Goal: Task Accomplishment & Management: Manage account settings

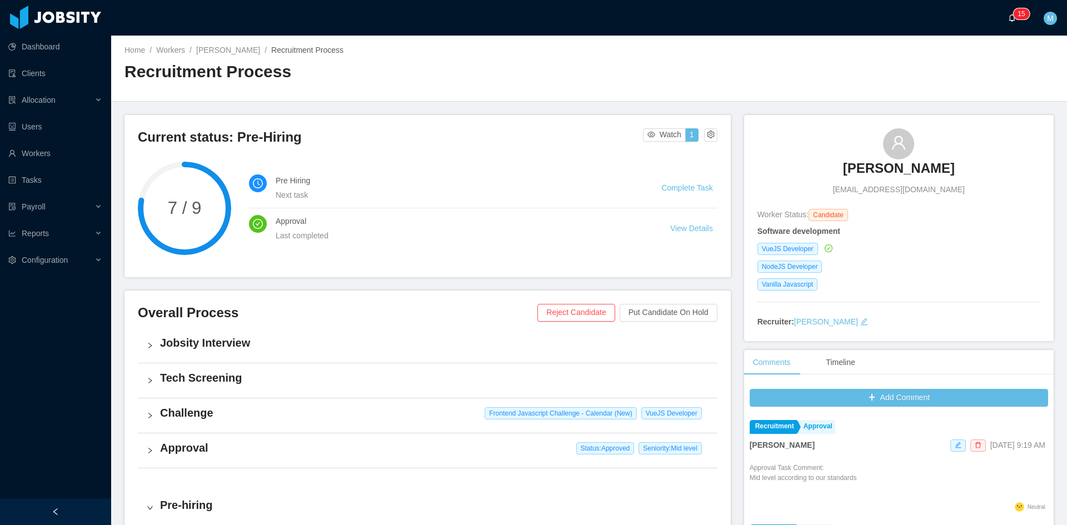
click at [1020, 14] on p "1" at bounding box center [1020, 13] width 4 height 11
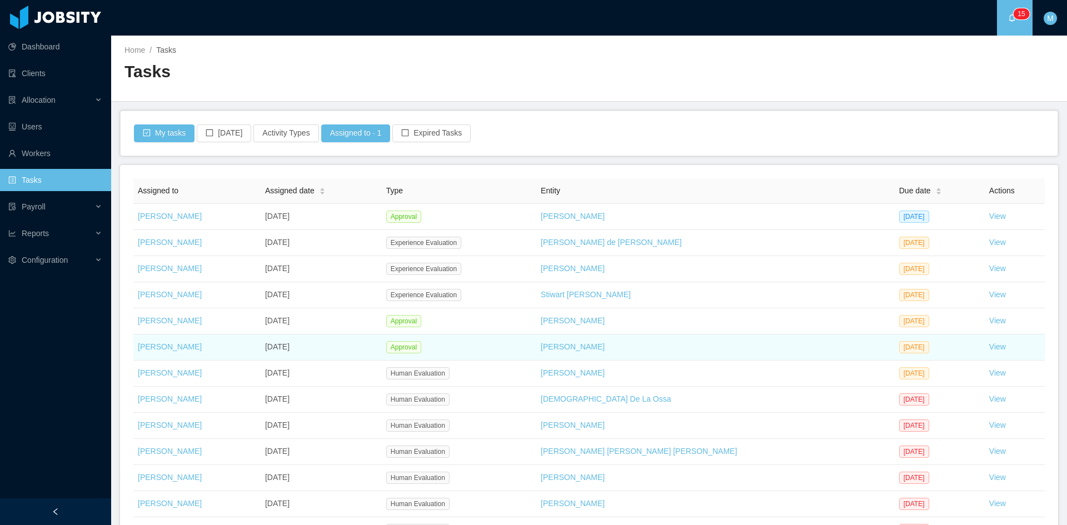
click at [985, 345] on td "View" at bounding box center [1015, 348] width 60 height 26
click at [989, 347] on link "View" at bounding box center [997, 346] width 17 height 9
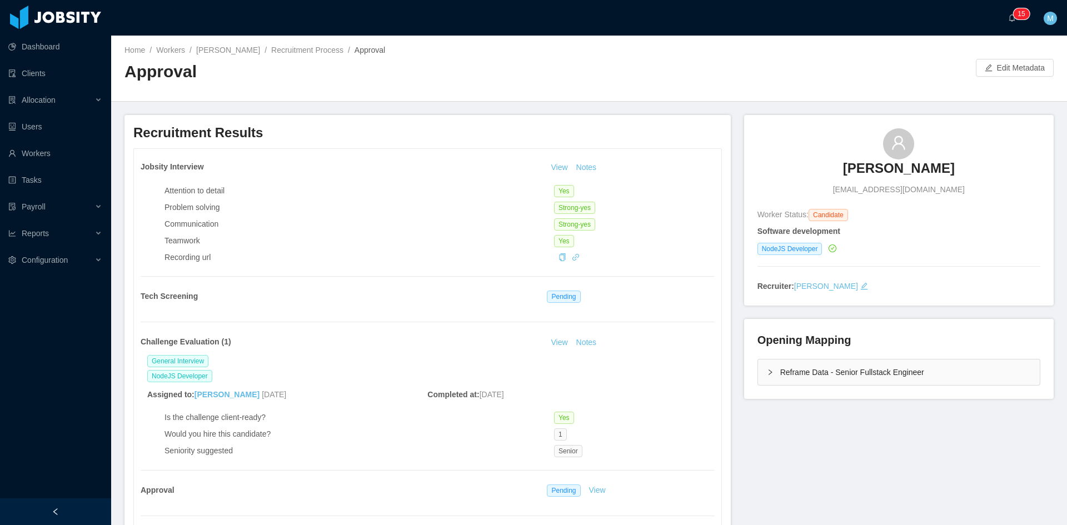
scroll to position [278, 0]
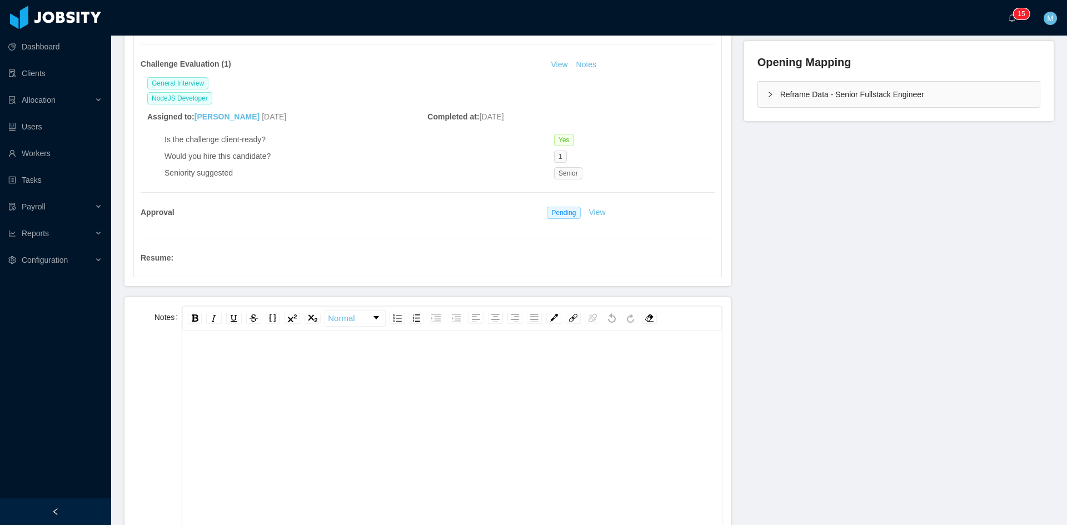
click at [332, 378] on div "rdw-editor" at bounding box center [452, 447] width 522 height 194
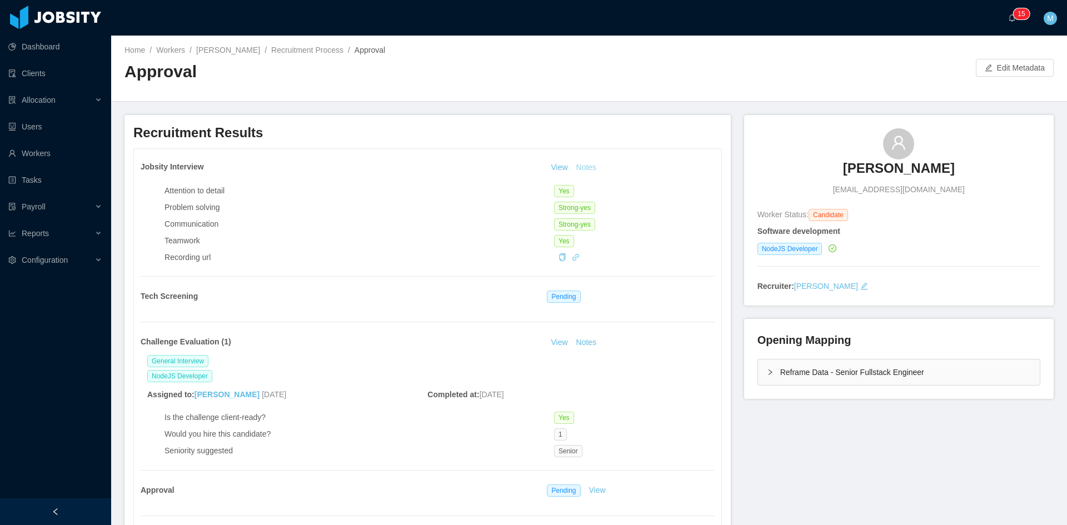
click at [588, 173] on button "Notes" at bounding box center [586, 167] width 29 height 13
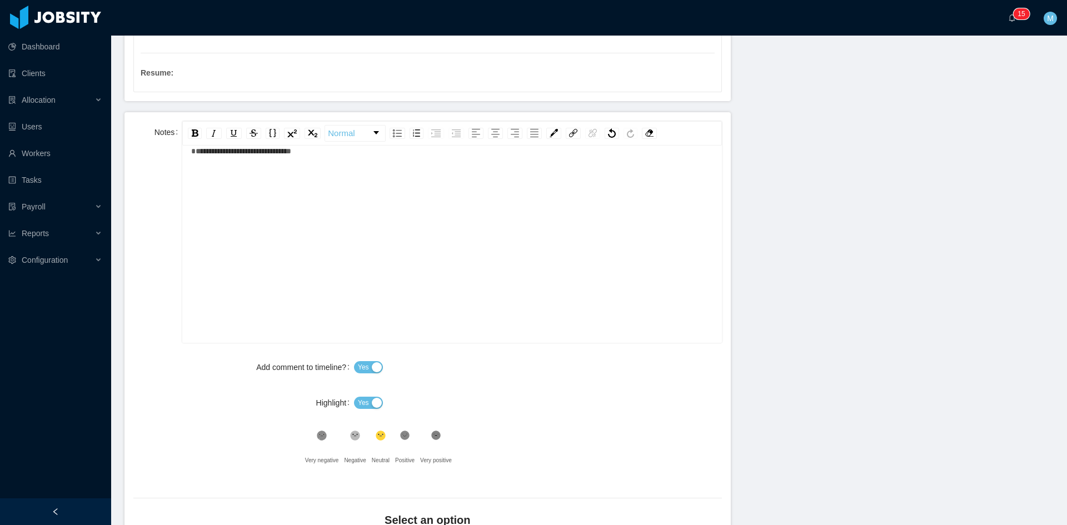
scroll to position [581, 0]
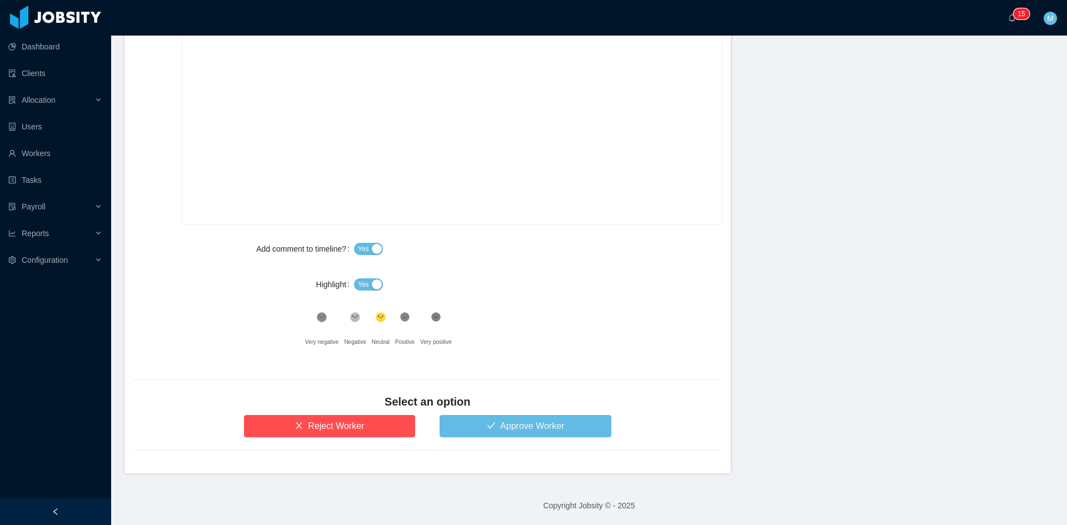
click at [358, 278] on button "Yes" at bounding box center [368, 284] width 29 height 12
click at [400, 315] on icon at bounding box center [404, 317] width 9 height 9
click at [466, 419] on button "Approve Worker" at bounding box center [526, 426] width 172 height 22
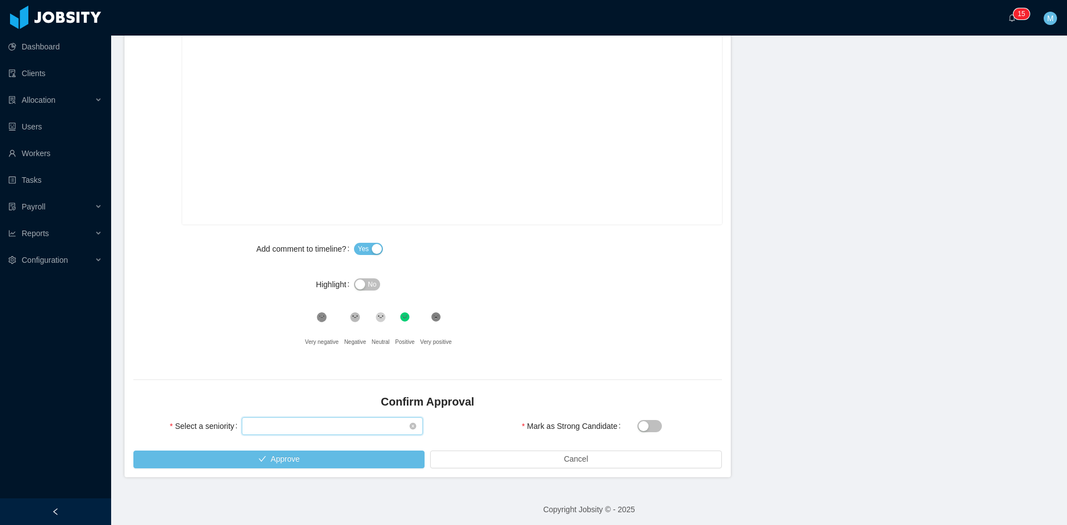
click at [284, 426] on div "Select seniority" at bounding box center [328, 426] width 161 height 17
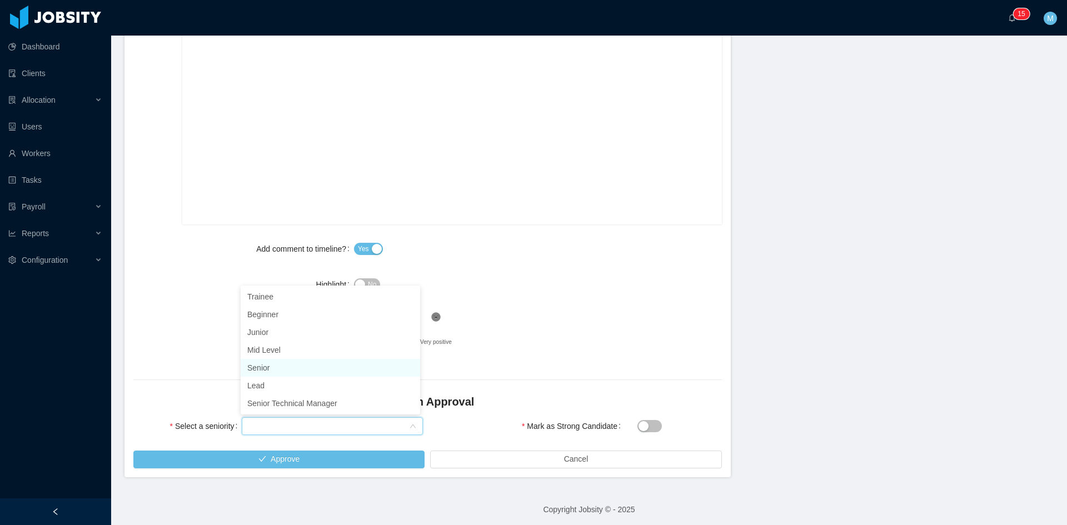
click at [276, 367] on li "Senior" at bounding box center [330, 368] width 179 height 18
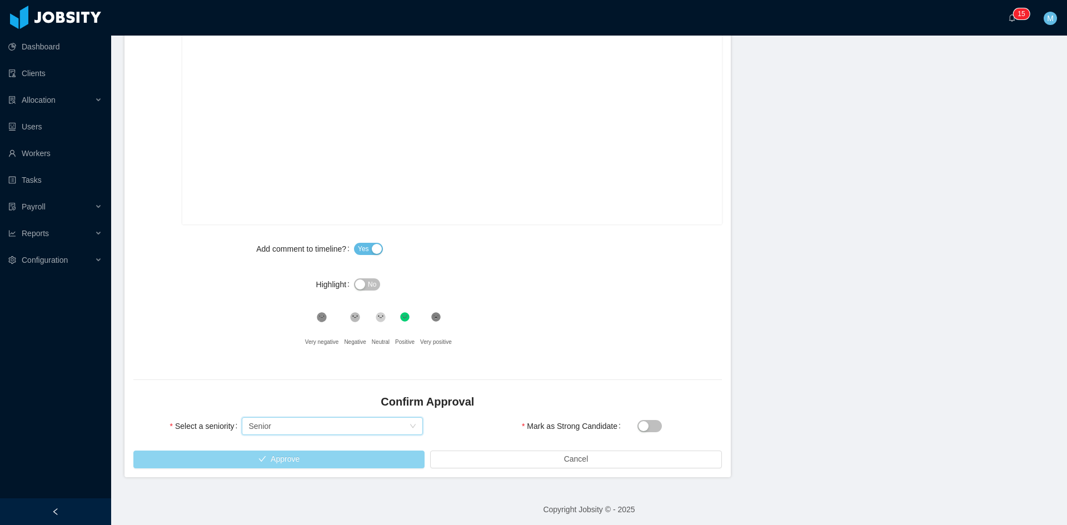
click at [291, 453] on button "Approve" at bounding box center [278, 460] width 291 height 18
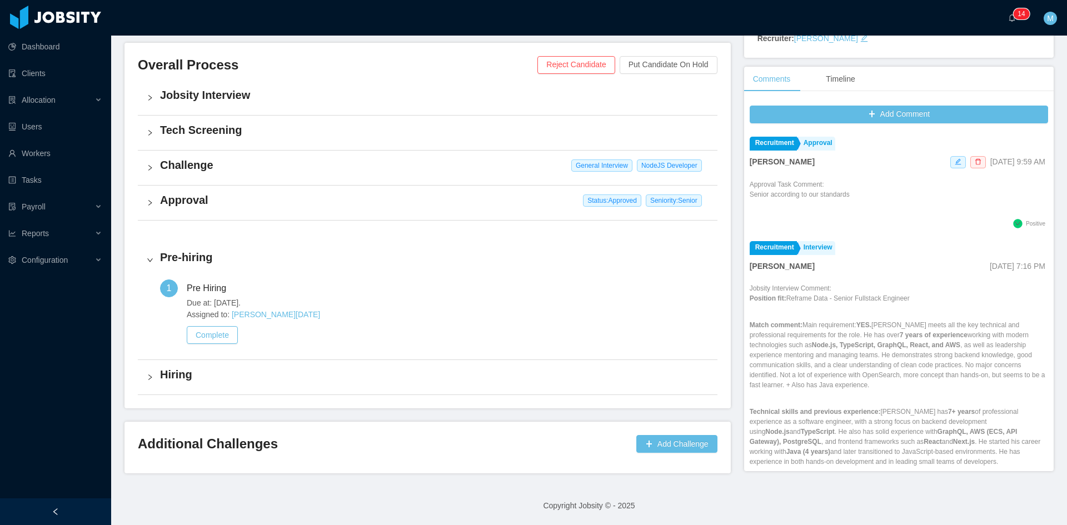
scroll to position [244, 0]
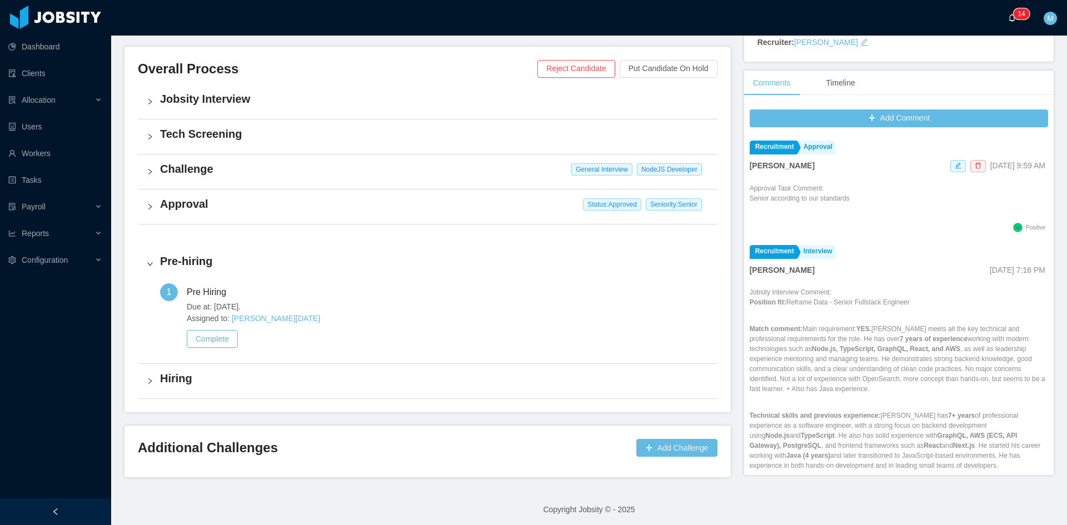
click at [1019, 8] on p "1" at bounding box center [1020, 13] width 4 height 11
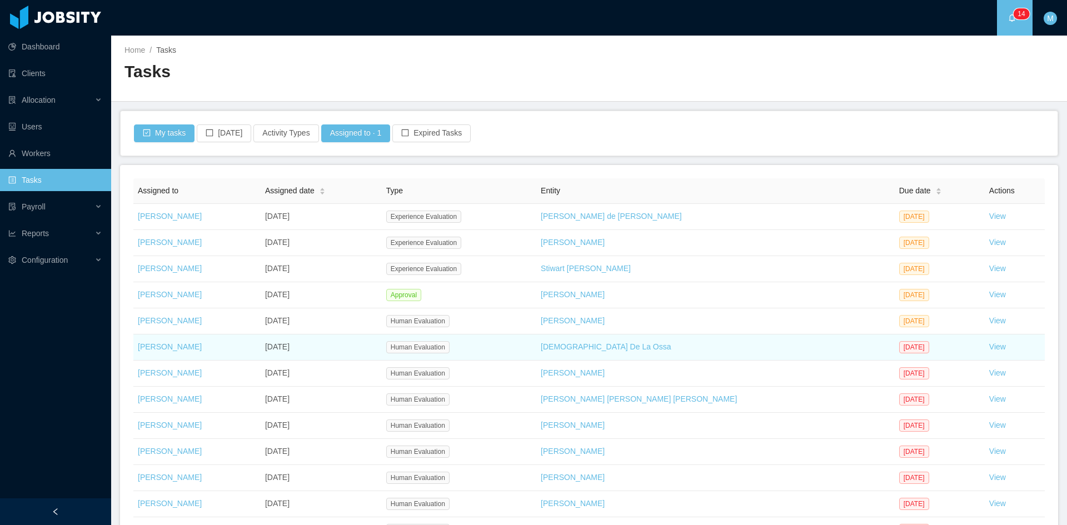
scroll to position [136, 0]
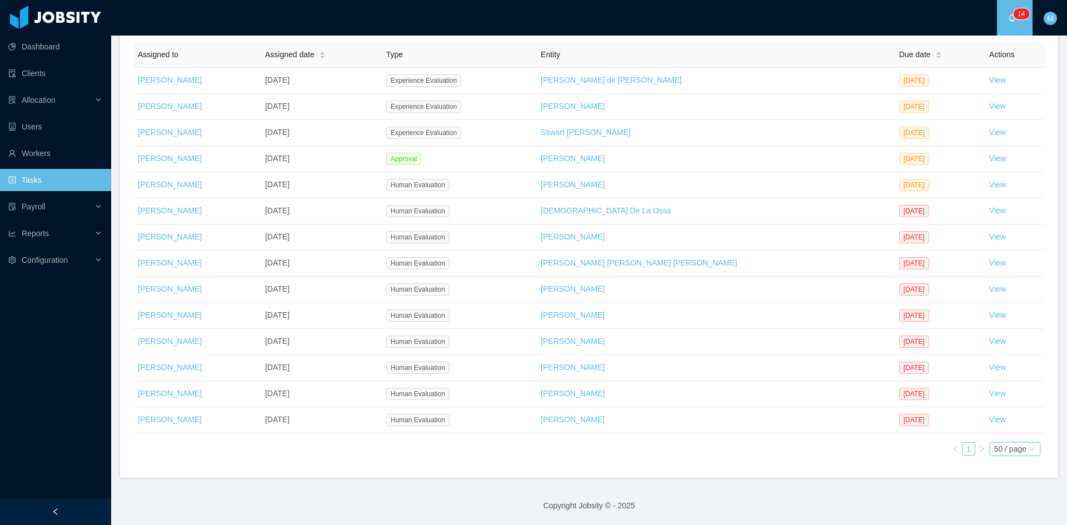
click at [1021, 455] on div "50 / page" at bounding box center [1015, 448] width 51 height 13
click at [1013, 432] on li "500 / page" at bounding box center [1005, 432] width 51 height 18
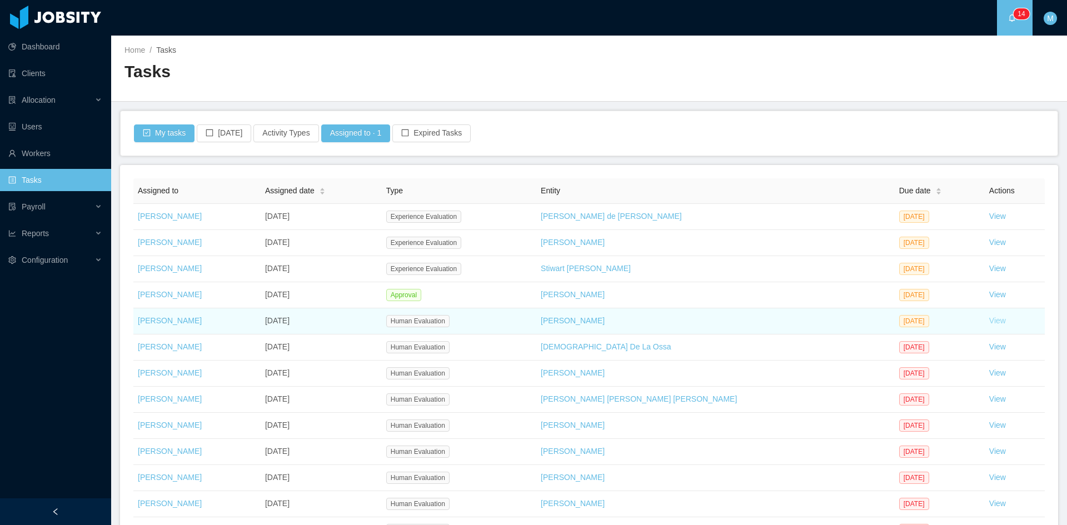
click at [989, 317] on link "View" at bounding box center [997, 320] width 17 height 9
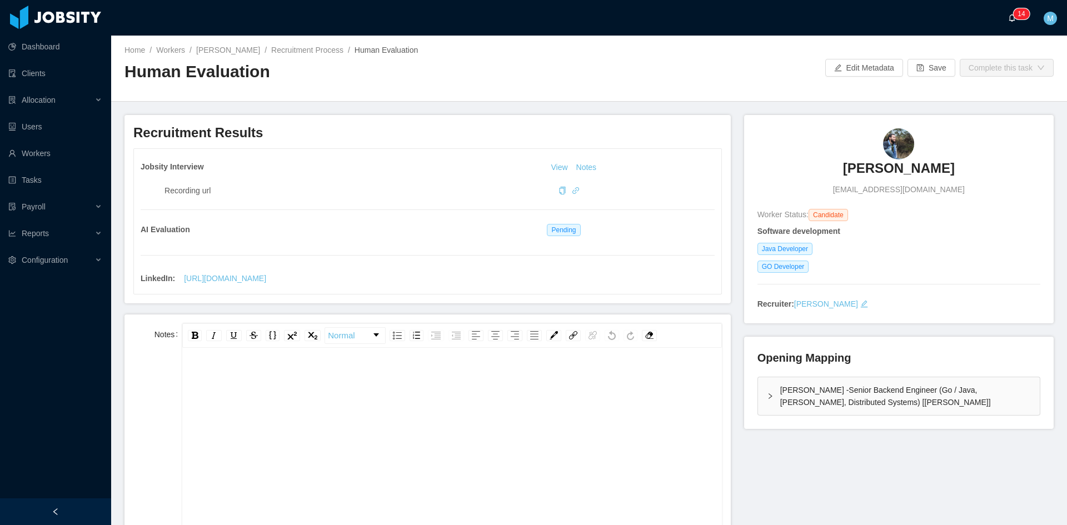
click at [1015, 15] on sup "0 1 2 3 4 5 6 7 8 9 0 1 2 3 4 5 6 7 8 9 0 1 2 3 4 5 6 7 8 9 0 1 2 3 4 5 6 7 8 9…" at bounding box center [1021, 13] width 16 height 11
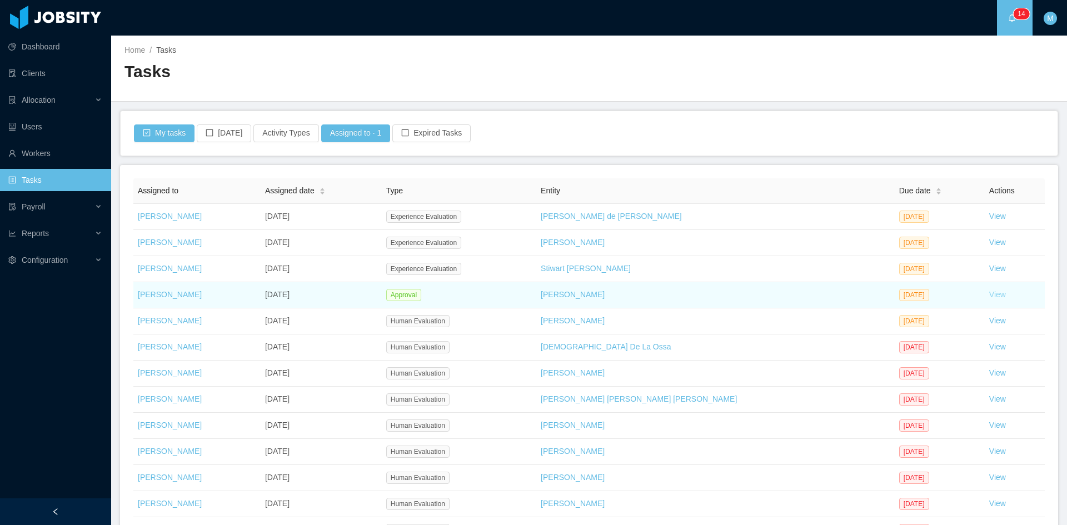
click at [989, 298] on link "View" at bounding box center [997, 294] width 17 height 9
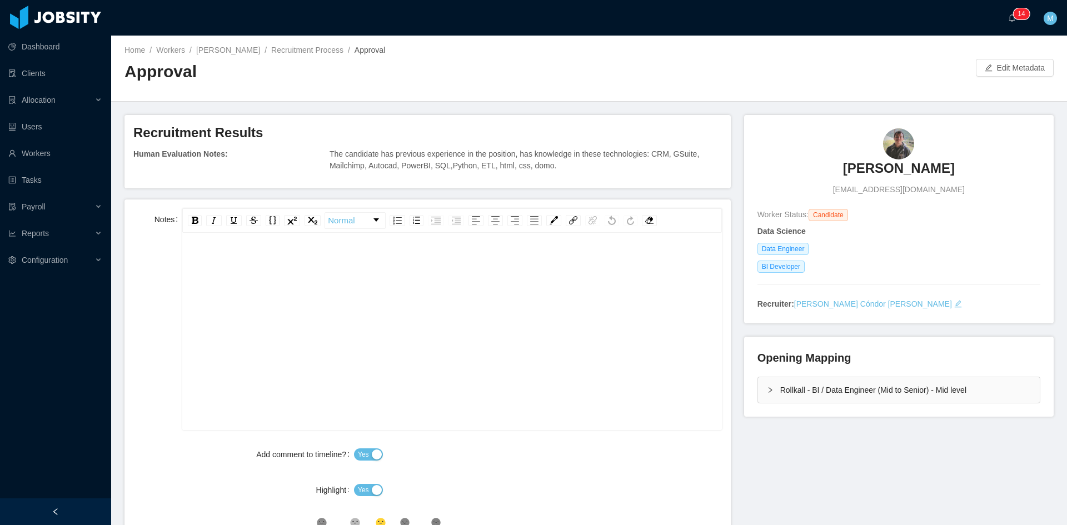
click at [767, 391] on icon "icon: right" at bounding box center [770, 390] width 7 height 7
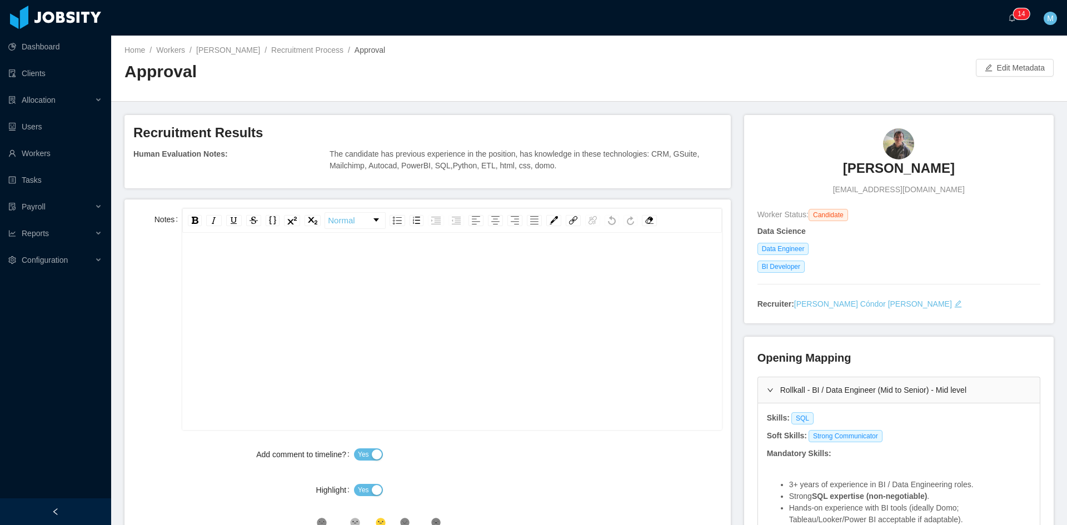
click at [313, 289] on div "rdw-editor" at bounding box center [452, 349] width 522 height 194
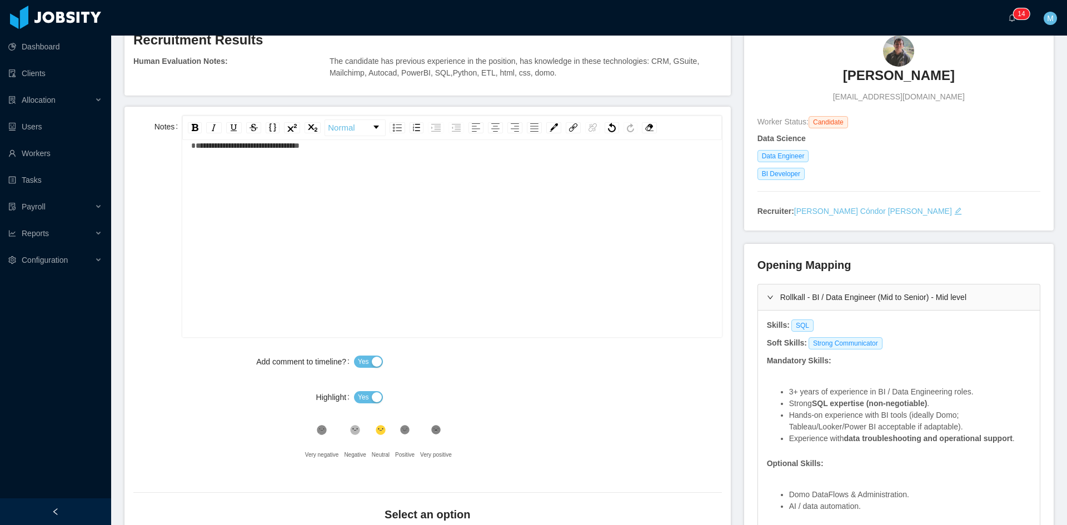
scroll to position [278, 0]
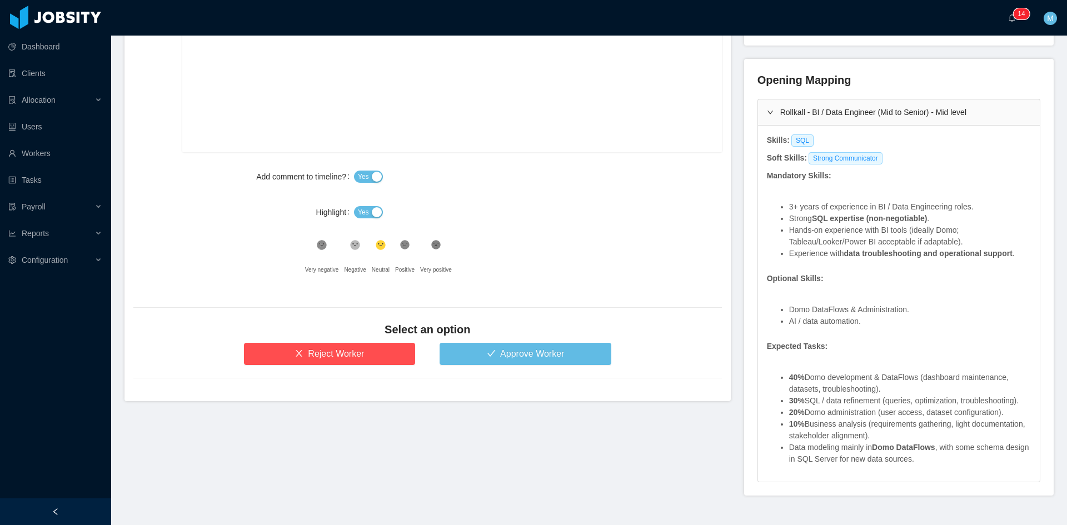
click at [364, 212] on span "Yes" at bounding box center [363, 212] width 11 height 11
click at [486, 356] on button "Approve Worker" at bounding box center [526, 354] width 172 height 22
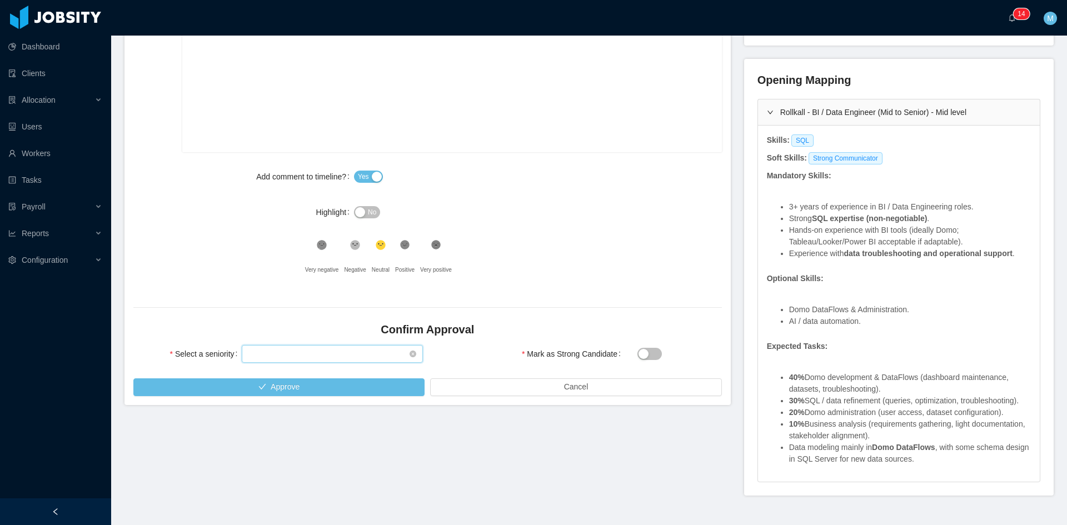
click at [327, 352] on div "Select seniority" at bounding box center [328, 354] width 161 height 17
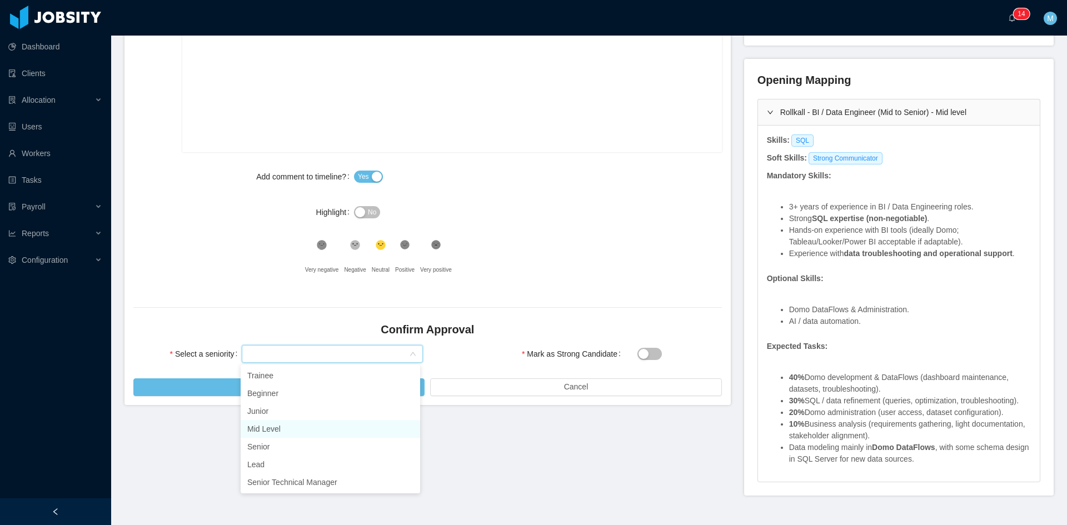
click at [282, 428] on li "Mid Level" at bounding box center [330, 429] width 179 height 18
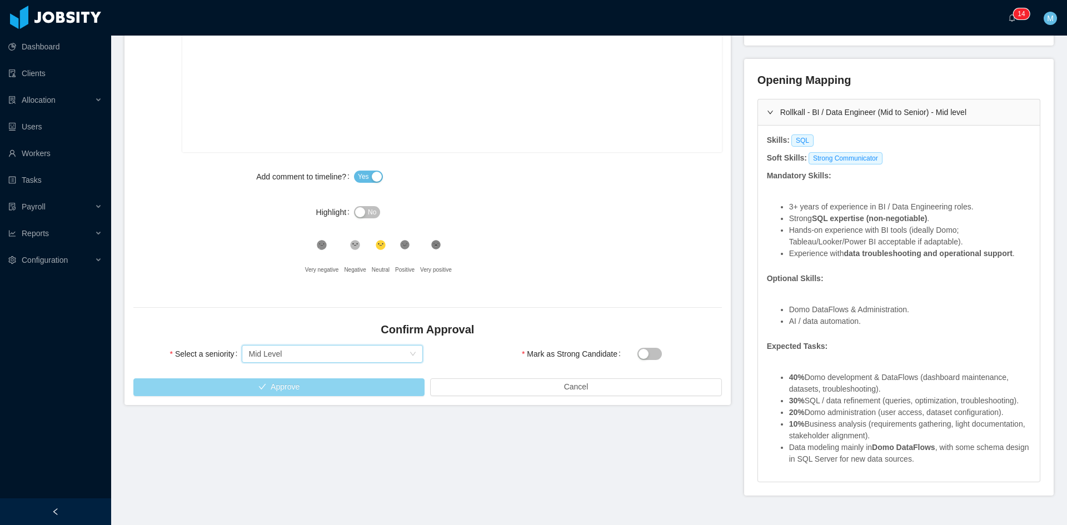
click at [300, 389] on button "Approve" at bounding box center [278, 387] width 291 height 18
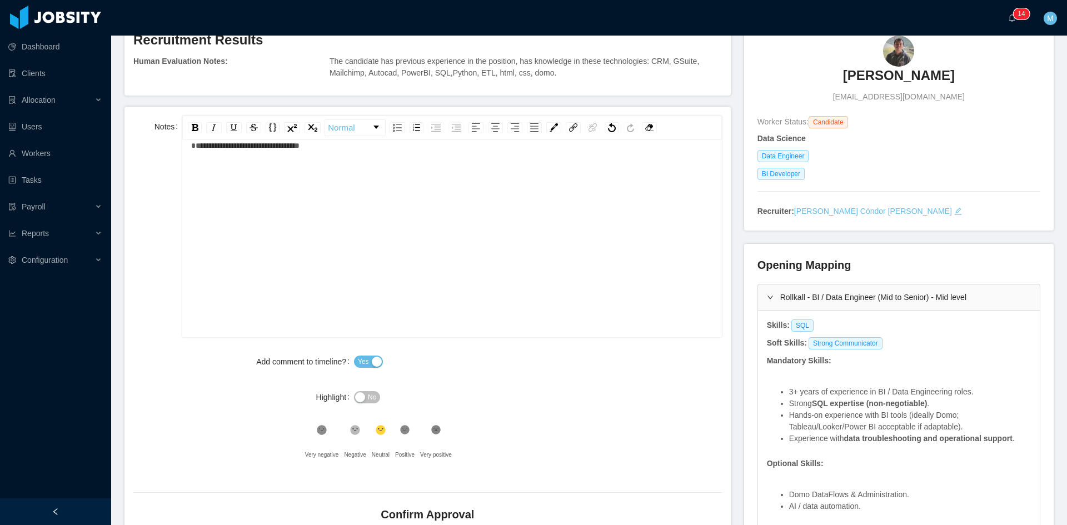
scroll to position [0, 0]
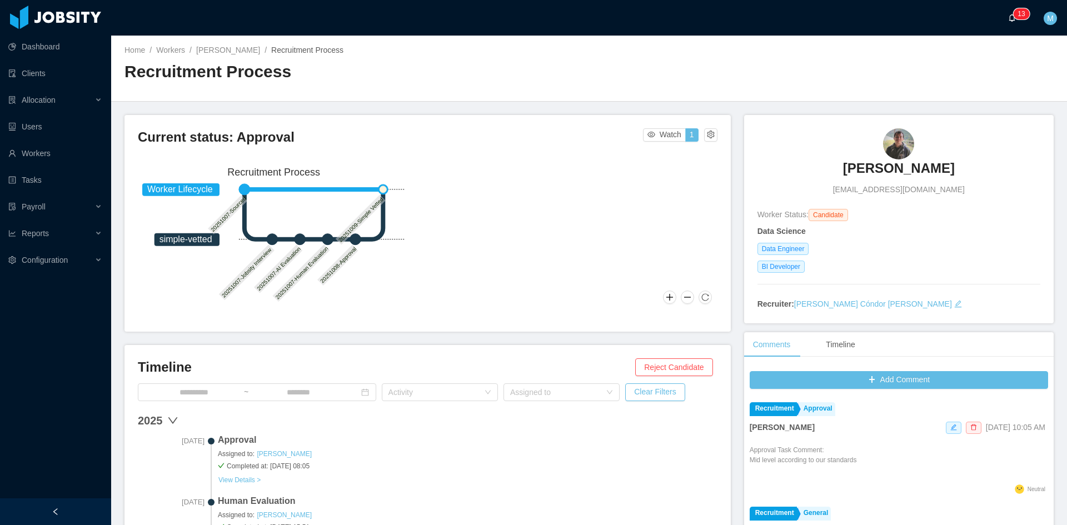
click at [1010, 21] on icon "icon: bell" at bounding box center [1012, 18] width 8 height 8
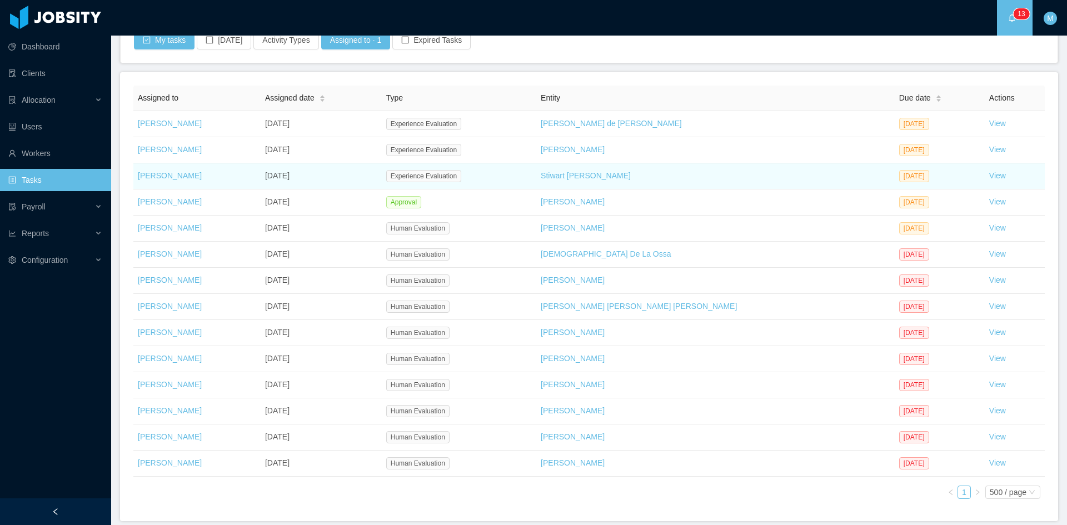
scroll to position [136, 0]
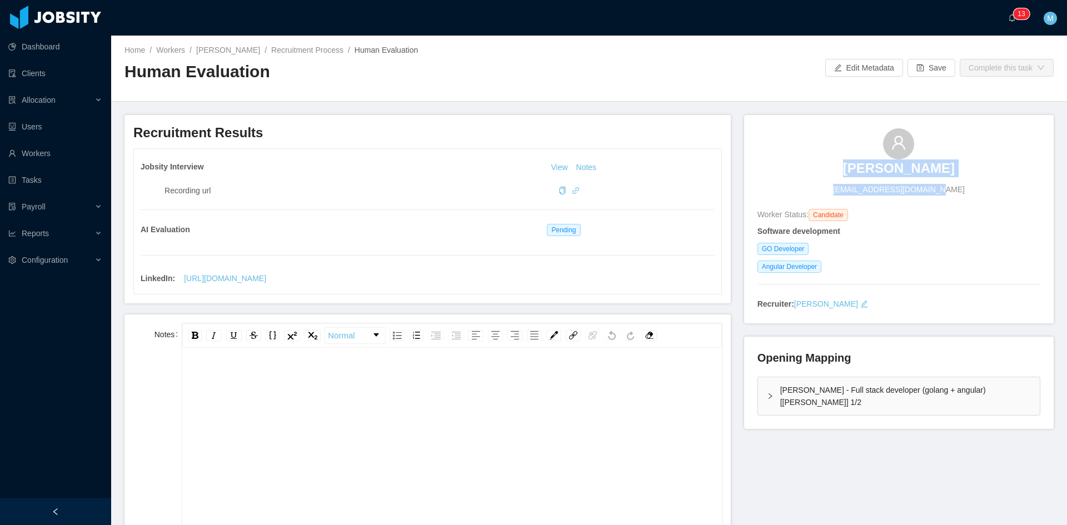
drag, startPoint x: 847, startPoint y: 168, endPoint x: 935, endPoint y: 174, distance: 87.5
click at [935, 174] on div "André Félix andre.felix1995@gmail.com" at bounding box center [898, 161] width 283 height 67
click at [1029, 248] on div "GO Developer" at bounding box center [898, 249] width 283 height 12
drag, startPoint x: 939, startPoint y: 171, endPoint x: 859, endPoint y: 175, distance: 80.1
click at [859, 175] on div "André Félix andre.felix1995@gmail.com" at bounding box center [898, 161] width 283 height 67
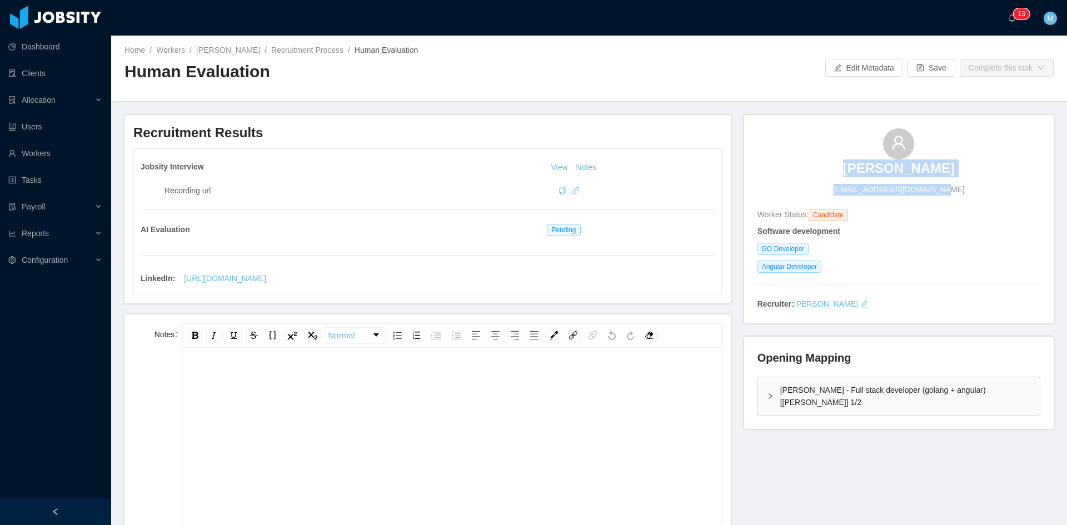
click at [857, 174] on h3 "[PERSON_NAME]" at bounding box center [899, 168] width 112 height 18
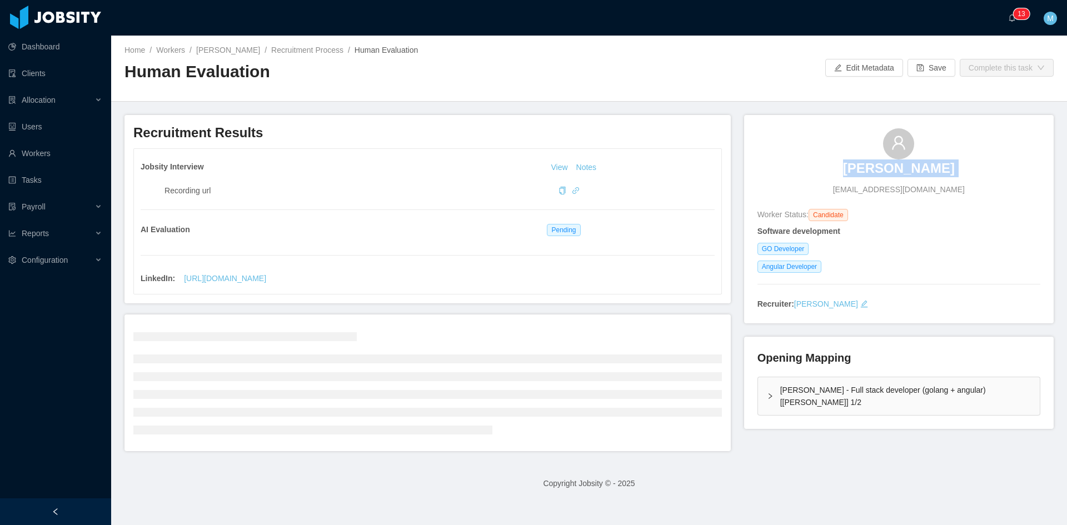
drag, startPoint x: 826, startPoint y: 166, endPoint x: 859, endPoint y: 165, distance: 33.4
click at [859, 165] on div "André Félix andre.felix1995@gmail.com" at bounding box center [898, 161] width 283 height 67
copy h3 "[PERSON_NAME]"
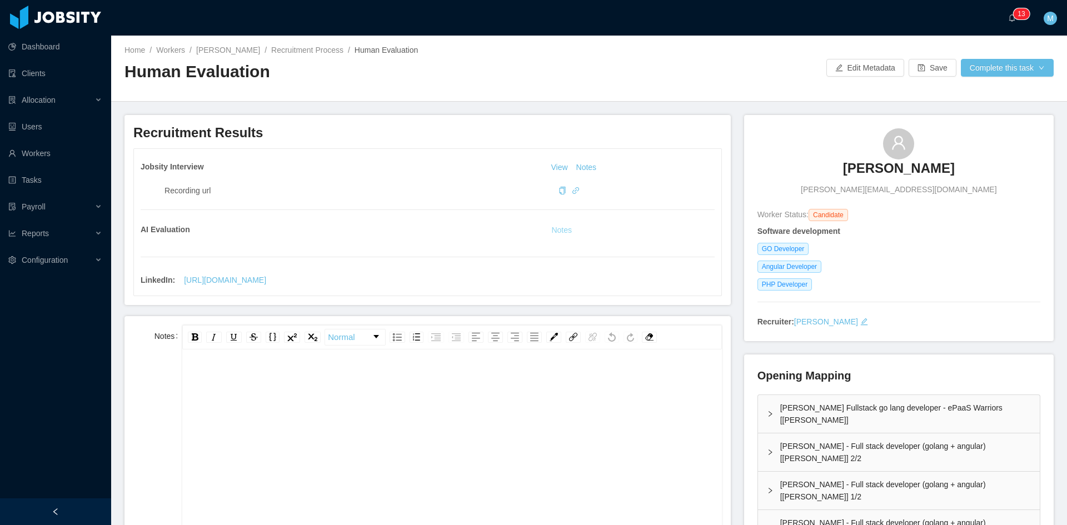
click at [558, 230] on button "Notes" at bounding box center [561, 230] width 29 height 13
click at [450, 409] on div "rdw-editor" at bounding box center [452, 465] width 522 height 194
click at [576, 398] on div "**********" at bounding box center [452, 465] width 522 height 194
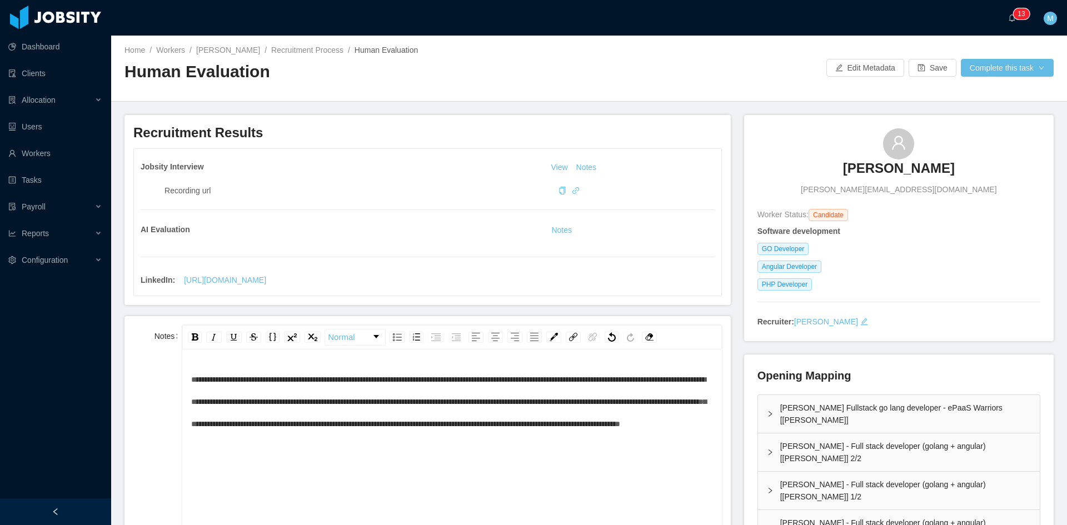
click at [611, 468] on div "**********" at bounding box center [452, 465] width 522 height 194
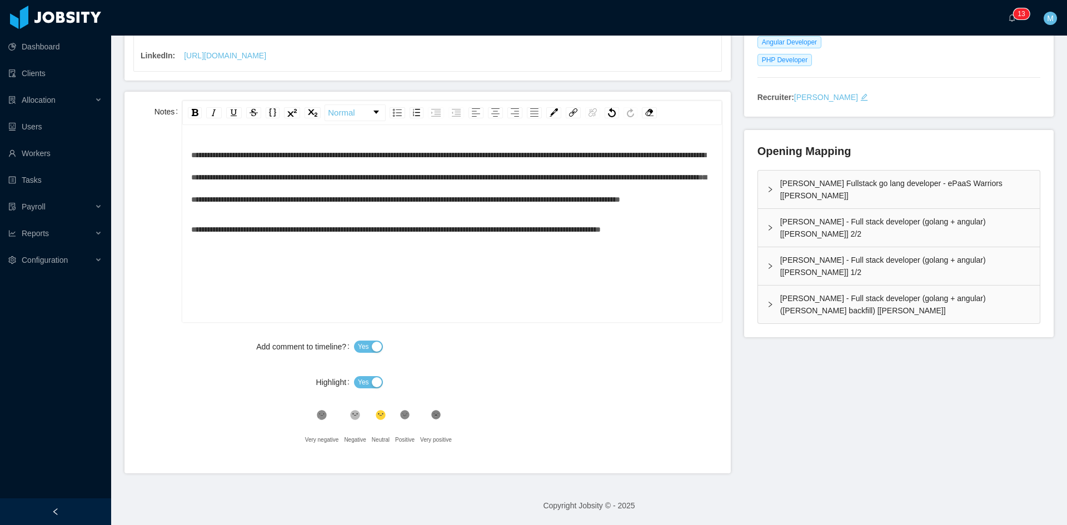
click at [375, 381] on button "Yes" at bounding box center [368, 382] width 29 height 12
click at [401, 413] on icon at bounding box center [404, 415] width 9 height 9
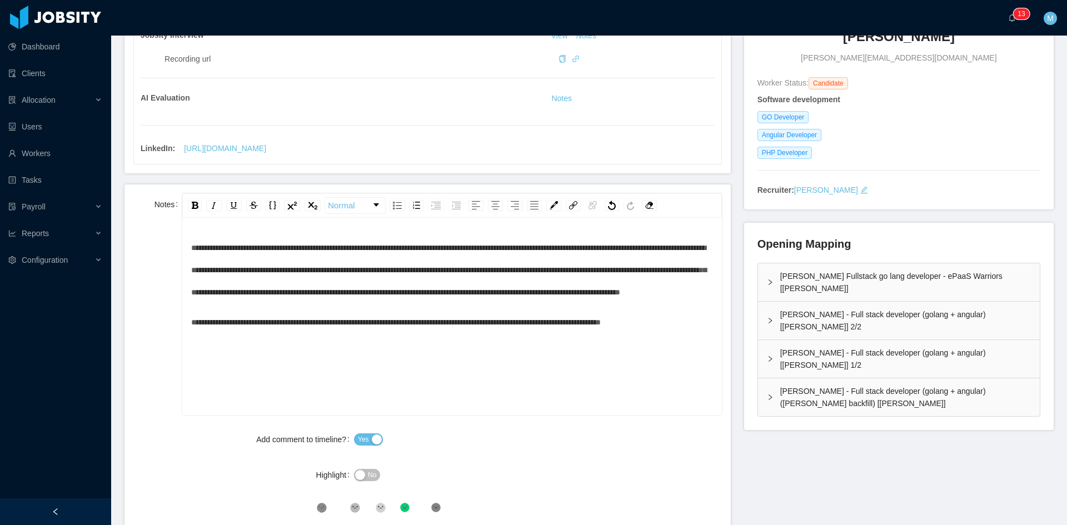
scroll to position [39, 0]
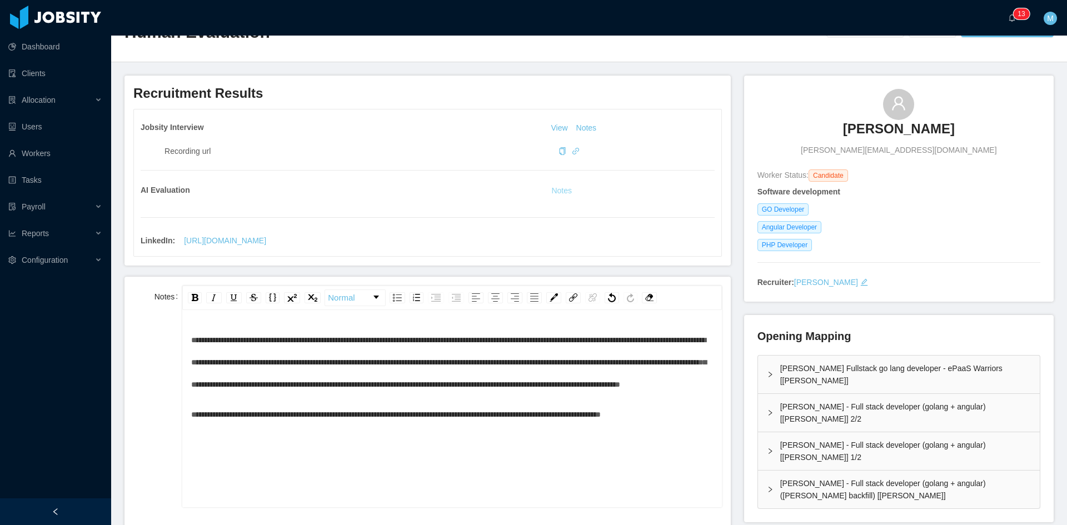
click at [560, 187] on button "Notes" at bounding box center [561, 190] width 29 height 13
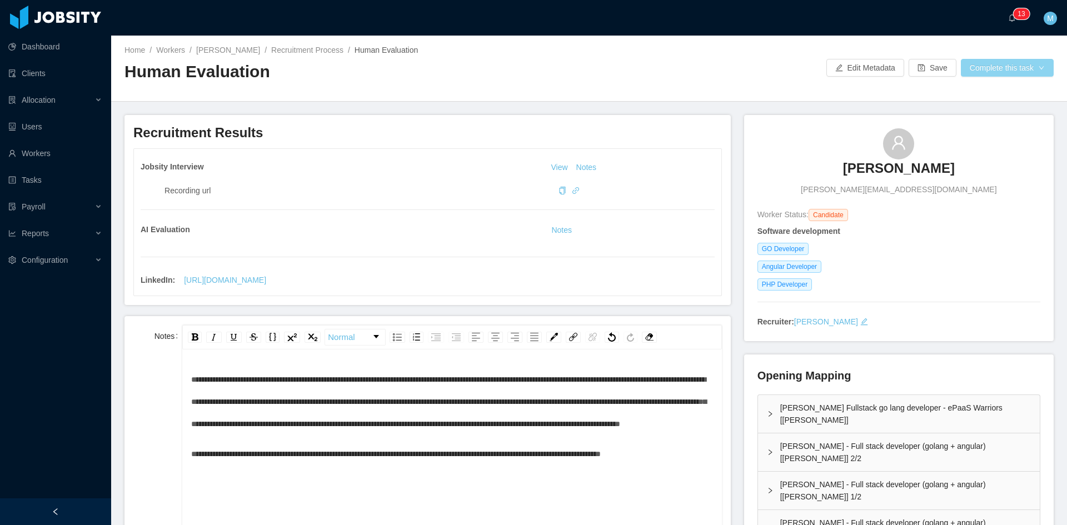
click at [1013, 74] on button "Complete this task" at bounding box center [1007, 68] width 93 height 18
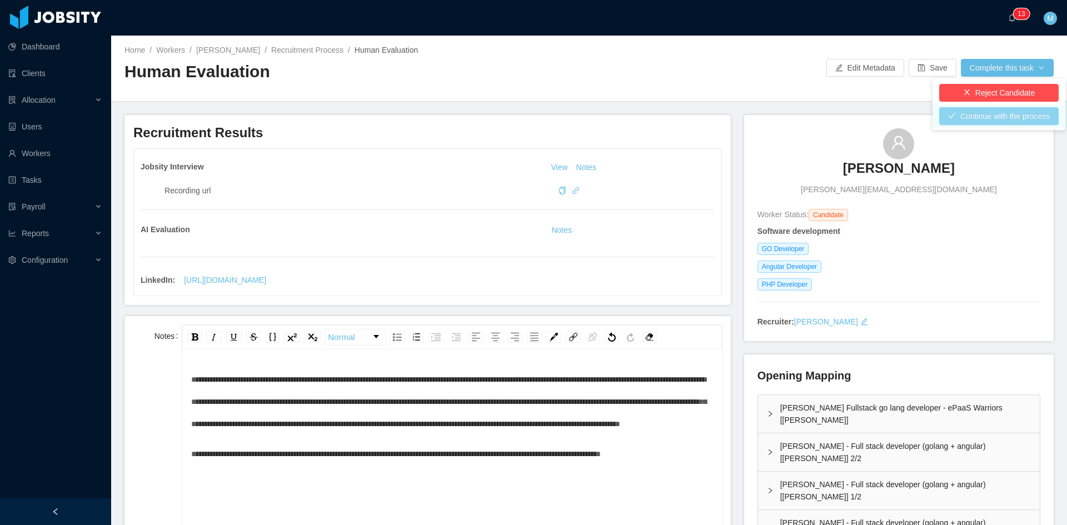
click at [1009, 113] on button "Continue with the process" at bounding box center [998, 116] width 119 height 18
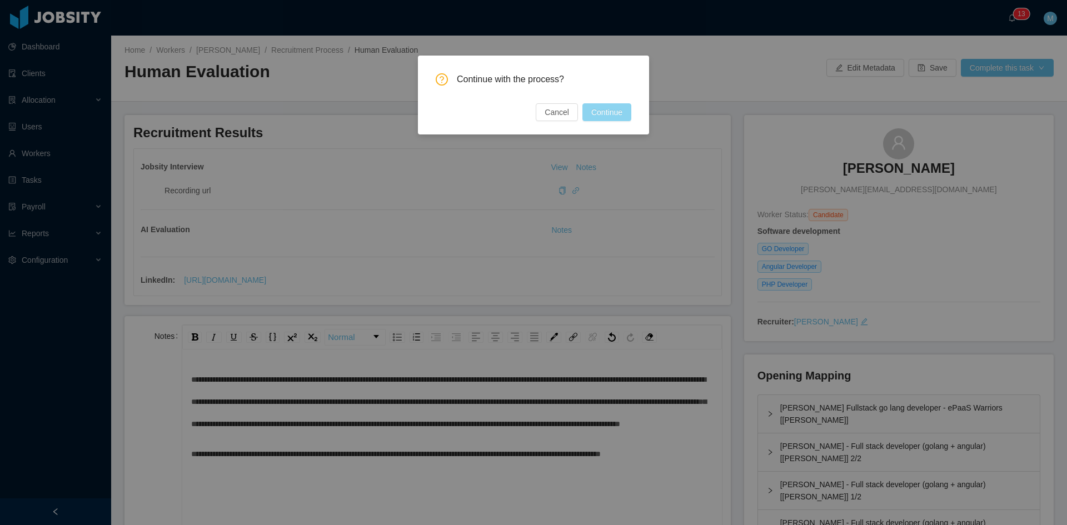
click at [610, 108] on button "Continue" at bounding box center [606, 112] width 49 height 18
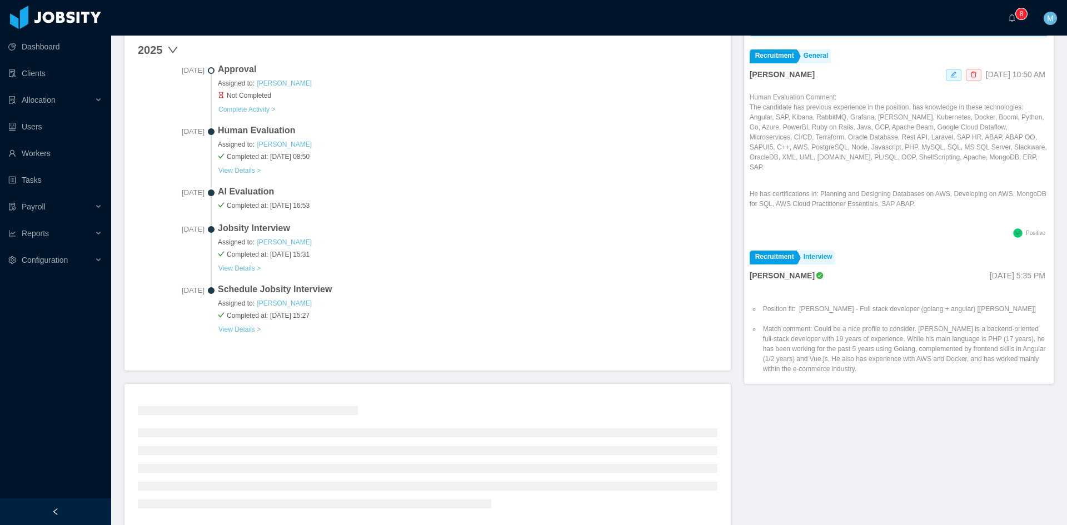
scroll to position [278, 0]
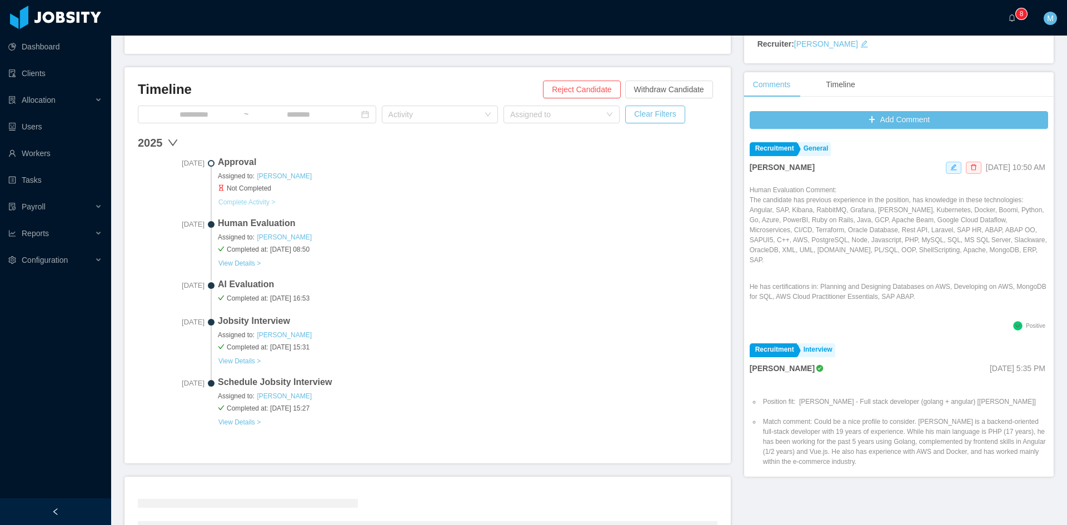
click at [260, 205] on button "Complete Activity >" at bounding box center [247, 202] width 58 height 9
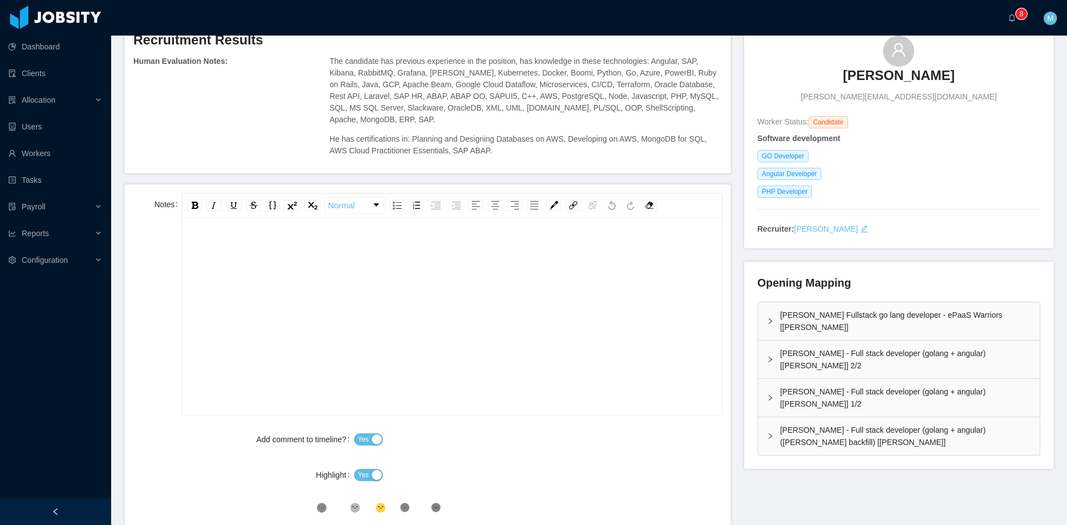
scroll to position [185, 0]
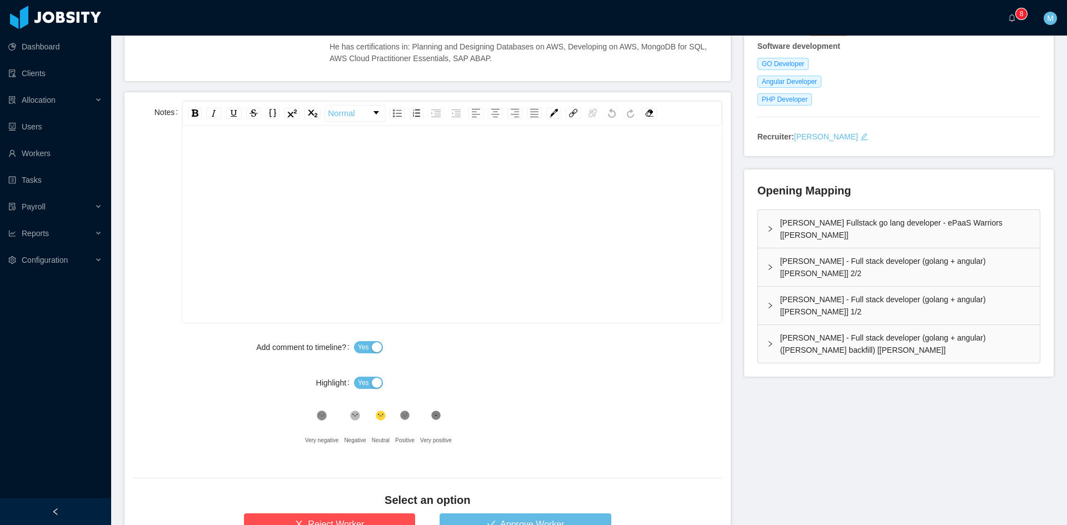
click at [404, 218] on div "rdw-editor" at bounding box center [452, 241] width 522 height 194
click at [355, 377] on button "Yes" at bounding box center [368, 383] width 29 height 12
click at [400, 411] on icon at bounding box center [404, 415] width 9 height 9
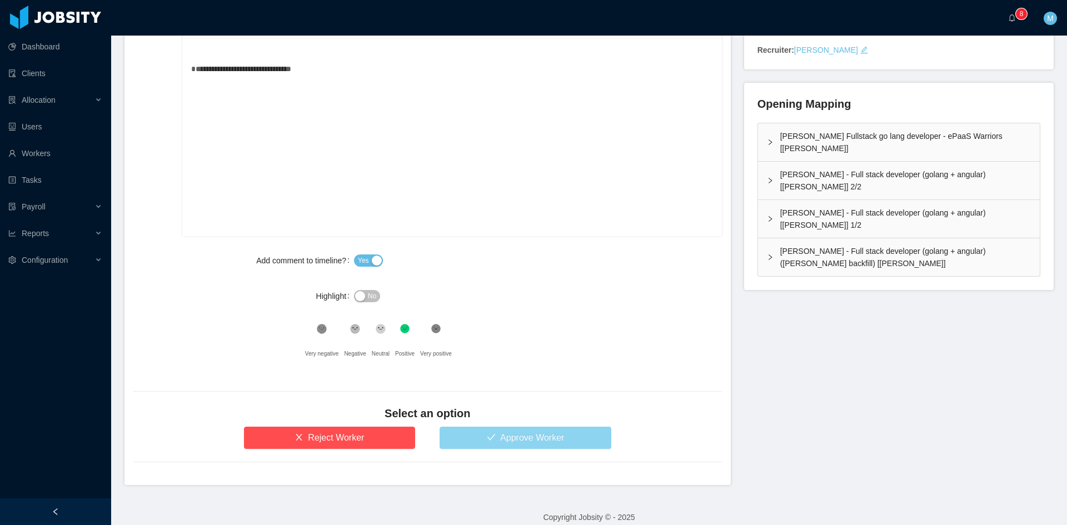
click at [542, 427] on button "Approve Worker" at bounding box center [526, 438] width 172 height 22
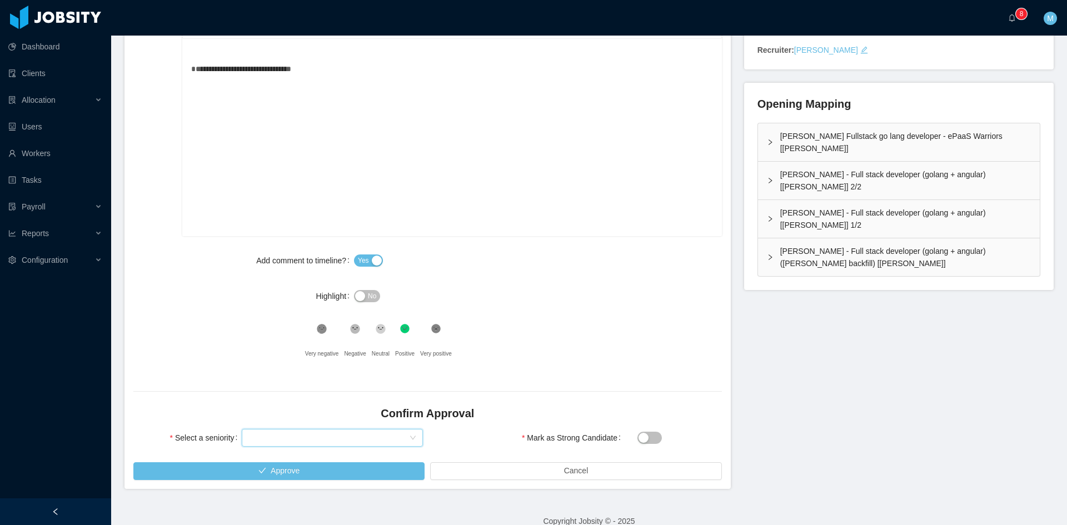
drag, startPoint x: 321, startPoint y: 432, endPoint x: 293, endPoint y: 415, distance: 32.2
click at [321, 431] on div "Select seniority" at bounding box center [328, 438] width 161 height 17
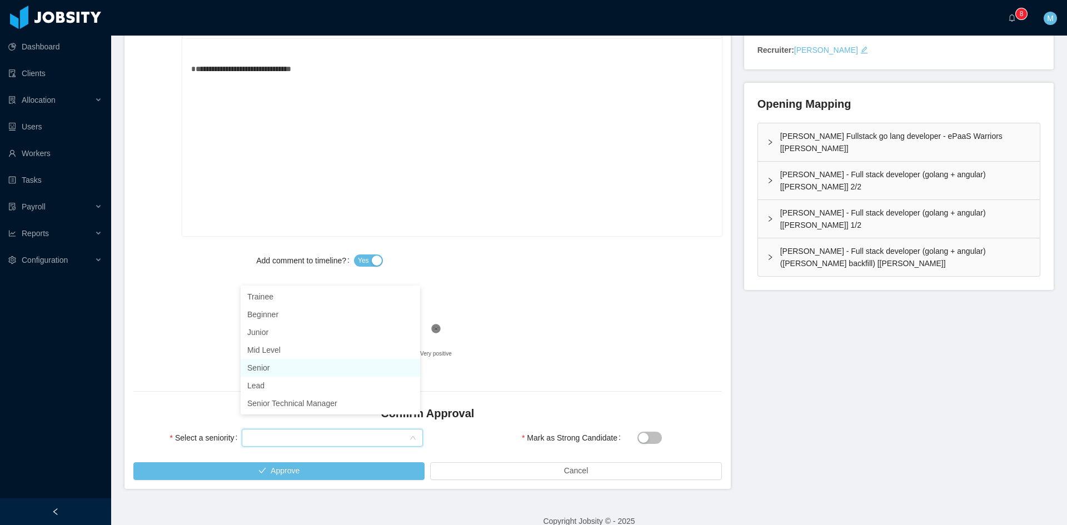
click at [265, 363] on li "Senior" at bounding box center [330, 368] width 179 height 18
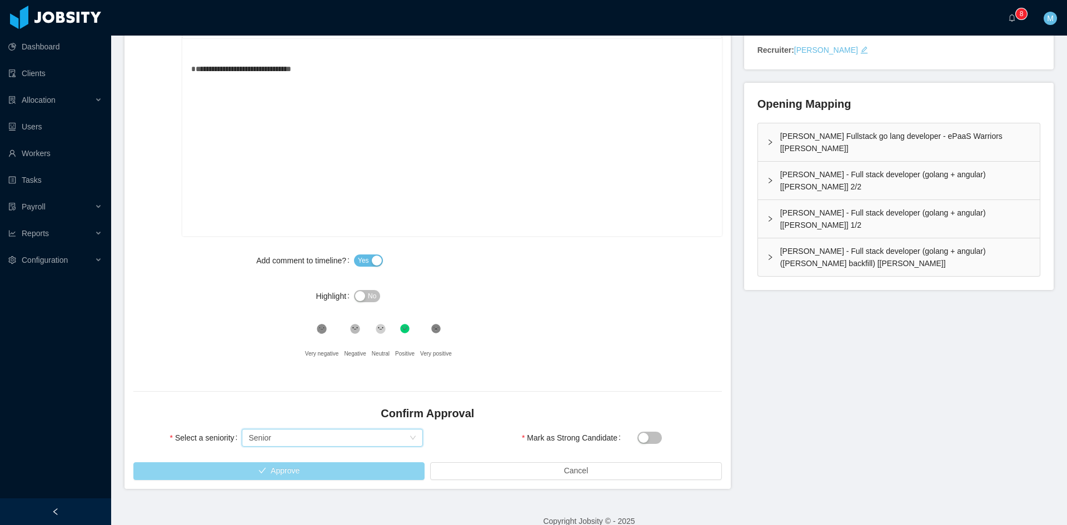
click at [286, 462] on button "Approve" at bounding box center [278, 471] width 291 height 18
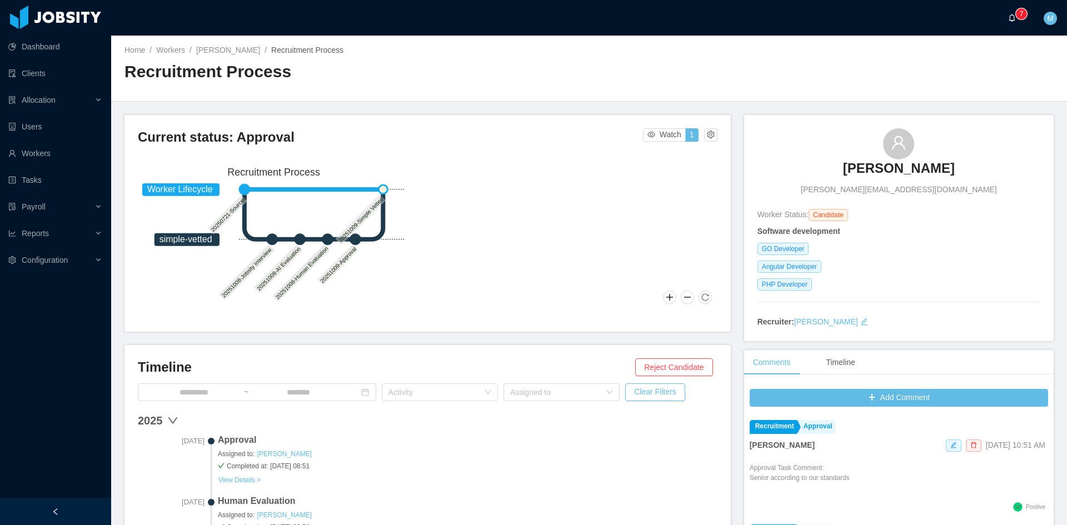
click at [1016, 19] on span "0 1 2 3 4 5 6 7 8 9 0 1 2 3 4 5 6 7 8 9 0 1 2 3 4 5 6 7 8 9" at bounding box center [1014, 18] width 13 height 8
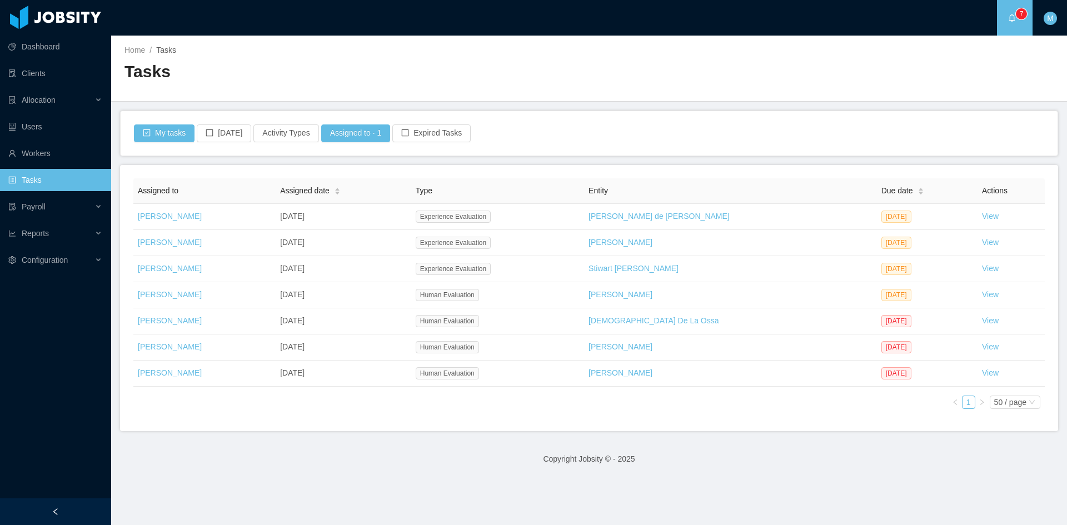
click at [358, 436] on main "Home / Tasks / Tasks My tasks Today Activity Types Assigned to · 1 Expired Task…" at bounding box center [589, 281] width 956 height 490
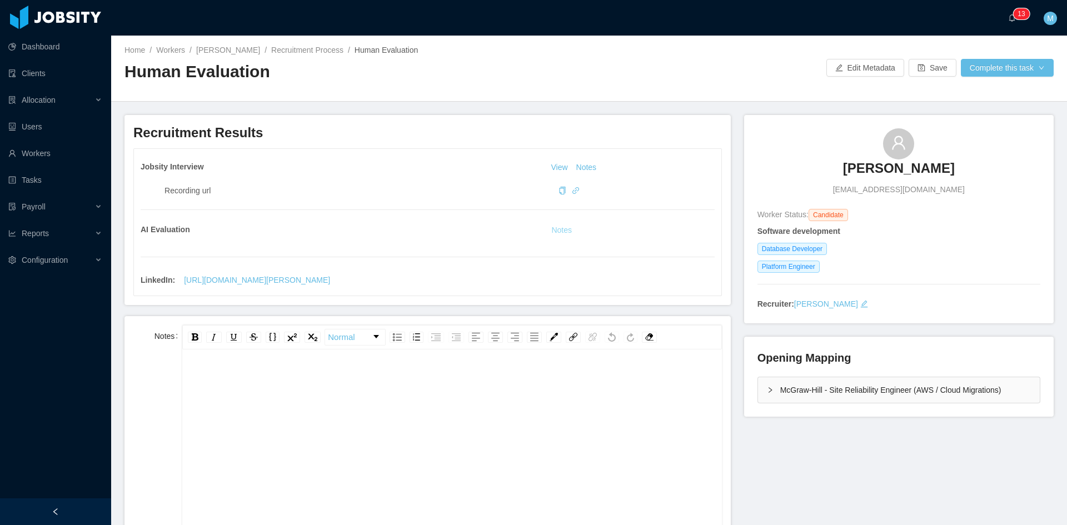
click at [552, 230] on button "Notes" at bounding box center [561, 230] width 29 height 13
click at [759, 393] on div "McGraw-Hill - Site Reliability Engineer (AWS / Cloud Migrations)" at bounding box center [899, 390] width 282 height 26
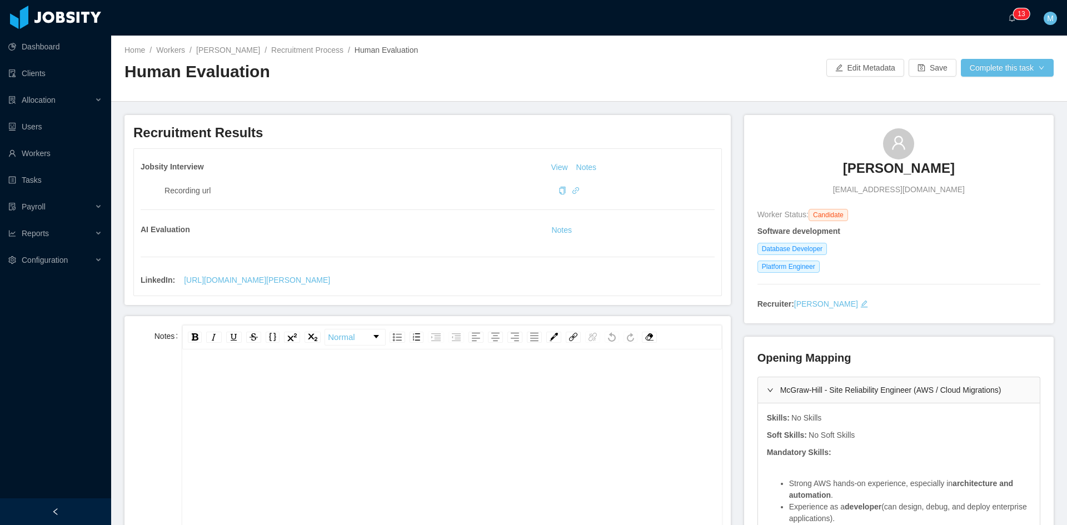
click at [427, 391] on div "rdw-editor" at bounding box center [452, 379] width 522 height 22
click at [567, 391] on div "**********" at bounding box center [452, 379] width 522 height 22
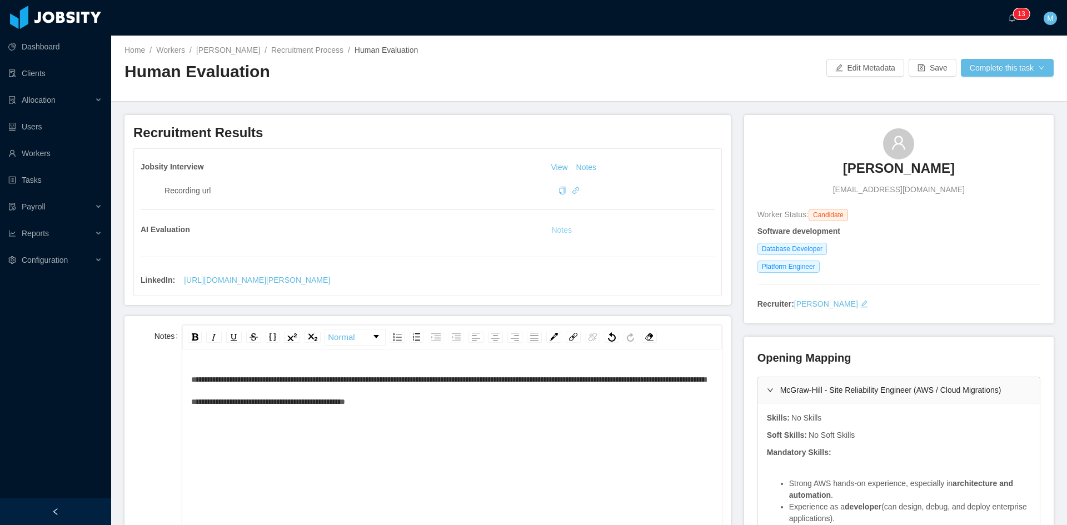
click at [565, 230] on button "Notes" at bounding box center [561, 230] width 29 height 13
click at [587, 437] on div "**********" at bounding box center [452, 465] width 522 height 194
click at [1002, 66] on button "Complete this task" at bounding box center [1007, 68] width 93 height 18
click at [990, 117] on button "Continue with the process" at bounding box center [998, 116] width 119 height 18
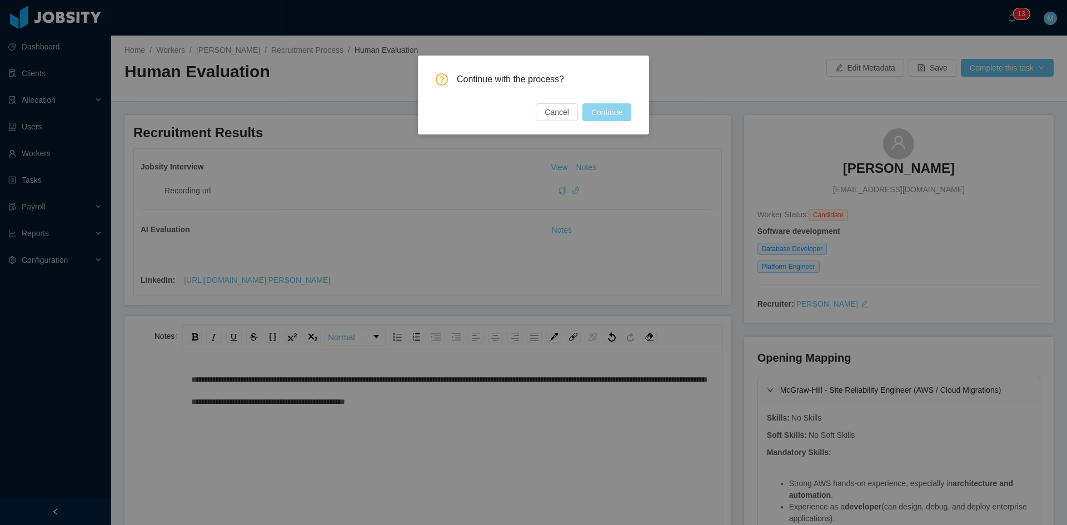
click at [620, 109] on button "Continue" at bounding box center [606, 112] width 49 height 18
click at [550, 296] on div "Continue with the process? Cancel Continue" at bounding box center [533, 262] width 1067 height 525
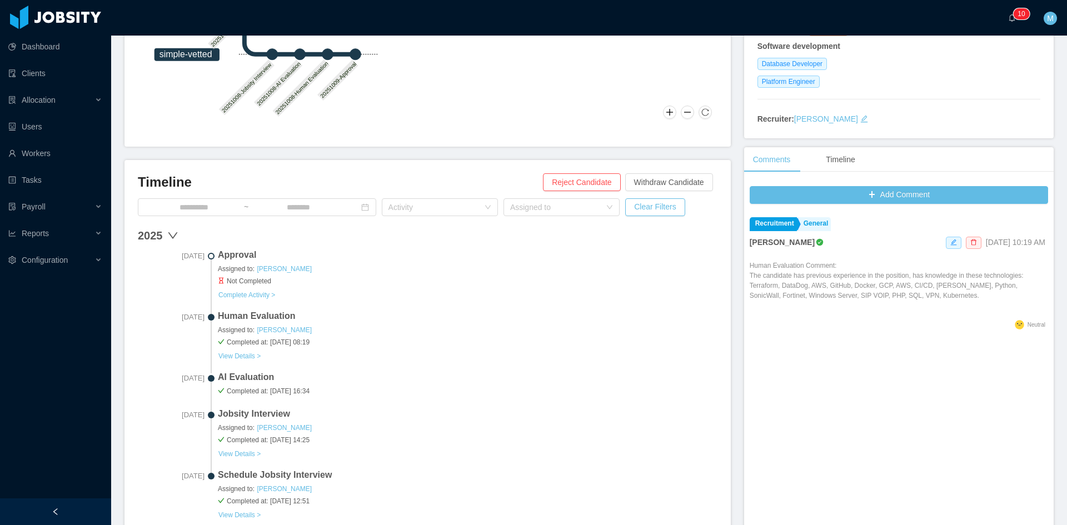
scroll to position [93, 0]
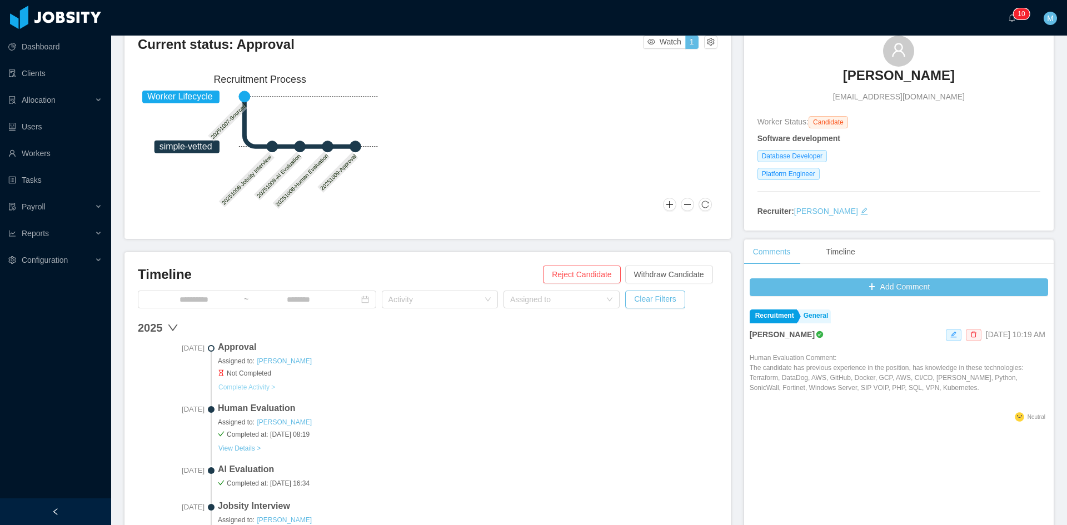
click at [250, 387] on button "Complete Activity >" at bounding box center [247, 387] width 58 height 9
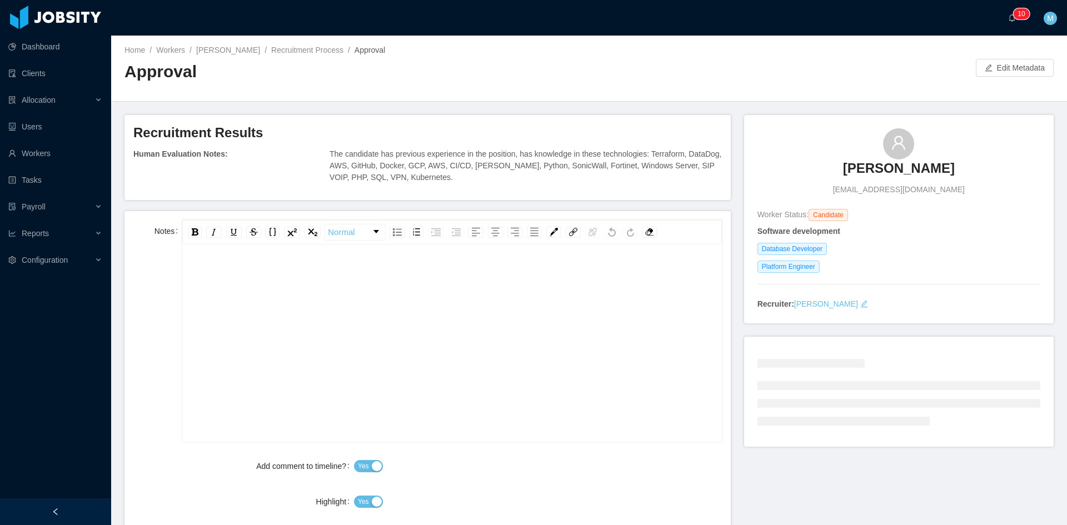
click at [375, 308] on div "rdw-editor" at bounding box center [452, 360] width 522 height 194
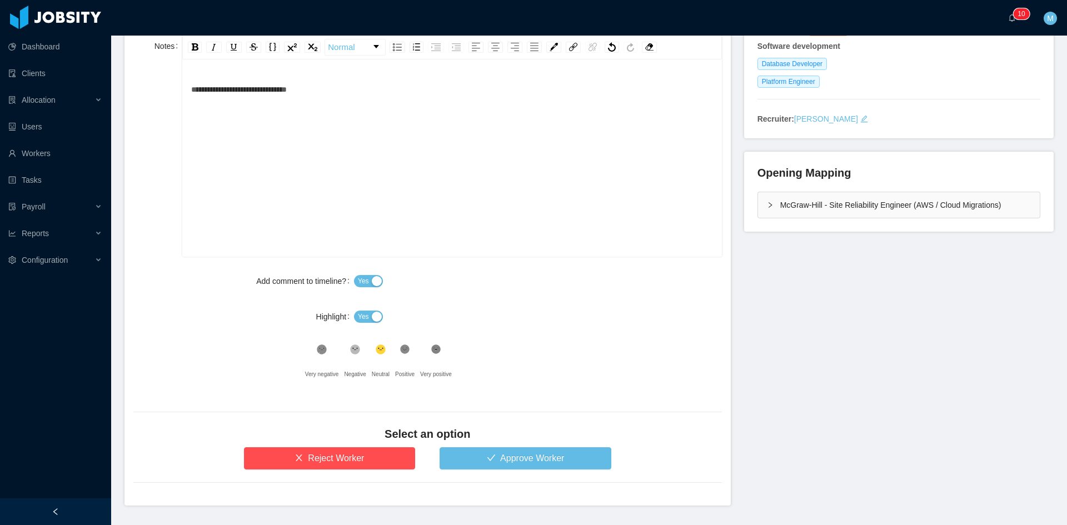
scroll to position [217, 0]
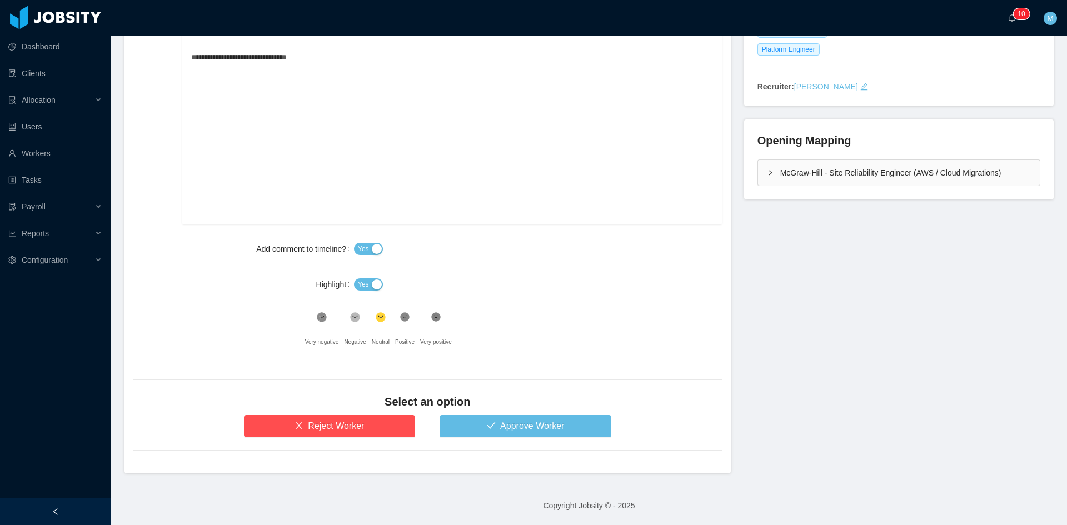
click at [360, 287] on span "Yes" at bounding box center [363, 284] width 11 height 11
click at [392, 315] on div ".st2{fill:#2a2522} Neutral" at bounding box center [383, 331] width 23 height 44
click at [400, 323] on div ".st1{fill:#232323}" at bounding box center [404, 320] width 19 height 22
click at [473, 431] on button "Approve Worker" at bounding box center [526, 426] width 172 height 22
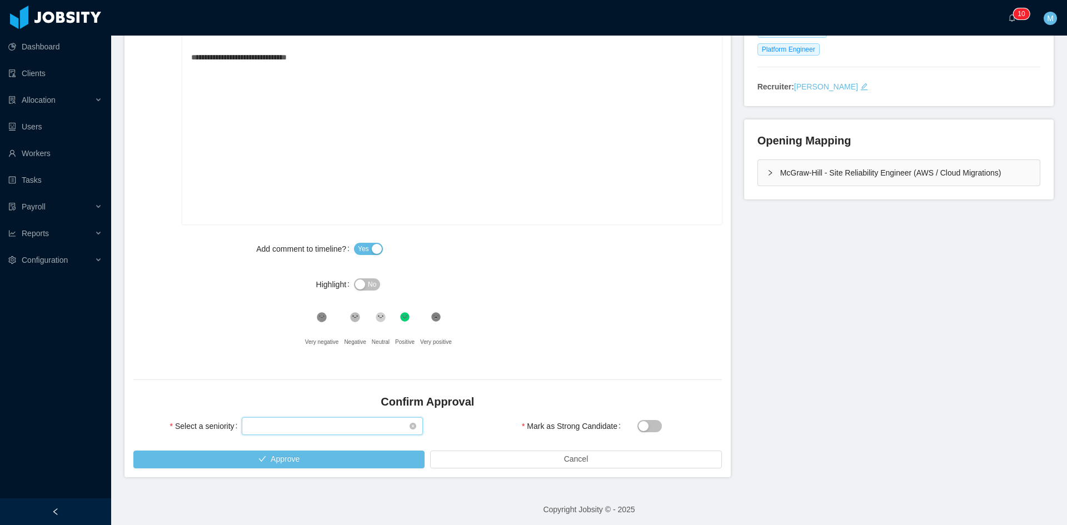
click at [311, 432] on div "Select seniority" at bounding box center [328, 426] width 161 height 17
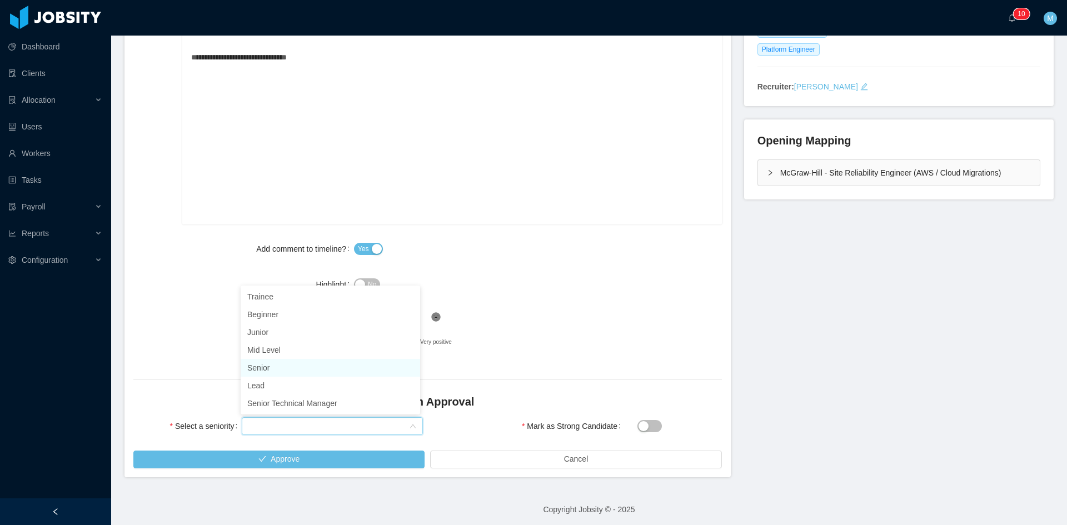
click at [269, 368] on li "Senior" at bounding box center [330, 368] width 179 height 18
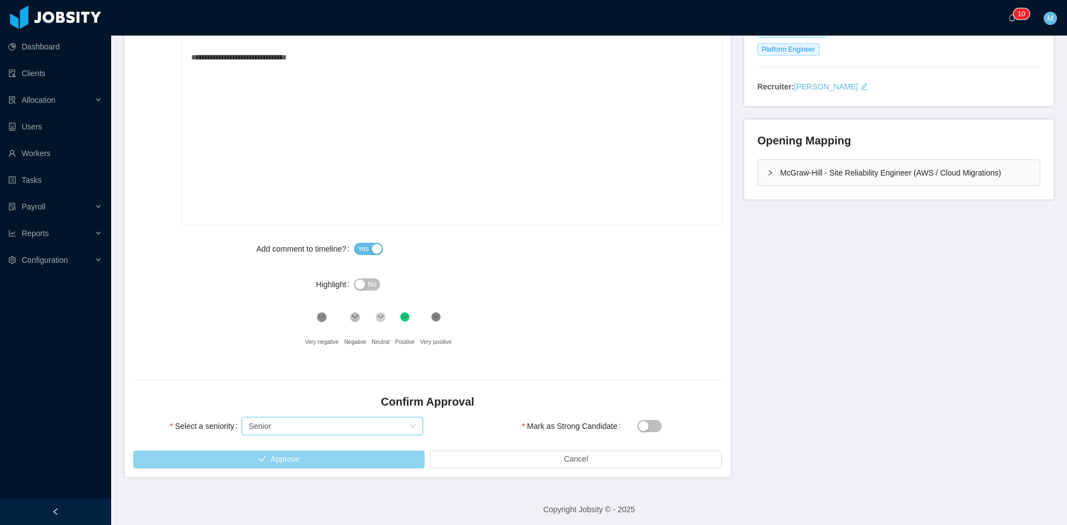
click at [311, 462] on button "Approve" at bounding box center [278, 460] width 291 height 18
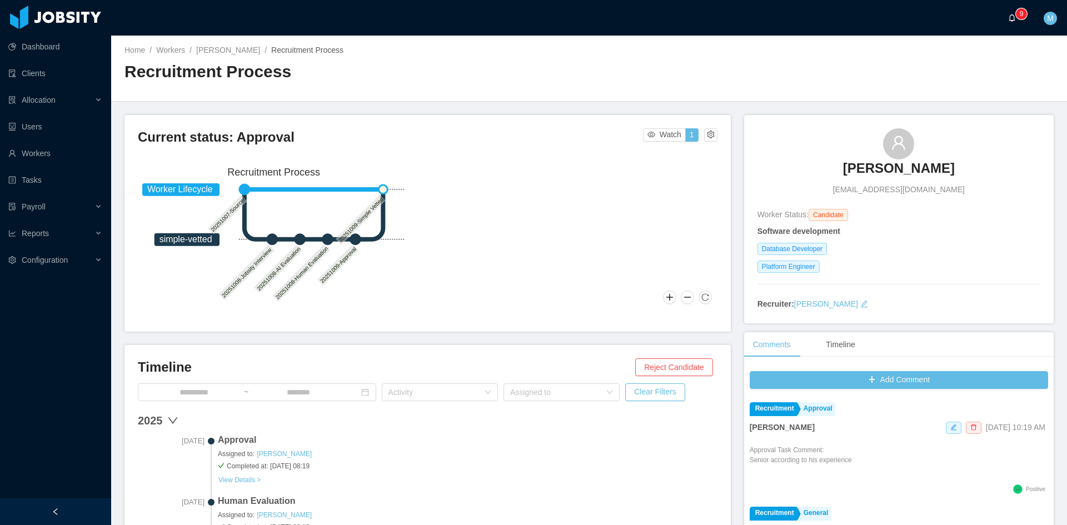
click at [1021, 15] on a=83ded146-cd66-4514-80a8-9a7b1e1b5eb6/Matias%20Marin"] "0 1 2 3 4 5 6 7 8 9 0 1 2 3 4 5 6 7 8 9 0 1 2 3 4 5 6 7 8 9" at bounding box center [1014, 18] width 13 height 36
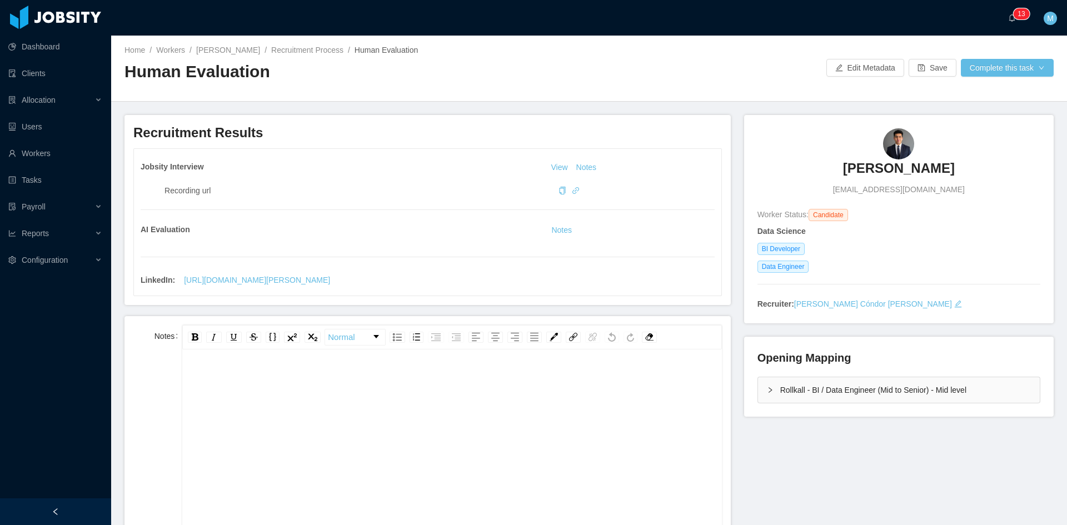
click at [553, 222] on div "Jobsity Interview View Notes Recording url AI Evaluation Notes LinkedIn : [URL]…" at bounding box center [427, 222] width 587 height 147
click at [556, 228] on button "Notes" at bounding box center [561, 230] width 29 height 13
click at [758, 395] on div "Rollkall - BI / Data Engineer (Mid to Senior) - Mid level" at bounding box center [899, 390] width 282 height 26
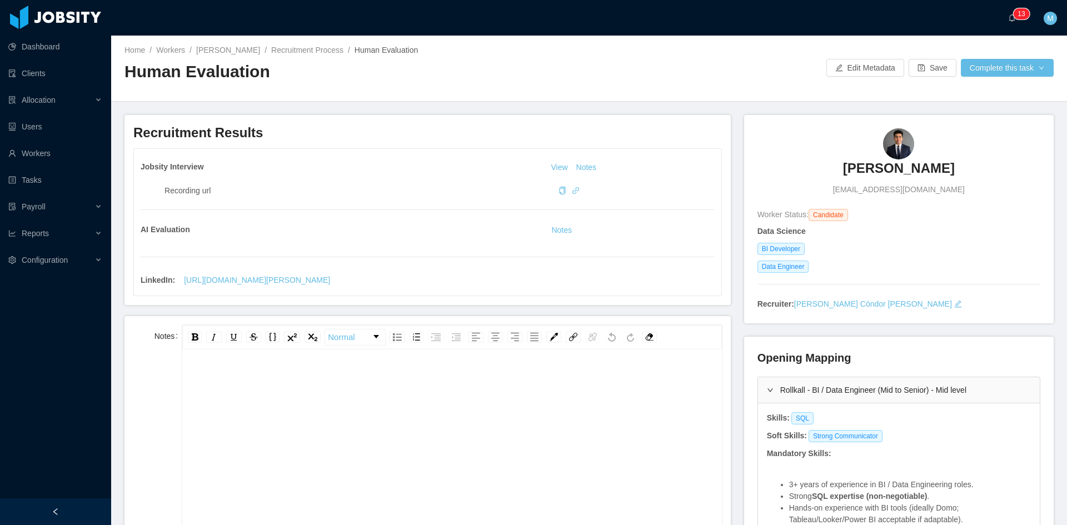
click at [418, 403] on div "rdw-editor" at bounding box center [452, 465] width 522 height 194
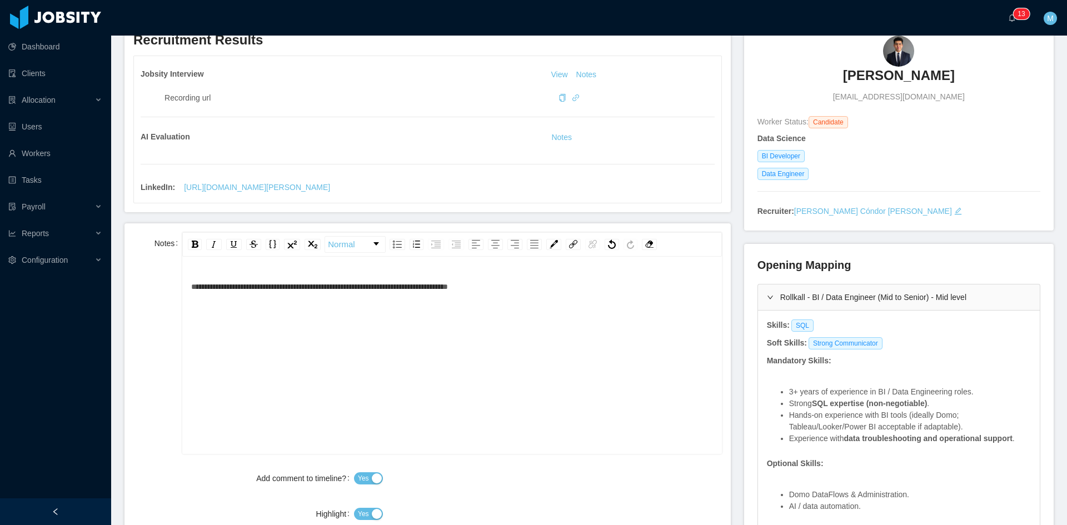
scroll to position [185, 0]
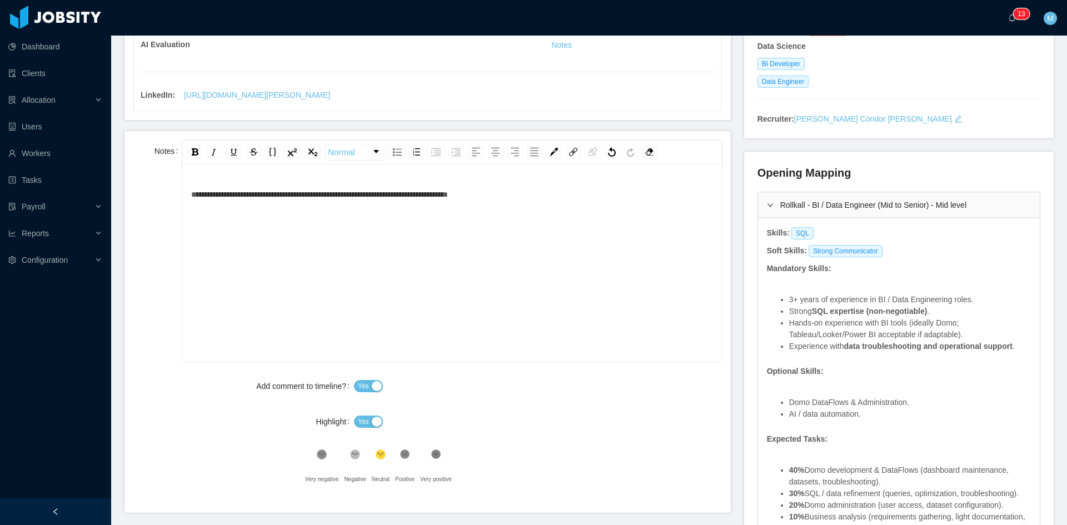
click at [565, 196] on div "**********" at bounding box center [452, 194] width 522 height 22
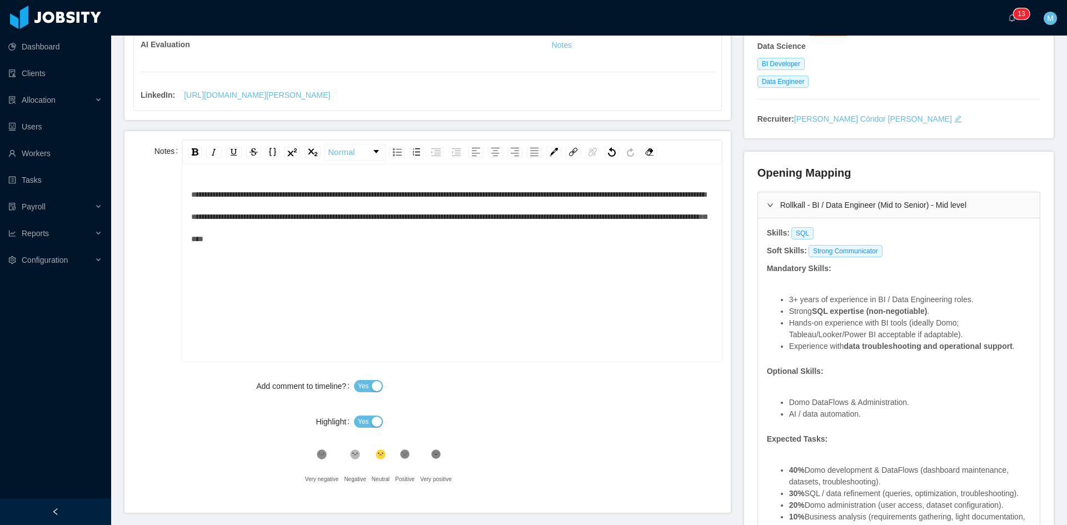
click at [558, 249] on div "**********" at bounding box center [452, 280] width 522 height 194
click at [358, 419] on span "Yes" at bounding box center [363, 421] width 11 height 11
drag, startPoint x: 392, startPoint y: 456, endPoint x: 398, endPoint y: 455, distance: 6.8
click at [396, 456] on div ".st0{fill:#8a8a8a}.st2{fill:#262626} Very negative .st1{fill:#262626} Negative …" at bounding box center [489, 468] width 368 height 44
click at [400, 455] on icon at bounding box center [404, 454] width 9 height 9
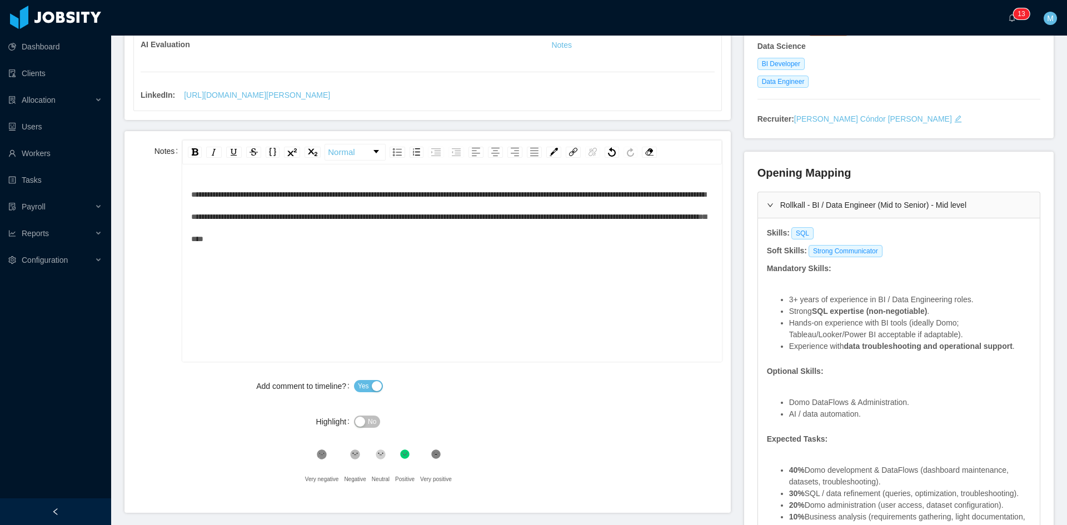
click at [465, 439] on div "Add comment to timeline? Yes Highlight No .st0{fill:#8a8a8a}.st2{fill:#262626} …" at bounding box center [427, 433] width 588 height 116
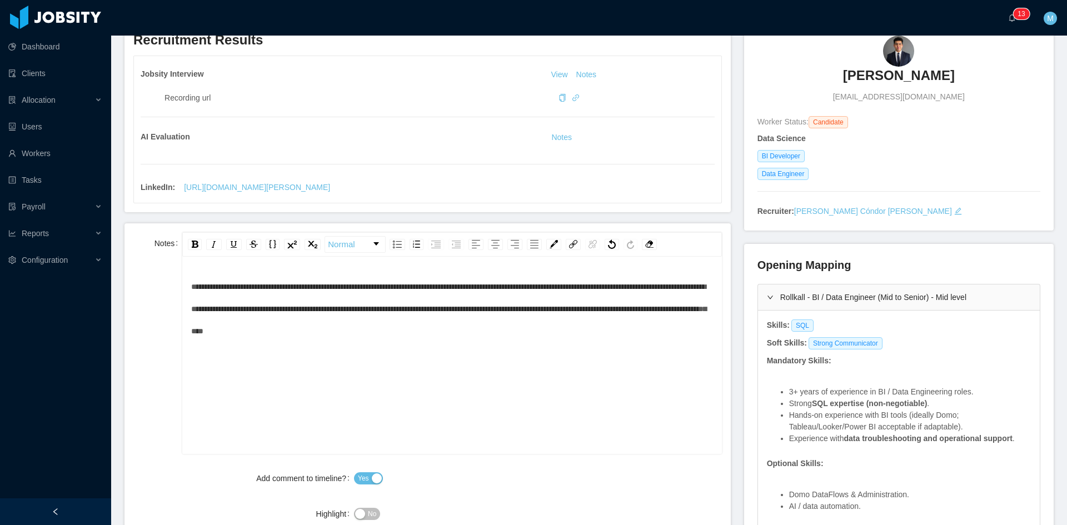
scroll to position [0, 0]
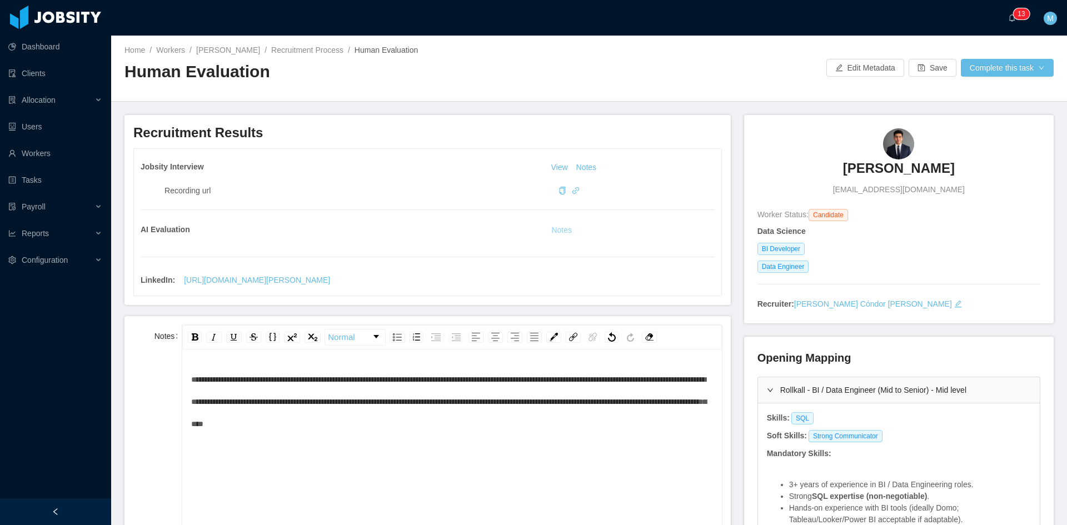
click at [555, 227] on button "Notes" at bounding box center [561, 230] width 29 height 13
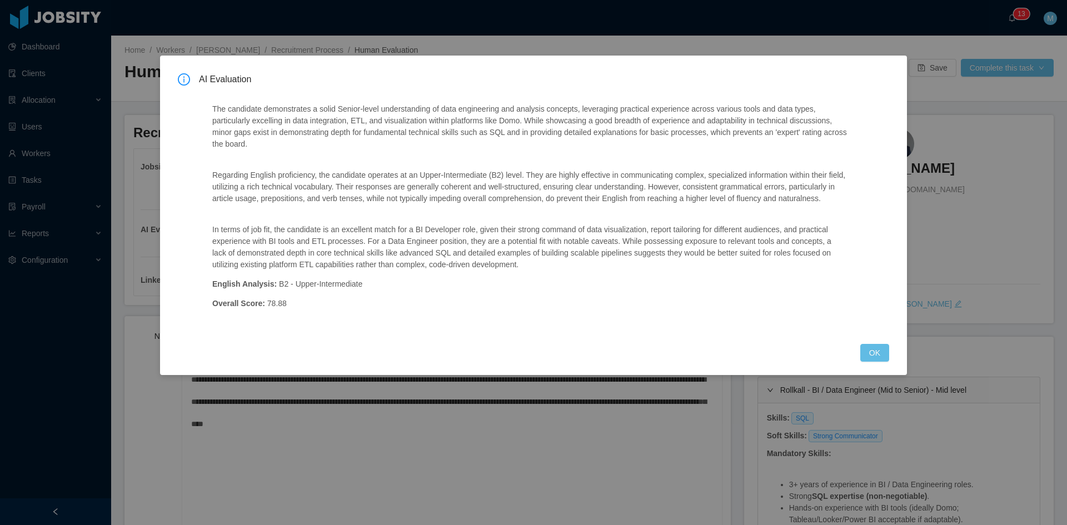
click at [849, 347] on div "AI Evaluation The candidate demonstrates a solid Senior-level understanding of …" at bounding box center [533, 217] width 711 height 288
click at [877, 347] on button "OK" at bounding box center [874, 353] width 29 height 18
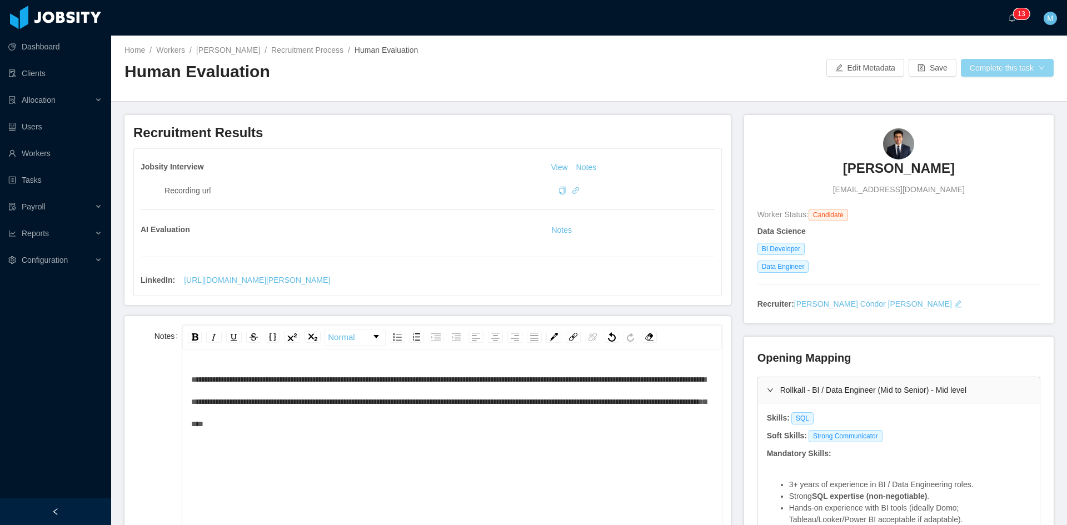
click at [1014, 67] on button "Complete this task" at bounding box center [1007, 68] width 93 height 18
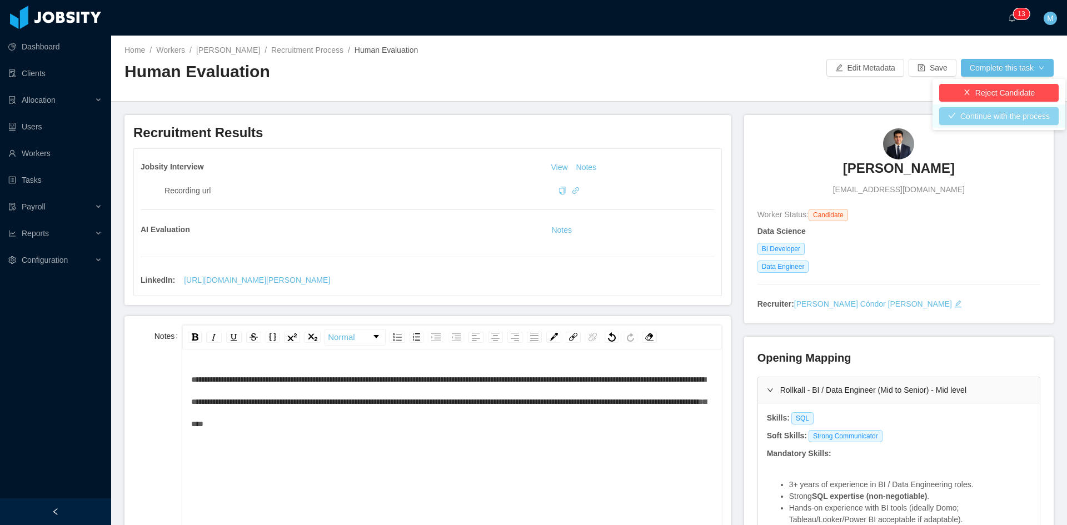
click at [986, 116] on button "Continue with the process" at bounding box center [998, 116] width 119 height 18
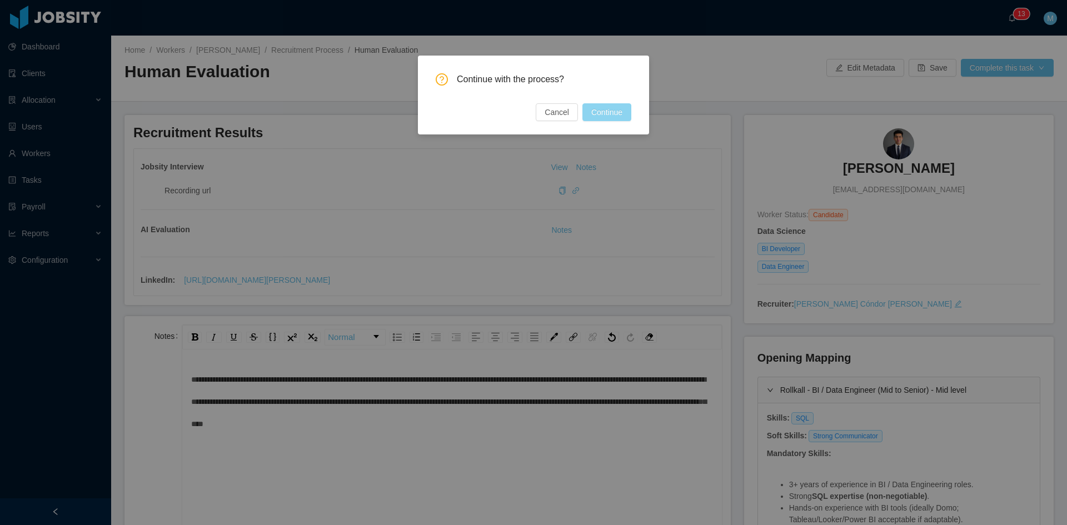
click at [602, 111] on button "Continue" at bounding box center [606, 112] width 49 height 18
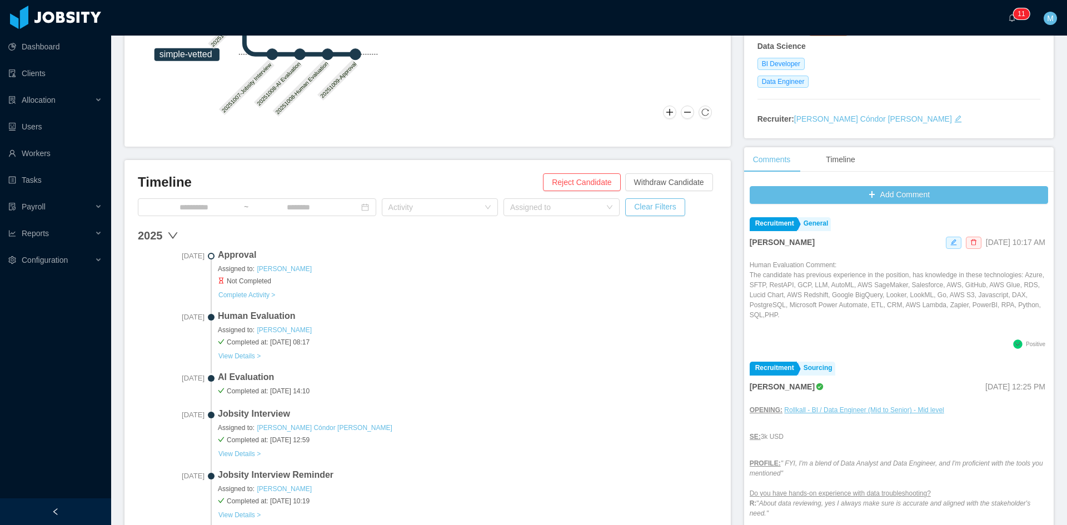
scroll to position [278, 0]
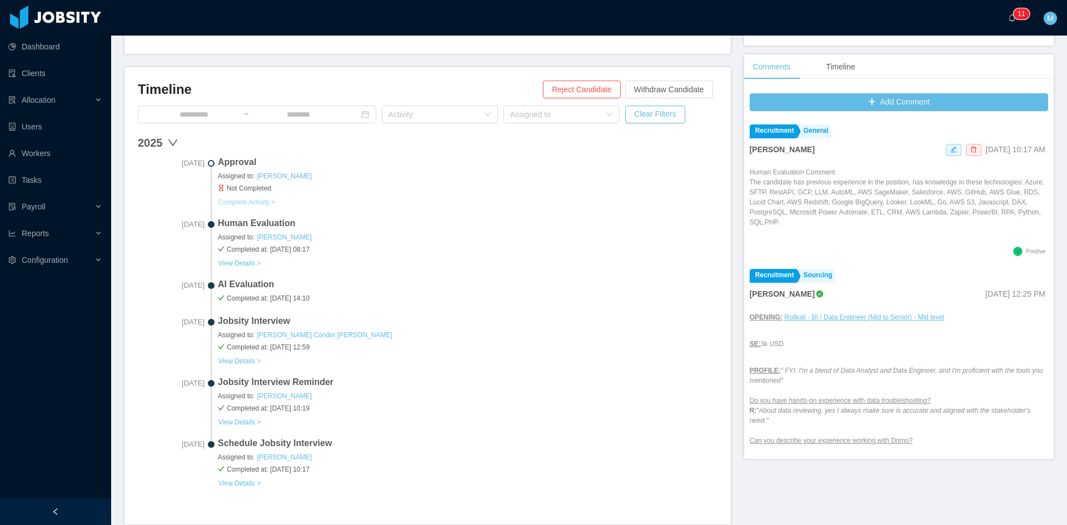
click at [246, 201] on button "Complete Activity >" at bounding box center [247, 202] width 58 height 9
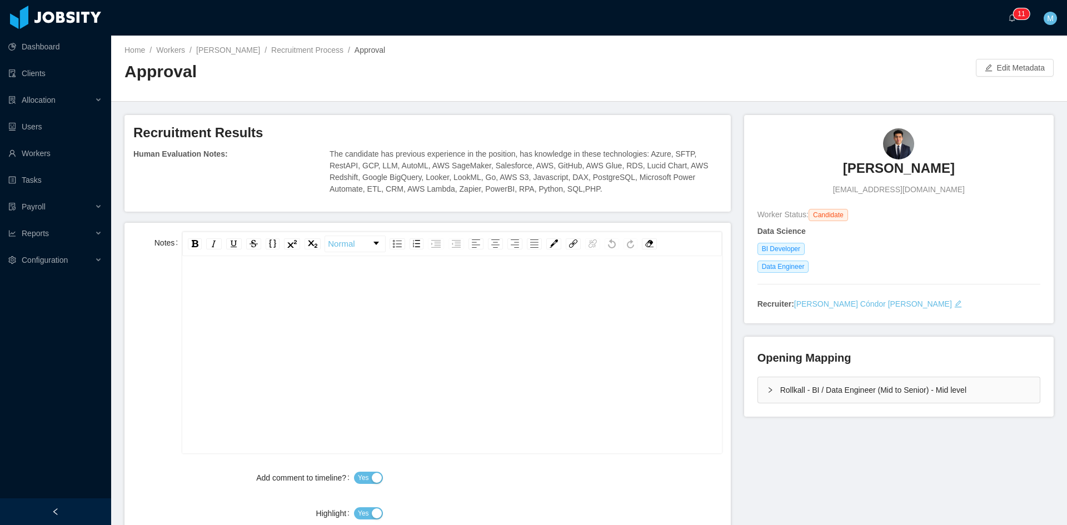
click at [333, 306] on div "rdw-editor" at bounding box center [452, 372] width 522 height 194
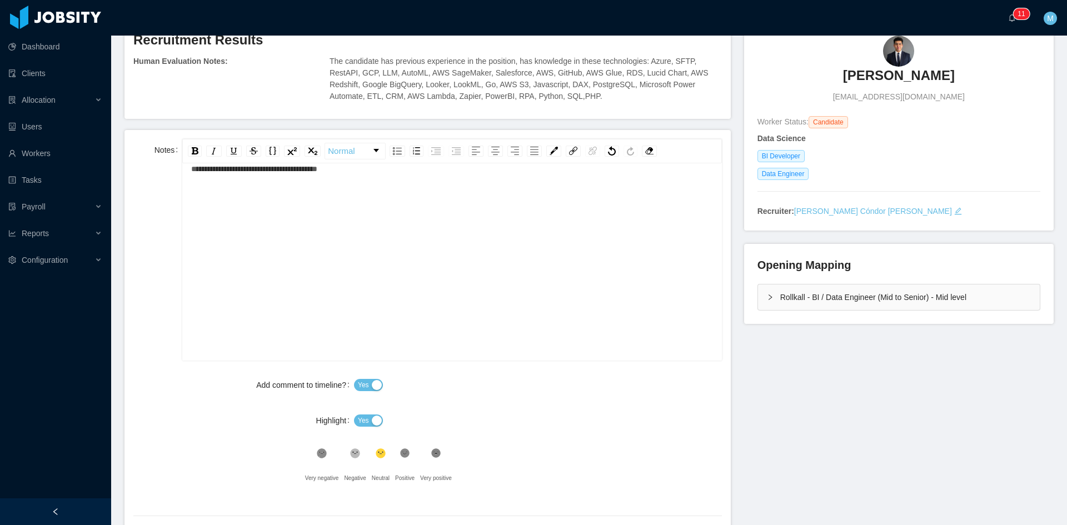
scroll to position [185, 0]
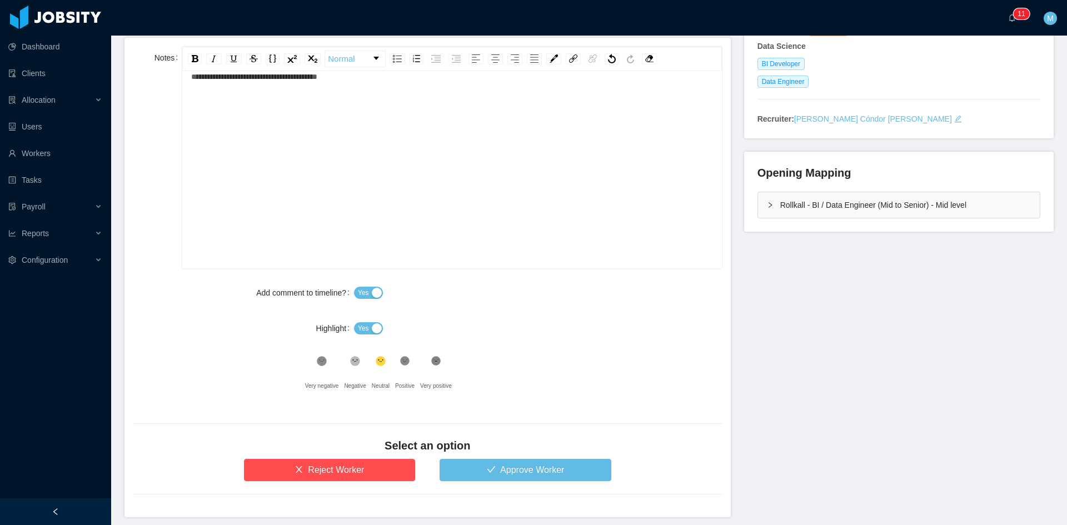
click at [354, 327] on button "Yes" at bounding box center [368, 328] width 29 height 12
drag, startPoint x: 398, startPoint y: 356, endPoint x: 410, endPoint y: 376, distance: 23.6
click at [400, 356] on icon ".st1{fill:#232323}" at bounding box center [405, 361] width 11 height 11
click at [481, 471] on button "Approve Worker" at bounding box center [526, 470] width 172 height 22
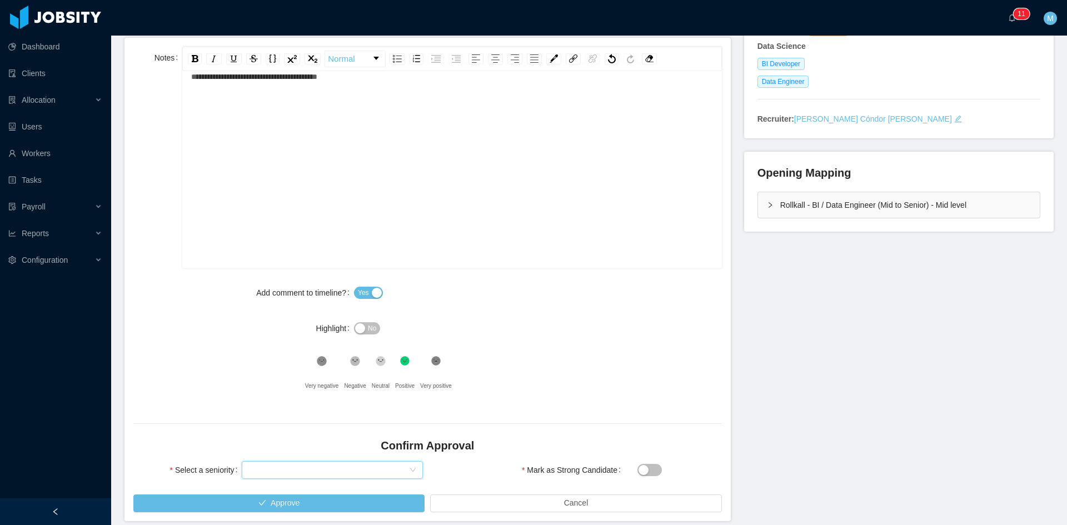
drag, startPoint x: 363, startPoint y: 474, endPoint x: 313, endPoint y: 458, distance: 52.9
click at [362, 474] on div "Select seniority" at bounding box center [328, 470] width 161 height 17
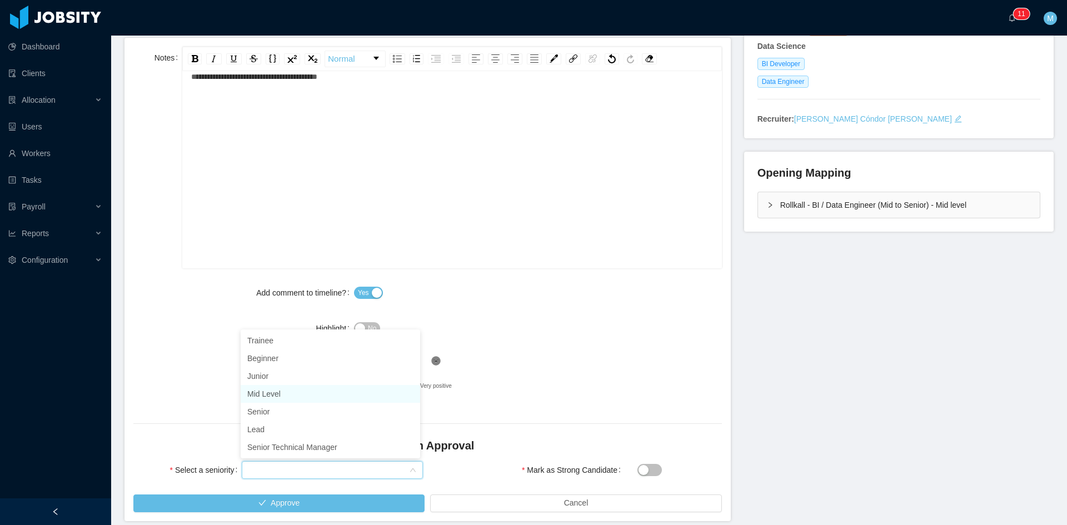
click at [272, 397] on li "Mid Level" at bounding box center [330, 394] width 179 height 18
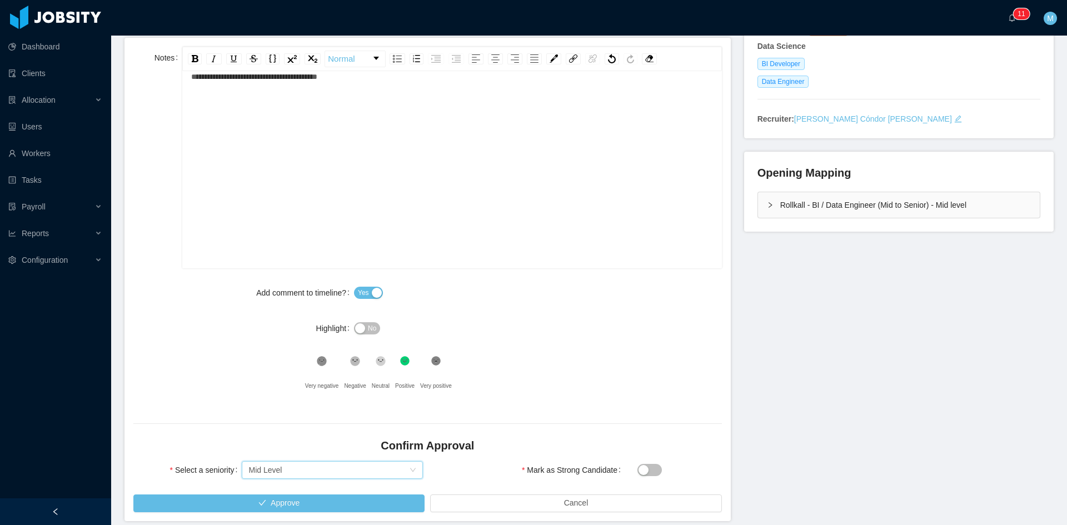
click at [429, 367] on div ".st1{fill:#222}" at bounding box center [436, 364] width 32 height 22
click at [371, 507] on button "Approve" at bounding box center [278, 504] width 291 height 18
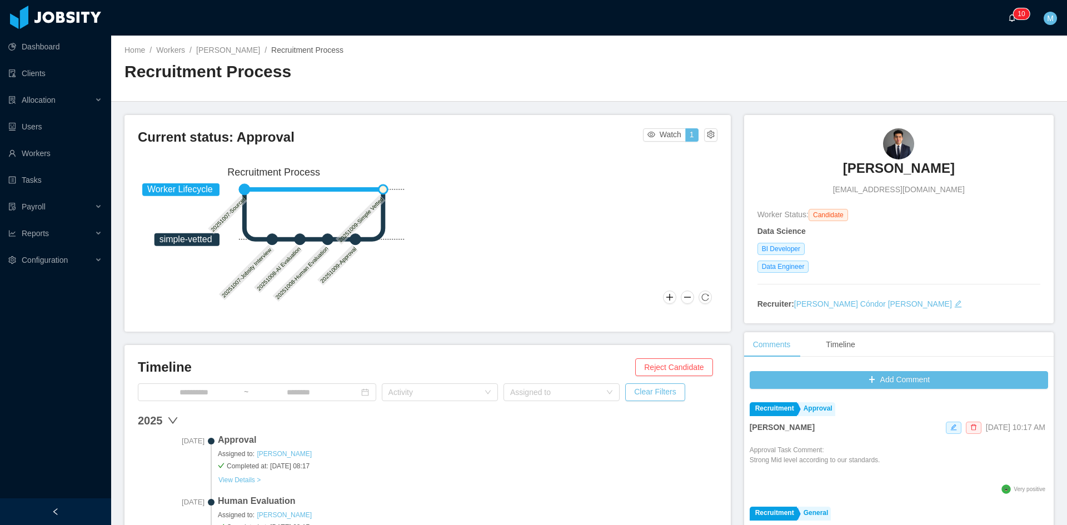
click at [1020, 21] on span "0 1 2 3 4 5 6 7 8 9 0 1 2 3 4 5 6 7 8 9 0 1 2 3 4 5 6 7 8 9 0 1 2 3 4 5 6 7 8 9…" at bounding box center [1014, 18] width 13 height 8
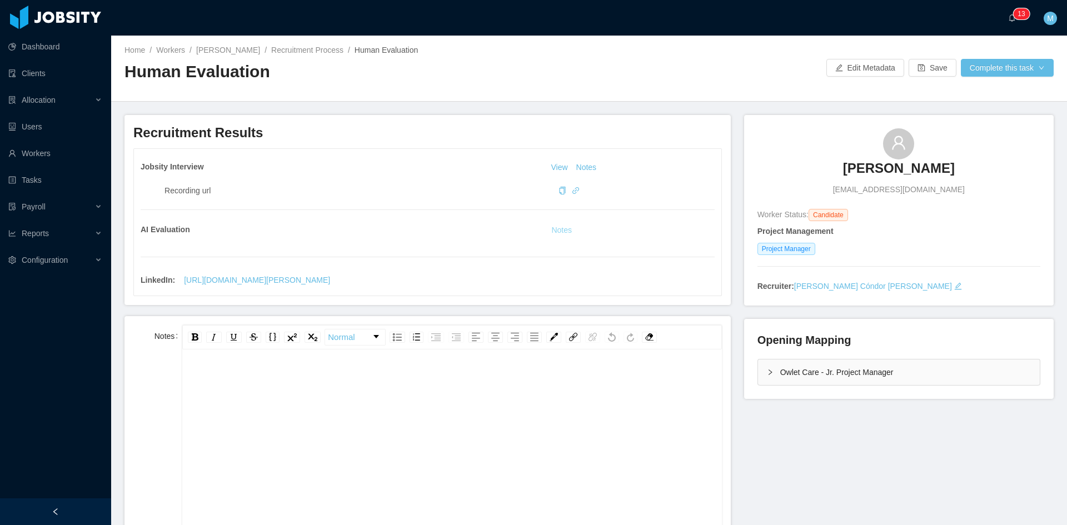
click at [557, 231] on button "Notes" at bounding box center [561, 230] width 29 height 13
click at [759, 375] on div "Owlet Care - Jr. Project Manager" at bounding box center [899, 373] width 282 height 26
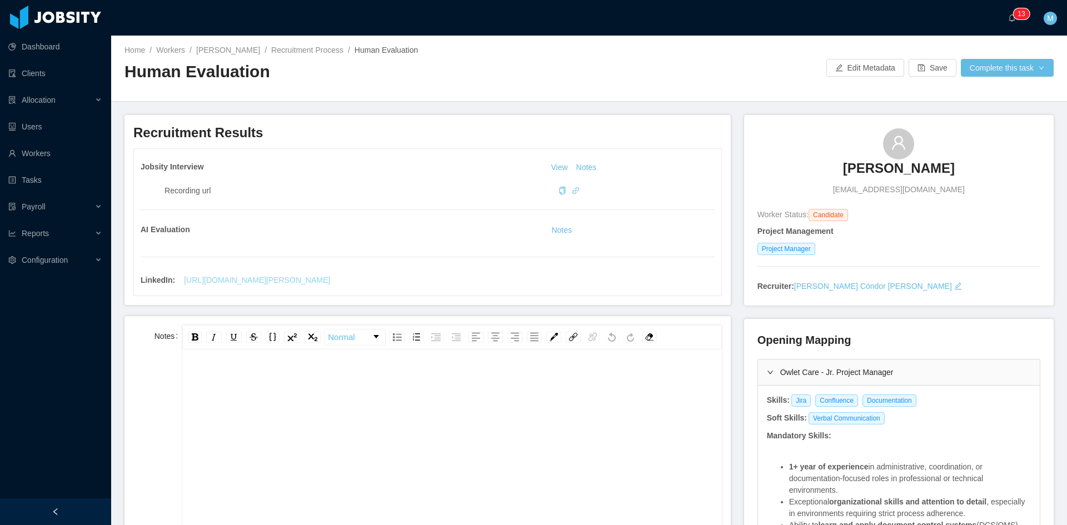
click at [400, 342] on div "rdw-list-control" at bounding box center [398, 337] width 16 height 11
click at [358, 371] on div "rdw-editor" at bounding box center [458, 381] width 510 height 22
click at [395, 338] on img "rdw-list-control" at bounding box center [397, 337] width 9 height 8
click at [558, 228] on button "Notes" at bounding box center [561, 230] width 29 height 13
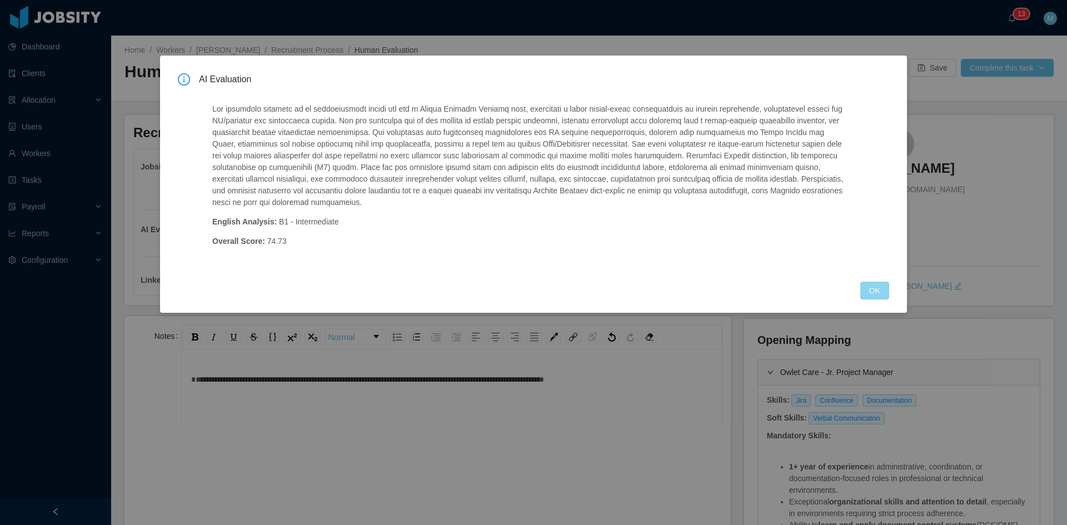
click at [884, 290] on button "OK" at bounding box center [874, 291] width 29 height 18
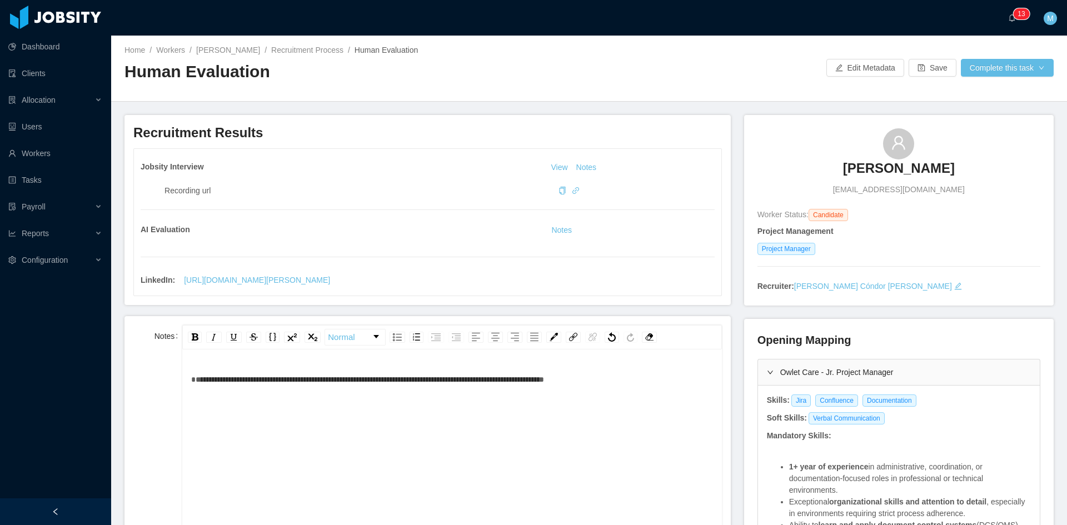
click at [672, 377] on div "**********" at bounding box center [452, 379] width 522 height 22
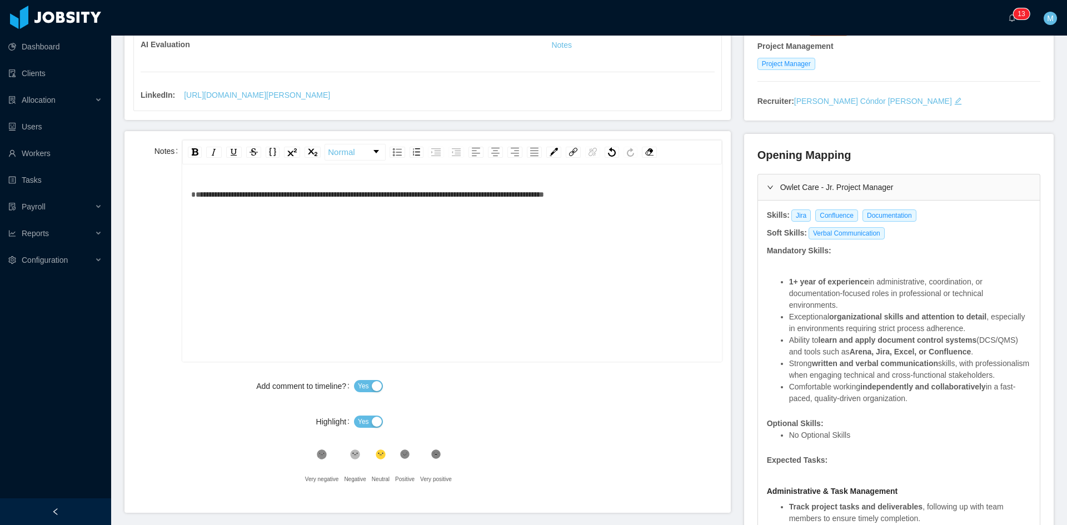
scroll to position [278, 0]
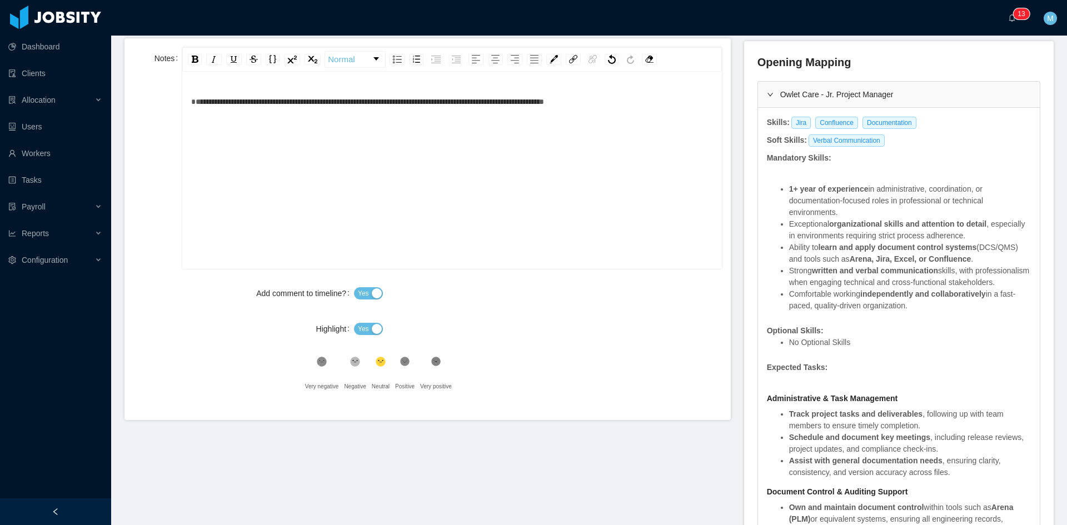
click at [363, 323] on span "Yes" at bounding box center [363, 328] width 11 height 11
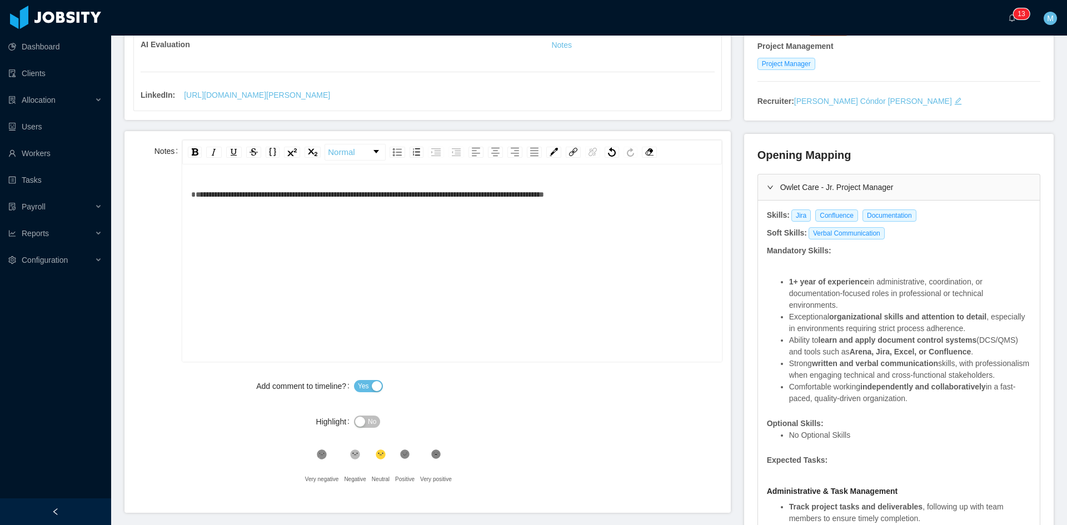
scroll to position [0, 0]
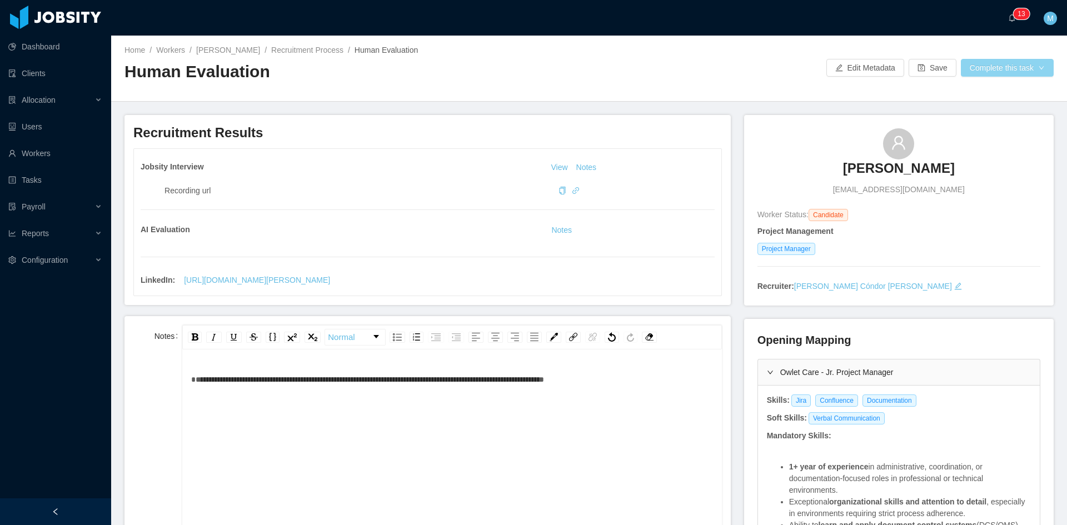
click at [981, 73] on button "Complete this task" at bounding box center [1007, 68] width 93 height 18
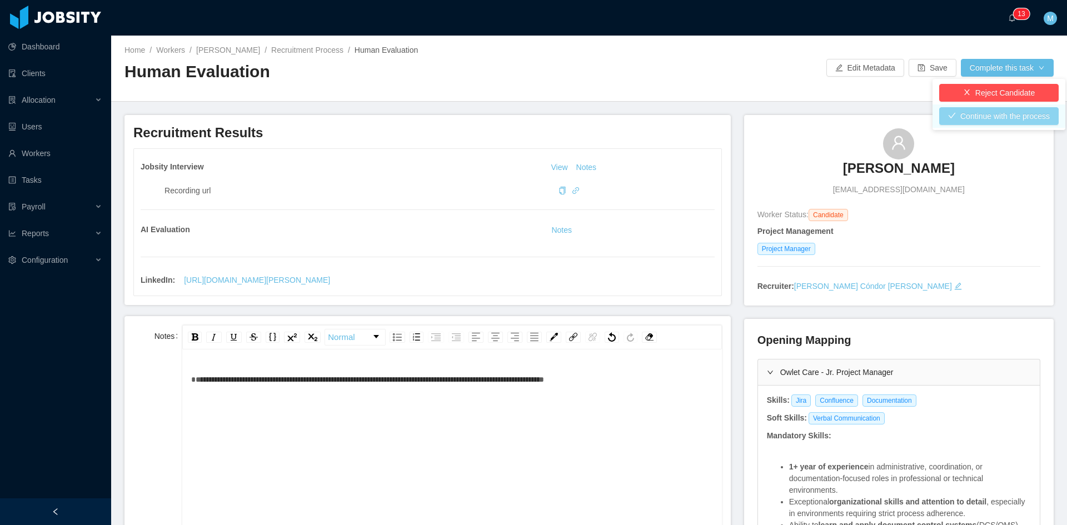
click at [985, 117] on button "Continue with the process" at bounding box center [998, 116] width 119 height 18
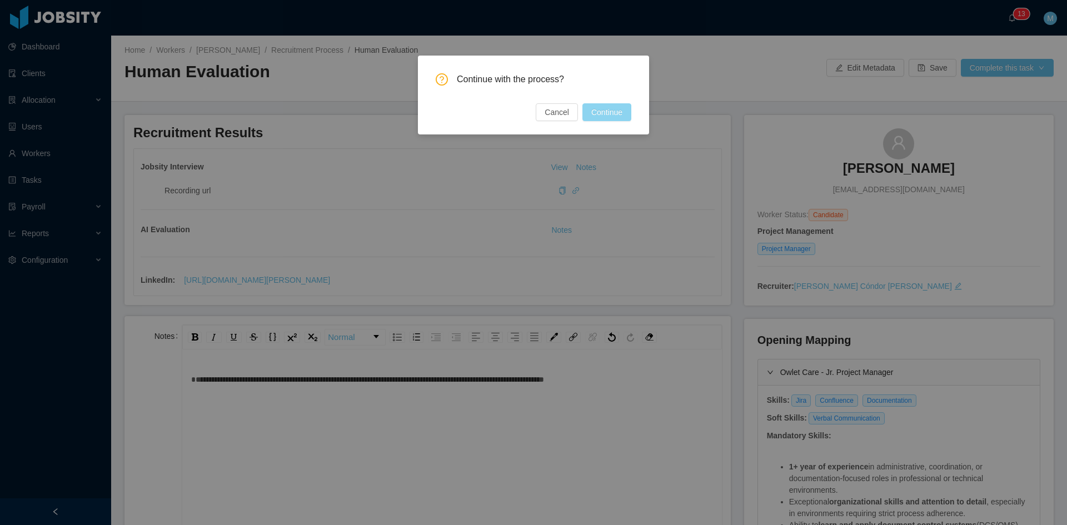
click at [612, 111] on button "Continue" at bounding box center [606, 112] width 49 height 18
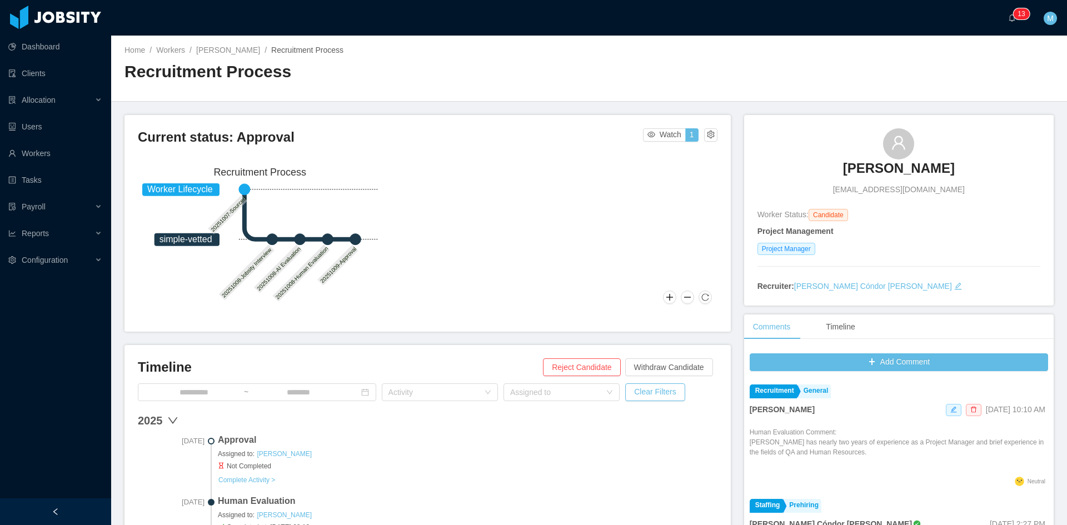
scroll to position [93, 0]
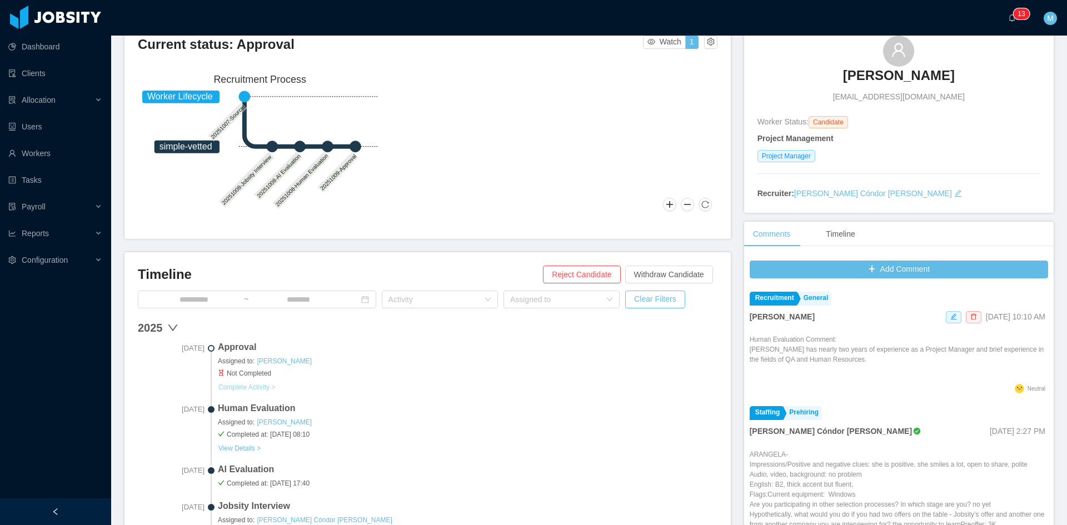
click at [252, 384] on button "Complete Activity >" at bounding box center [247, 387] width 58 height 9
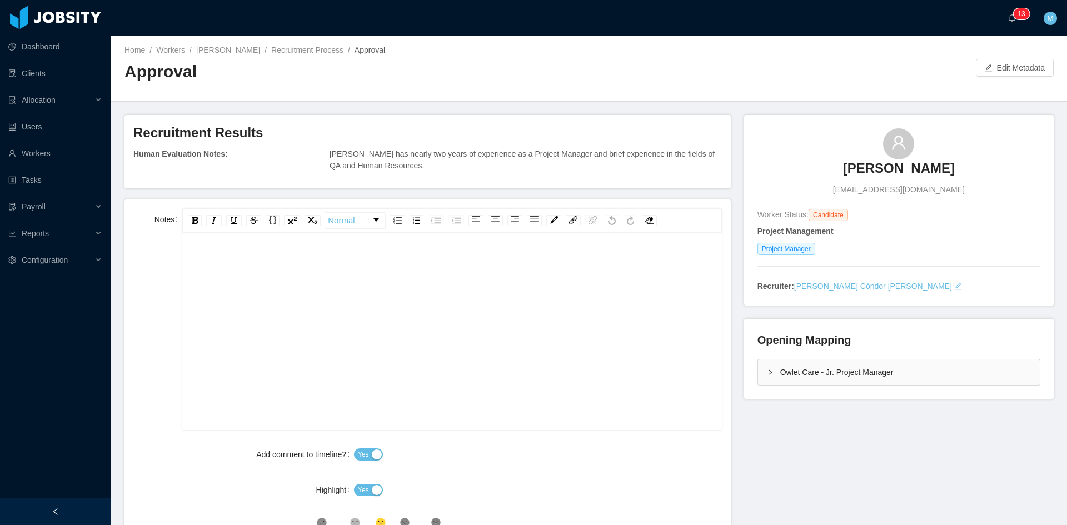
click at [351, 281] on div "rdw-editor" at bounding box center [452, 349] width 522 height 194
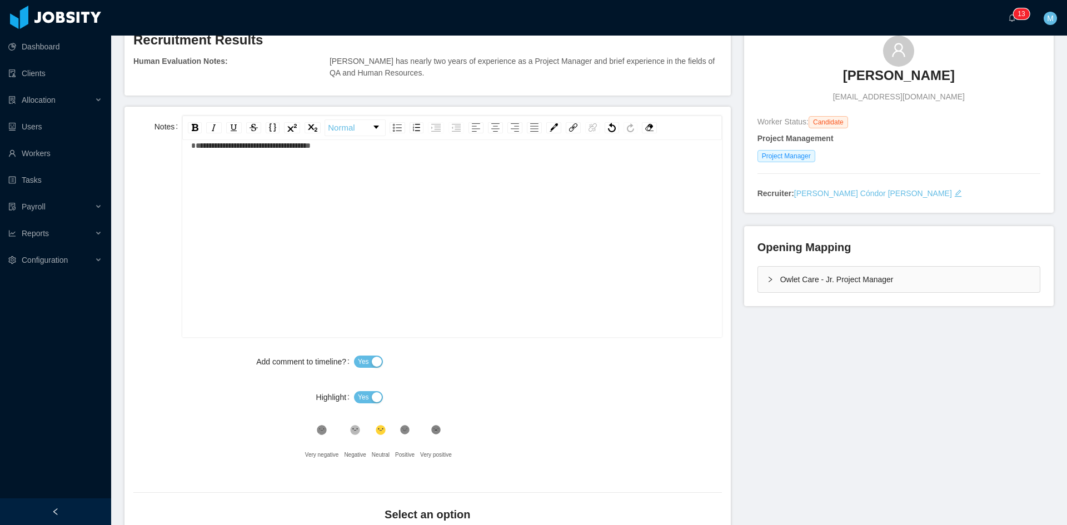
scroll to position [185, 0]
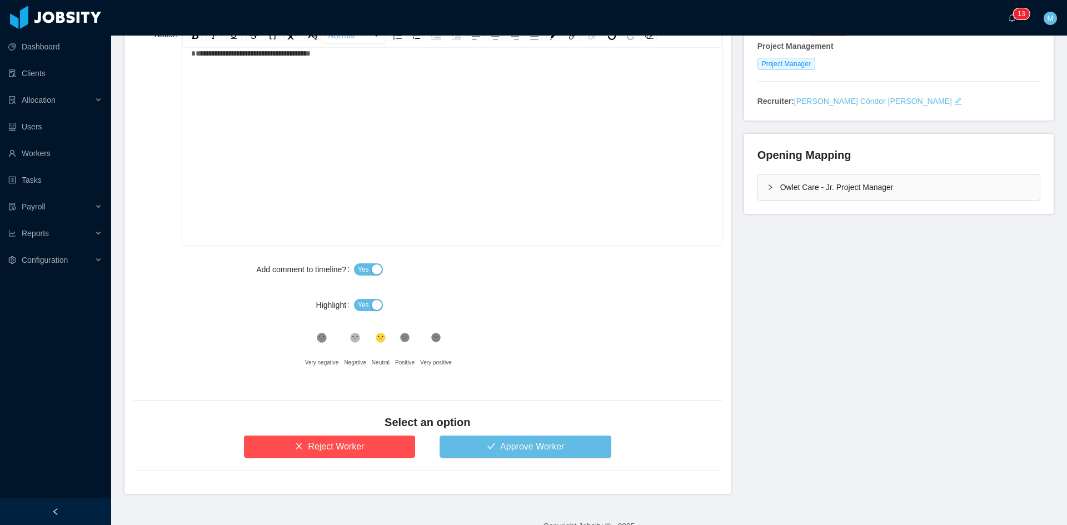
click at [366, 305] on button "Yes" at bounding box center [368, 305] width 29 height 12
click at [401, 340] on icon at bounding box center [404, 337] width 9 height 9
click at [457, 445] on button "Approve Worker" at bounding box center [526, 447] width 172 height 22
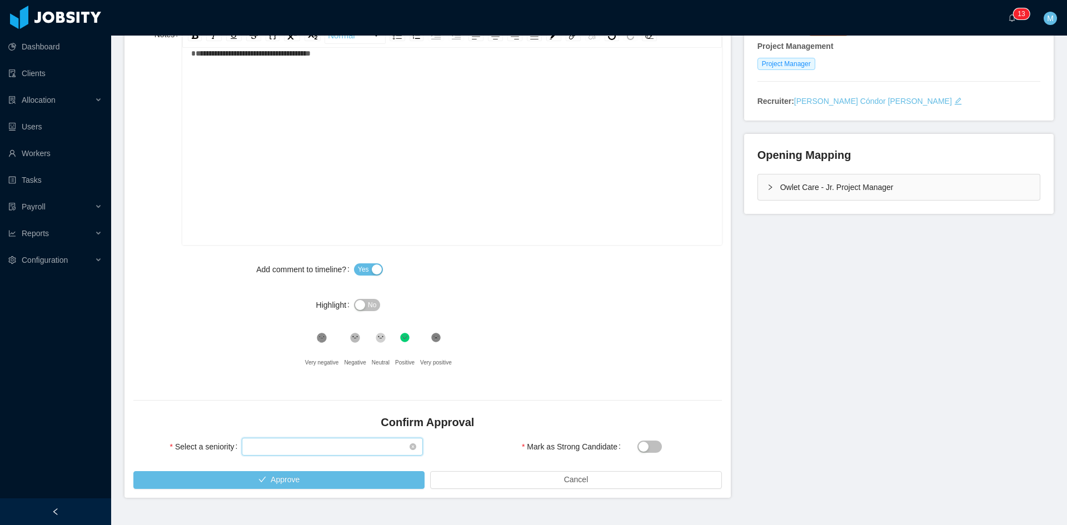
click at [322, 448] on div "Select seniority" at bounding box center [328, 446] width 161 height 17
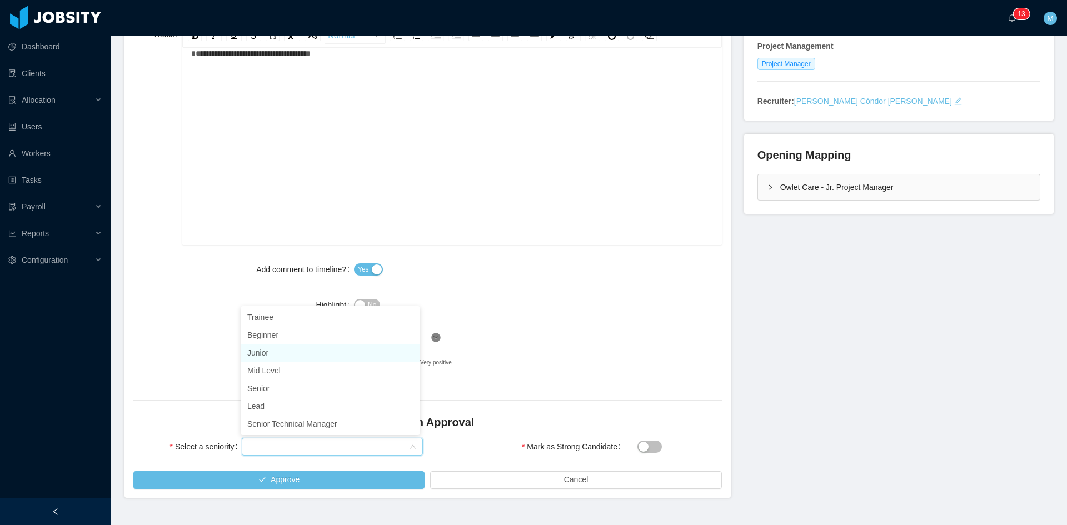
click at [277, 353] on li "Junior" at bounding box center [330, 353] width 179 height 18
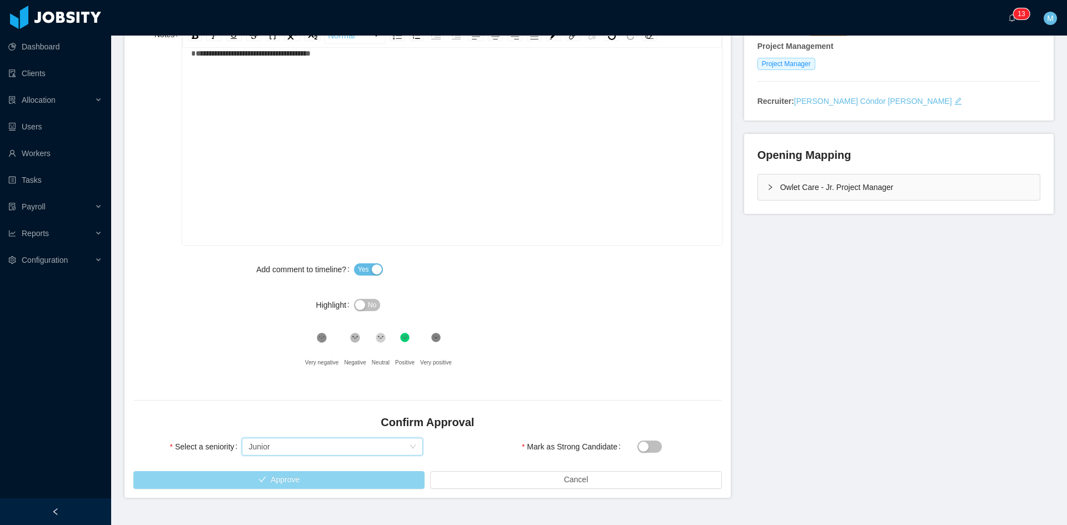
click at [320, 476] on button "Approve" at bounding box center [278, 480] width 291 height 18
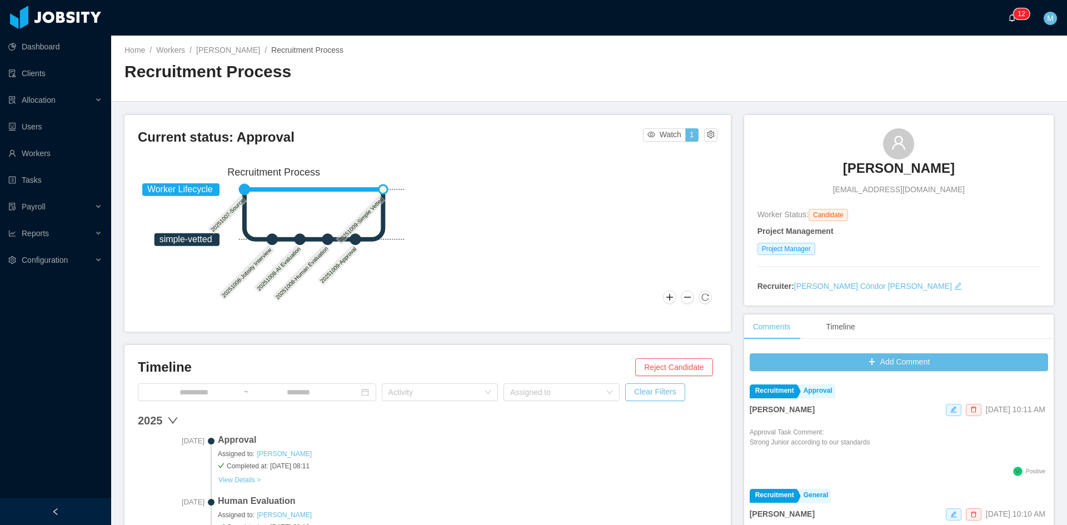
click at [1021, 16] on p "2" at bounding box center [1023, 13] width 4 height 11
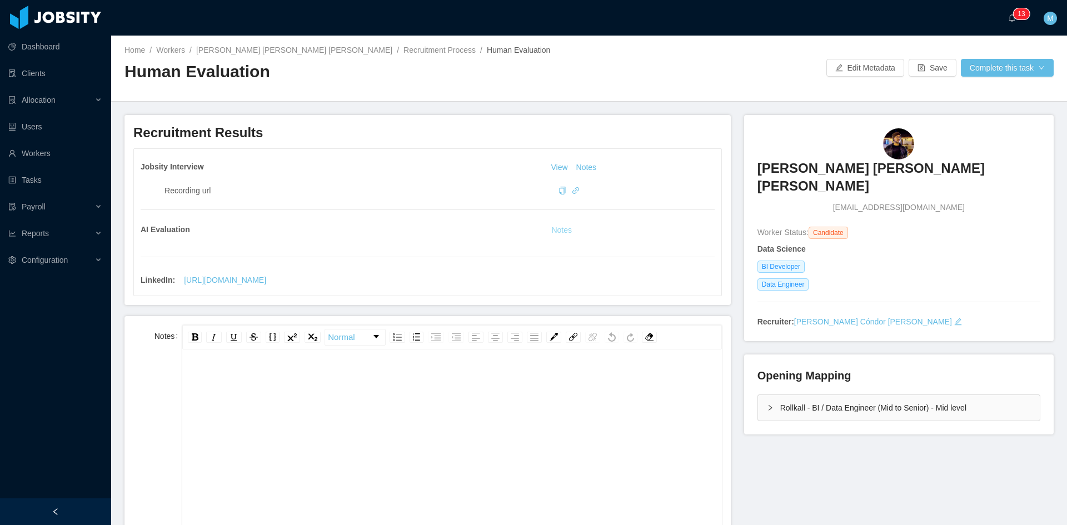
click at [555, 227] on button "Notes" at bounding box center [561, 230] width 29 height 13
click at [317, 398] on div "rdw-editor" at bounding box center [452, 465] width 522 height 194
click at [762, 395] on div "Rollkall - BI / Data Engineer (Mid to Senior) - Mid level" at bounding box center [899, 408] width 282 height 26
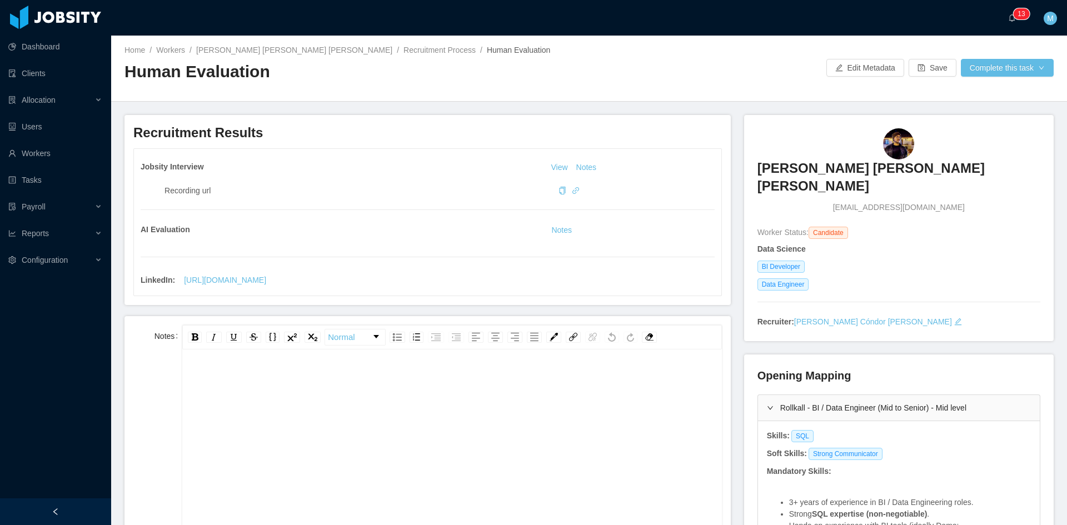
click at [445, 416] on div "rdw-editor" at bounding box center [452, 465] width 522 height 194
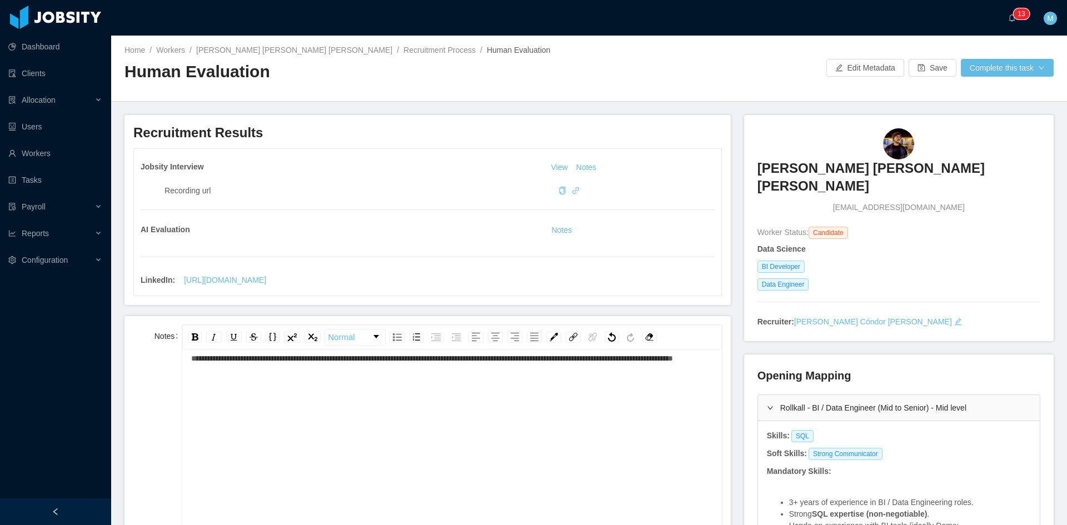
click at [191, 358] on div "**********" at bounding box center [452, 444] width 522 height 194
click at [192, 359] on span "**********" at bounding box center [432, 359] width 482 height 8
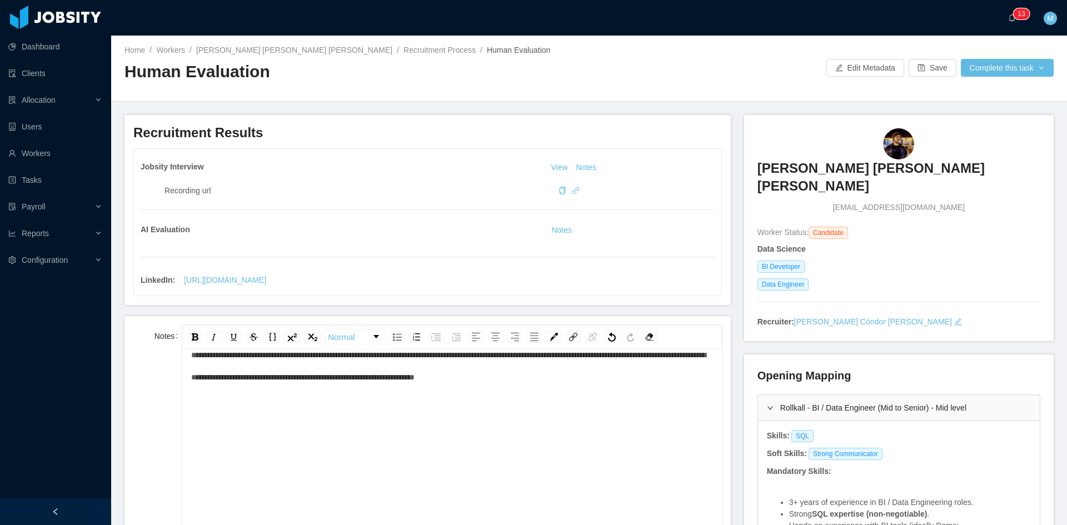
click at [640, 380] on div "**********" at bounding box center [452, 366] width 522 height 44
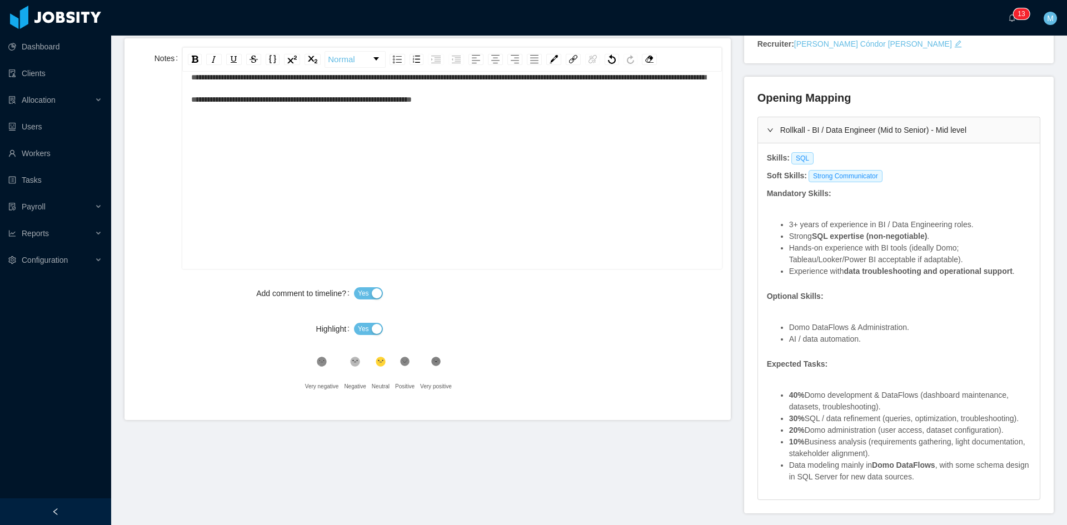
click at [363, 326] on span "Yes" at bounding box center [363, 328] width 11 height 11
click at [406, 359] on icon ".st1{fill:#232323}" at bounding box center [405, 361] width 11 height 11
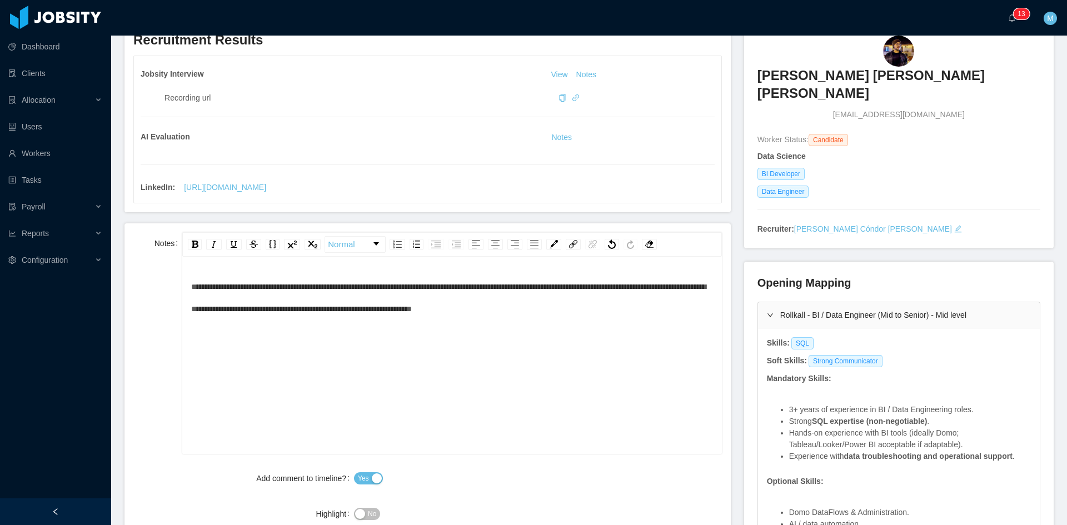
scroll to position [0, 0]
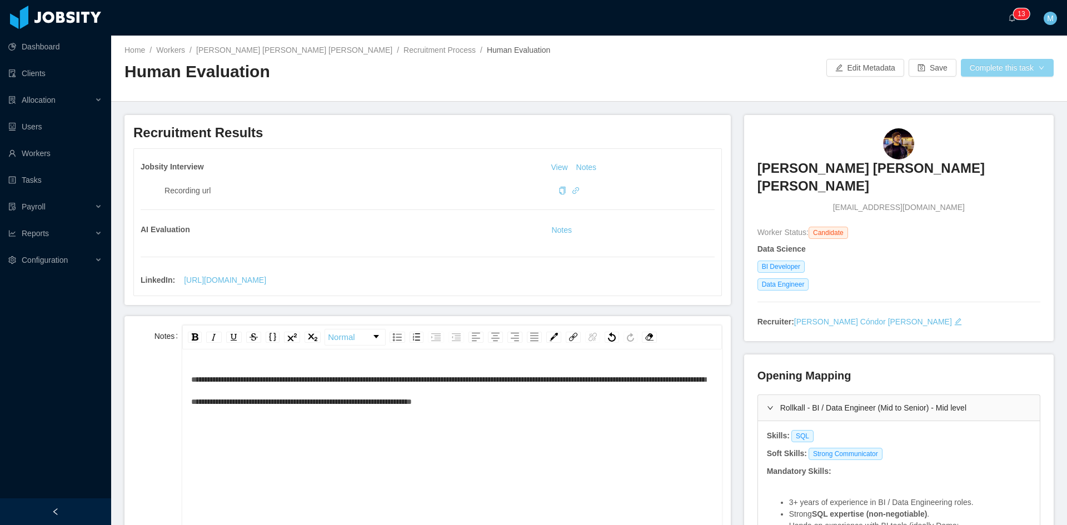
click at [1015, 63] on button "Complete this task" at bounding box center [1007, 68] width 93 height 18
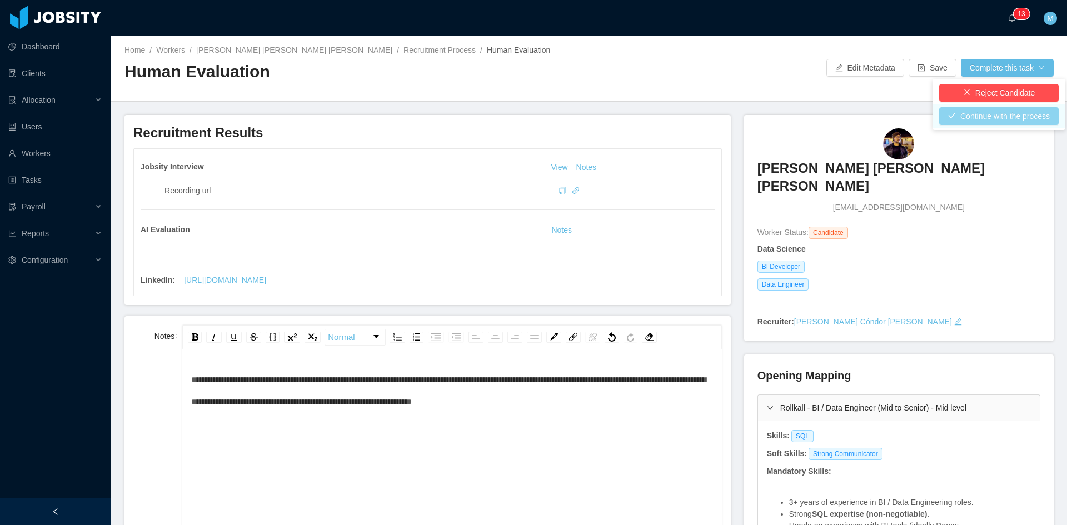
click at [1009, 117] on button "Continue with the process" at bounding box center [998, 116] width 119 height 18
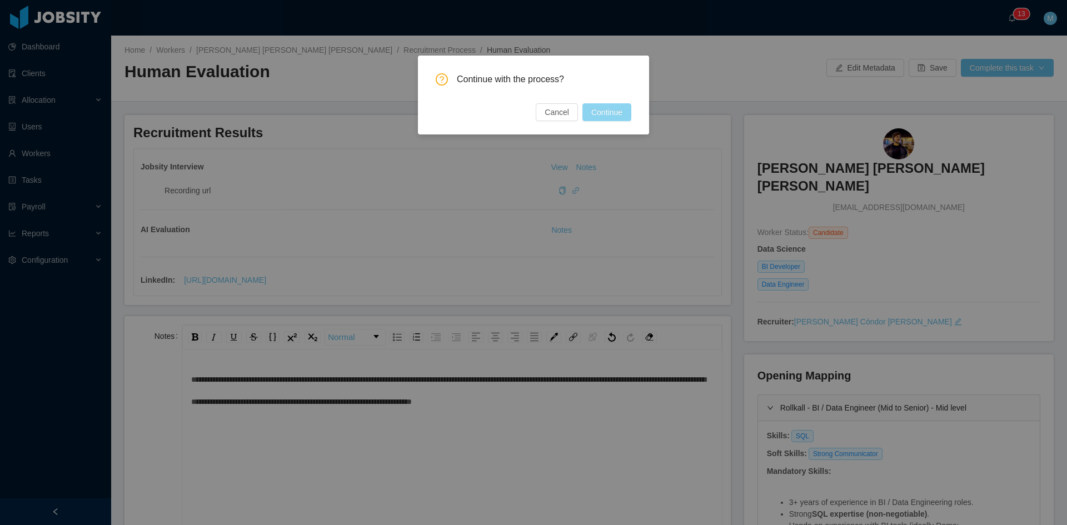
click at [625, 120] on button "Continue" at bounding box center [606, 112] width 49 height 18
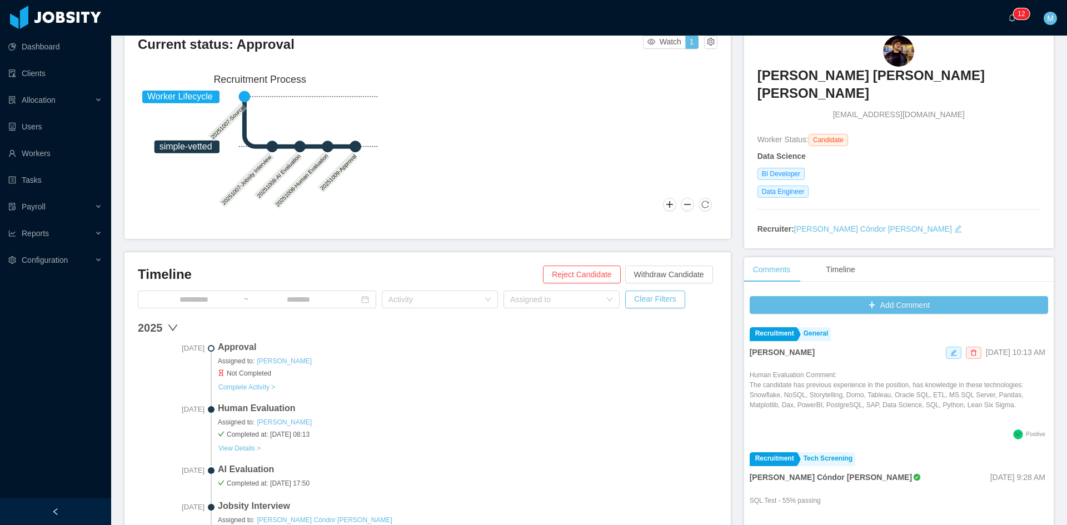
scroll to position [185, 0]
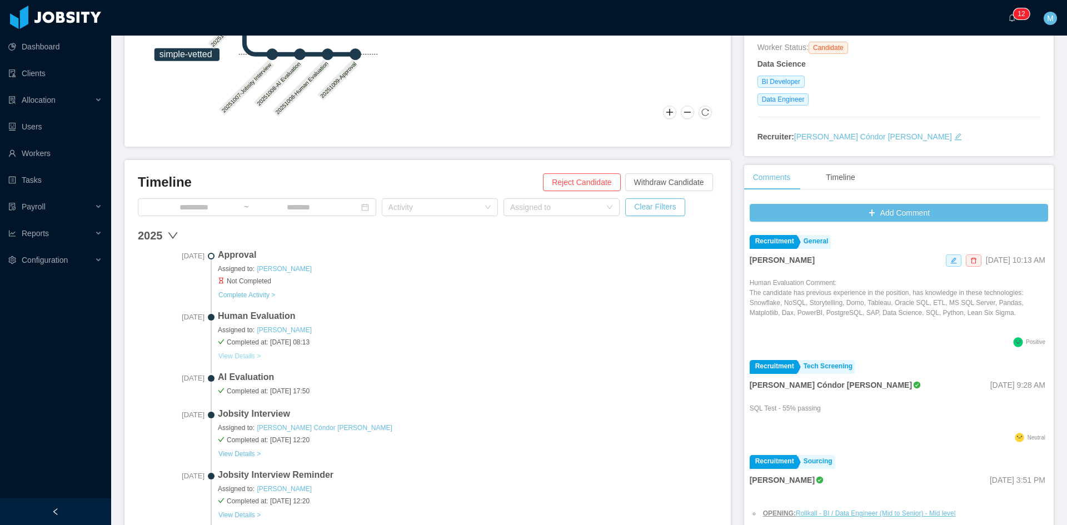
click at [233, 355] on button "View Details >" at bounding box center [239, 356] width 43 height 9
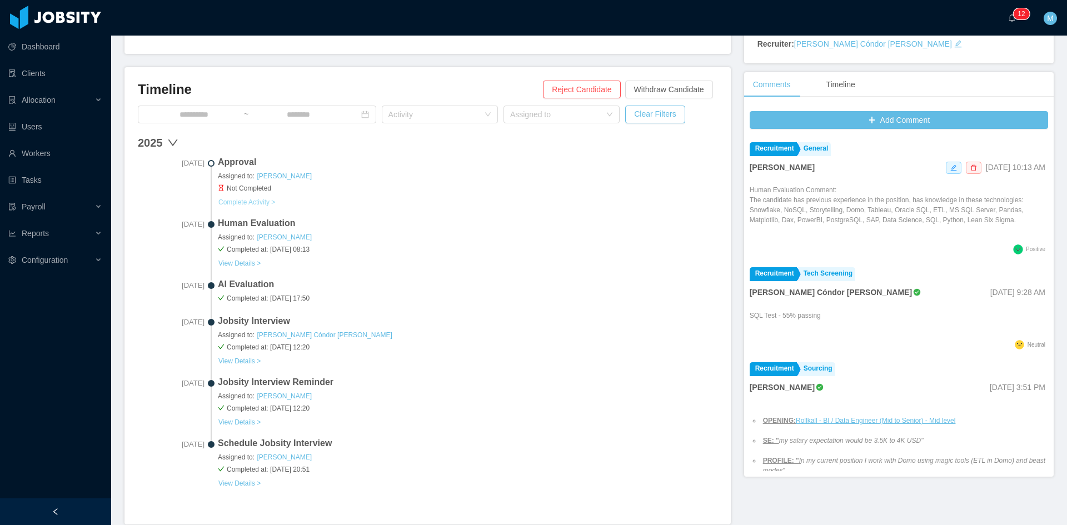
click at [262, 205] on button "Complete Activity >" at bounding box center [247, 202] width 58 height 9
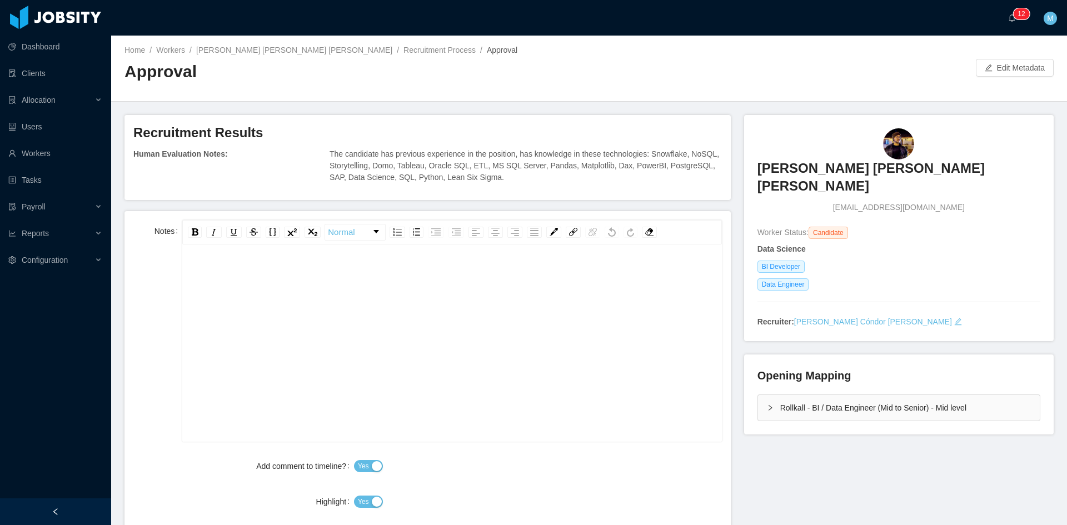
click at [370, 304] on div "rdw-editor" at bounding box center [452, 360] width 522 height 194
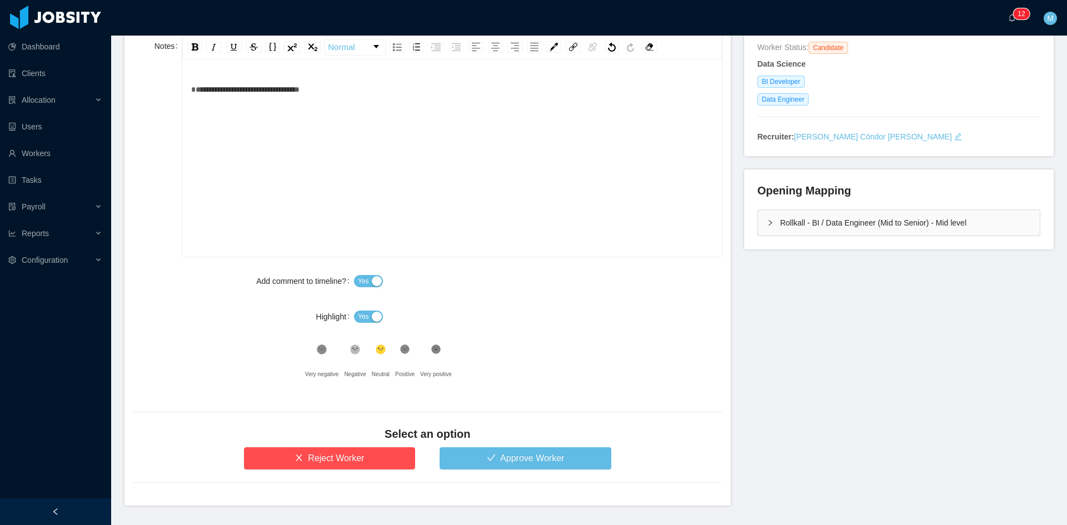
scroll to position [217, 0]
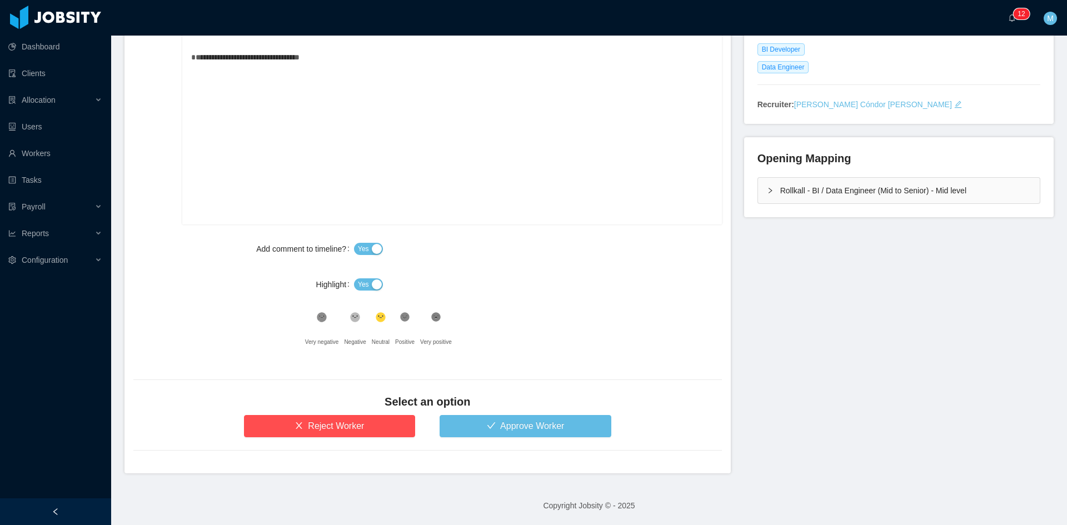
click at [365, 281] on span "Yes" at bounding box center [363, 284] width 11 height 11
click at [400, 320] on icon at bounding box center [404, 317] width 9 height 9
click at [475, 424] on button "Approve Worker" at bounding box center [526, 426] width 172 height 22
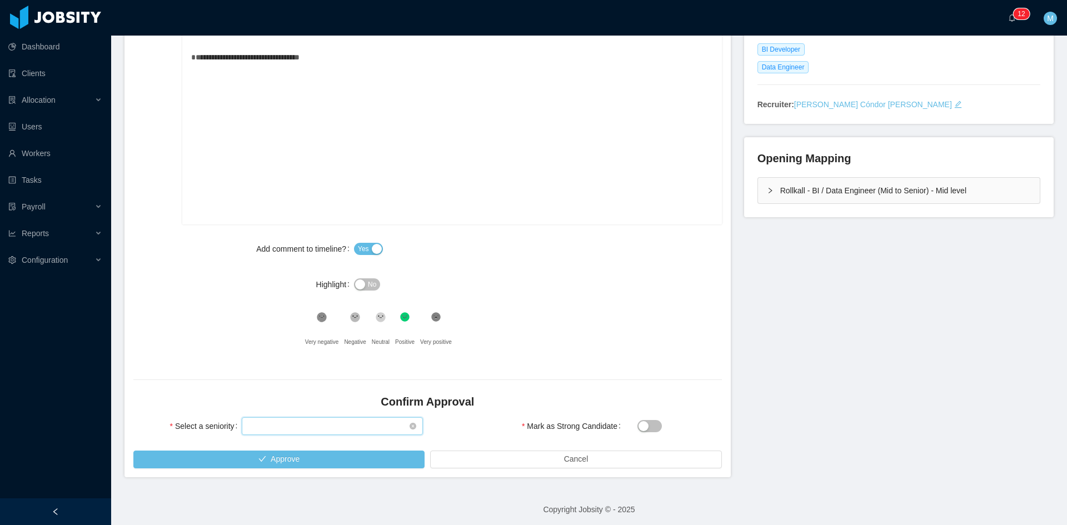
click at [282, 430] on div "Select seniority" at bounding box center [328, 426] width 161 height 17
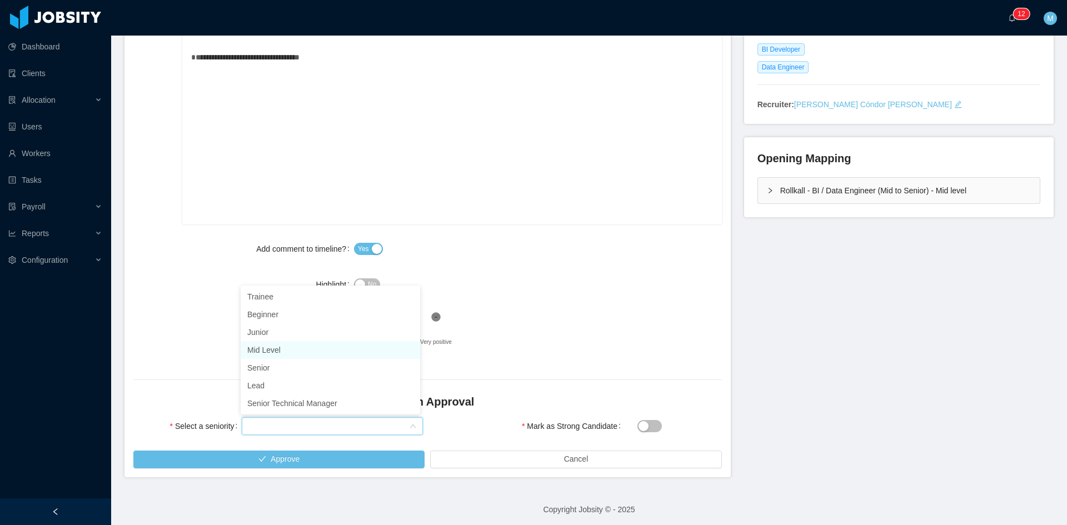
click at [271, 353] on li "Mid Level" at bounding box center [330, 350] width 179 height 18
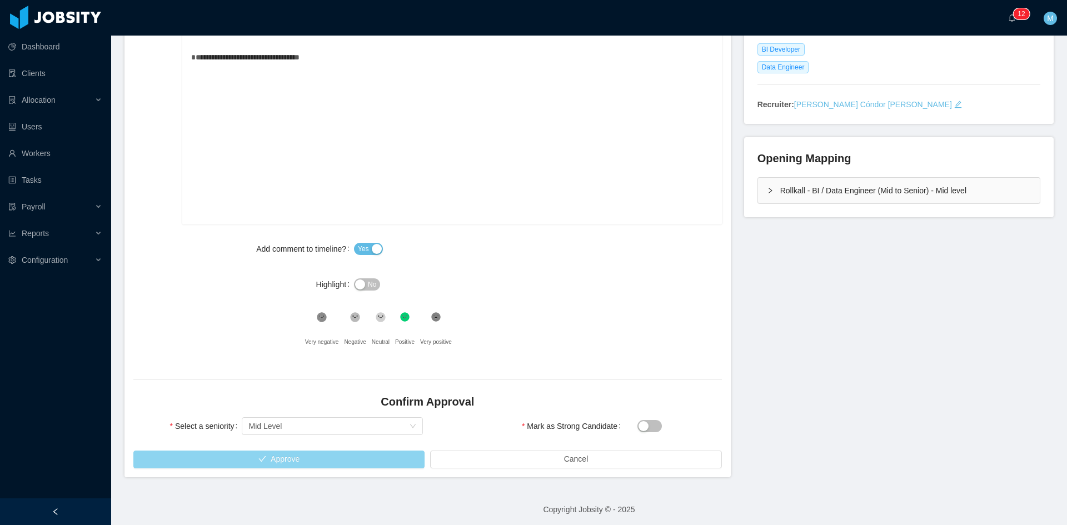
click at [315, 457] on button "Approve" at bounding box center [278, 460] width 291 height 18
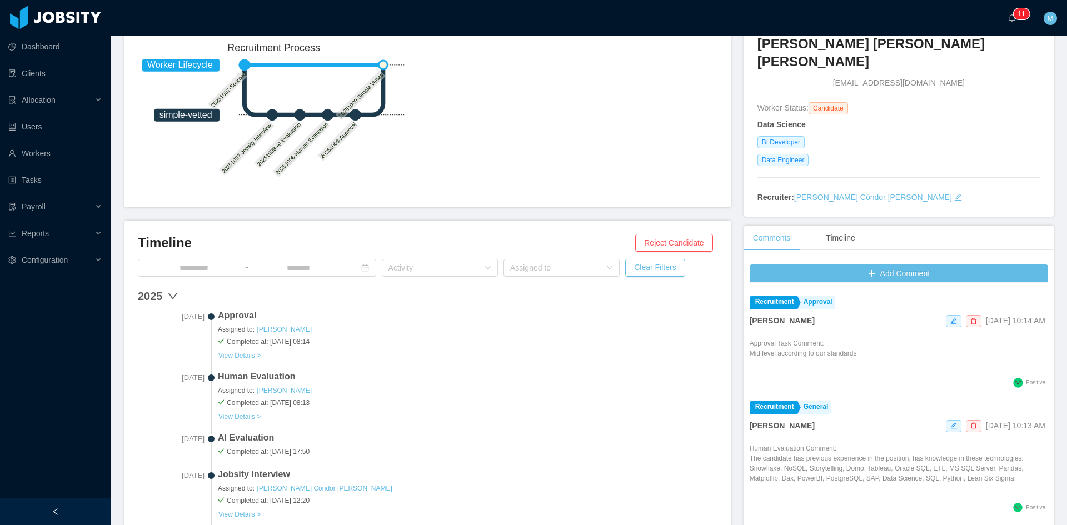
scroll to position [32, 0]
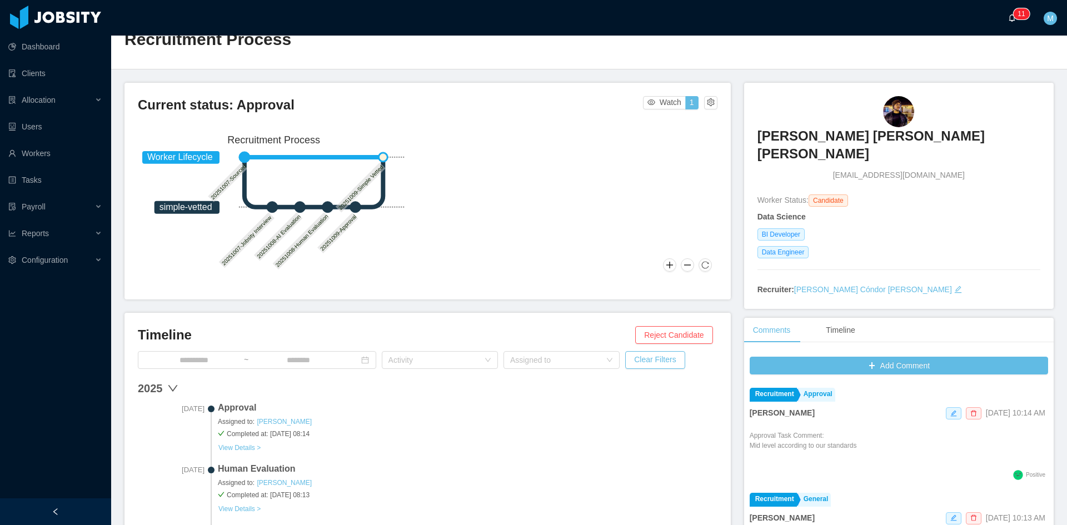
click at [1010, 23] on a=83ded146-cd66-4514-80a8-9a7b1e1b5eb6/Matias%20Marin"] "0 1 2 3 4 5 6 7 8 9 0 1 2 3 4 5 6 7 8 9 0 1 2 3 4 5 6 7 8 9 0 1 2 3 4 5 6 7 8 9…" at bounding box center [1014, 18] width 13 height 36
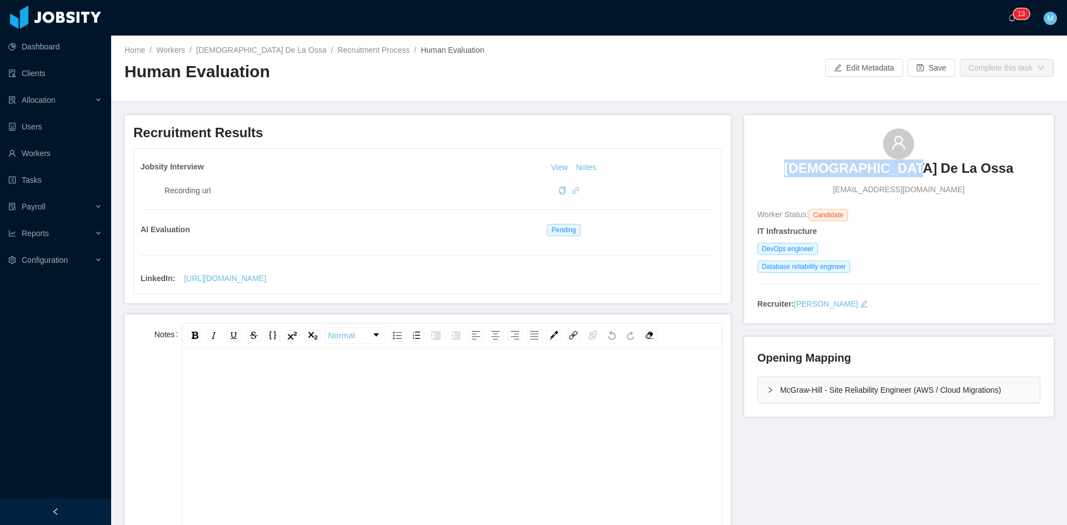
drag, startPoint x: 832, startPoint y: 168, endPoint x: 962, endPoint y: 162, distance: 129.6
click at [962, 162] on div "Nayib De La Ossa [EMAIL_ADDRESS][DOMAIN_NAME]" at bounding box center [898, 161] width 283 height 67
copy h3 "[DEMOGRAPHIC_DATA] De La Ossa"
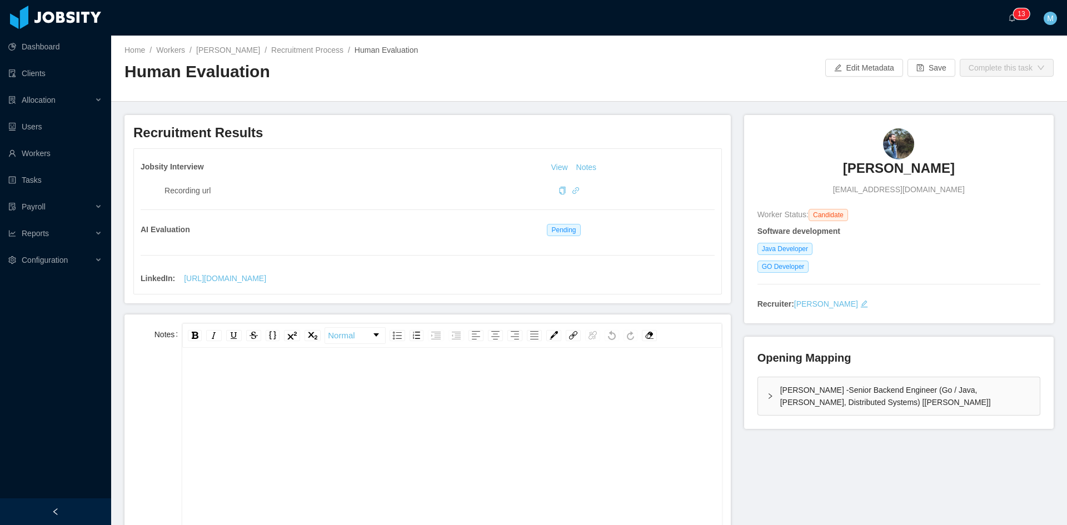
drag, startPoint x: 799, startPoint y: 168, endPoint x: 946, endPoint y: 171, distance: 146.7
click at [946, 171] on div "[PERSON_NAME] [EMAIL_ADDRESS][DOMAIN_NAME]" at bounding box center [898, 161] width 283 height 67
copy h3 "[PERSON_NAME]"
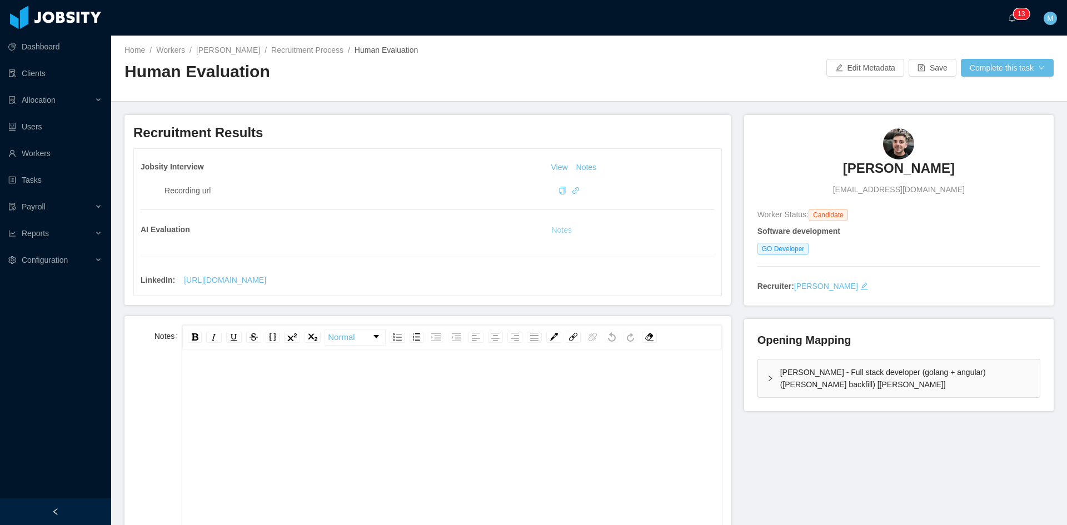
click at [567, 228] on button "Notes" at bounding box center [561, 230] width 29 height 13
click at [759, 378] on div "[PERSON_NAME] - Full stack developer (golang + angular) ([PERSON_NAME] backfill…" at bounding box center [899, 379] width 282 height 38
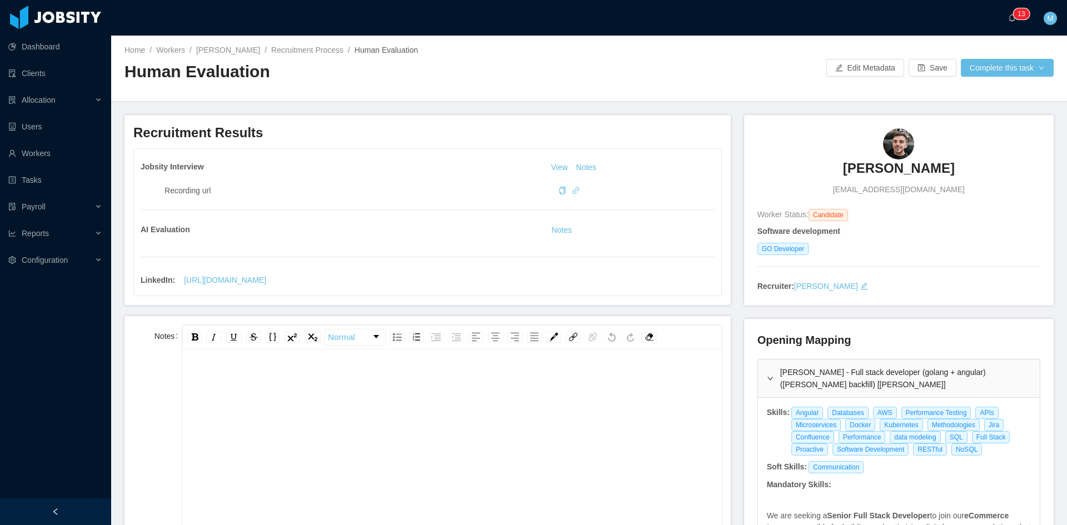
drag, startPoint x: 466, startPoint y: 443, endPoint x: 354, endPoint y: 477, distance: 116.7
click at [464, 443] on div "rdw-editor" at bounding box center [452, 465] width 522 height 194
click at [300, 417] on div "rdw-editor" at bounding box center [452, 465] width 522 height 194
paste div "rdw-editor"
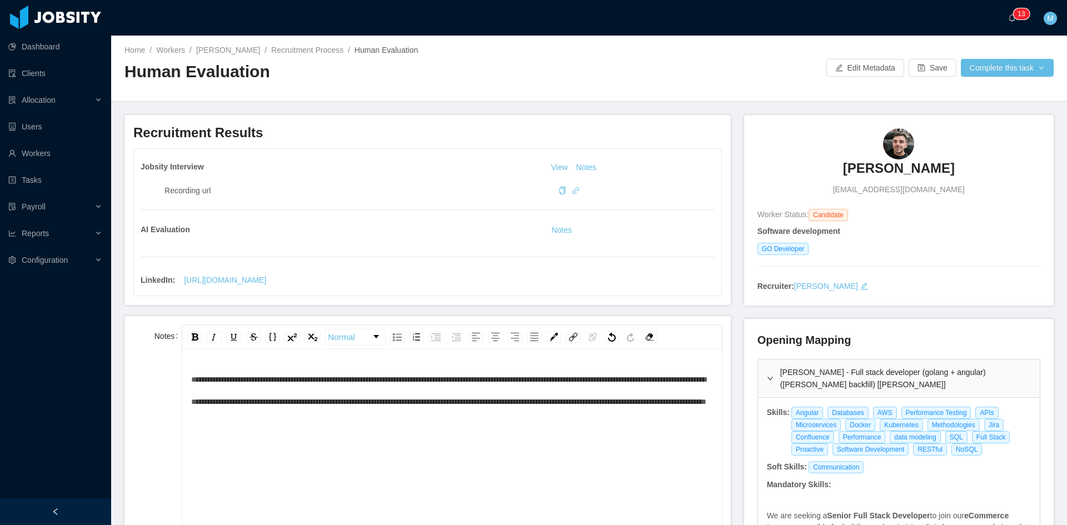
click at [553, 413] on div "**********" at bounding box center [452, 390] width 522 height 44
click at [523, 413] on div "**********" at bounding box center [452, 390] width 522 height 44
drag, startPoint x: 495, startPoint y: 423, endPoint x: 530, endPoint y: 437, distance: 36.9
click at [506, 425] on span "**********" at bounding box center [448, 402] width 515 height 52
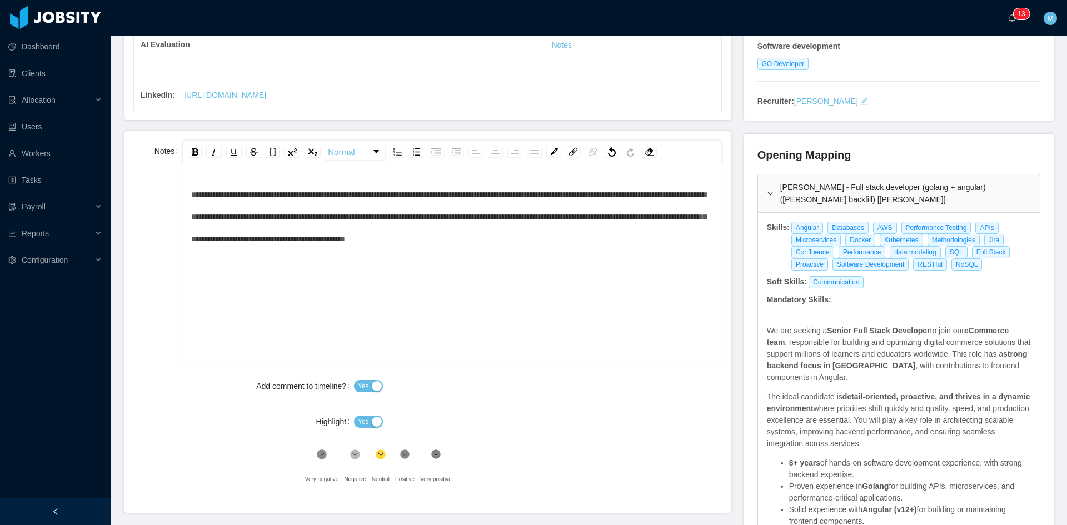
scroll to position [278, 0]
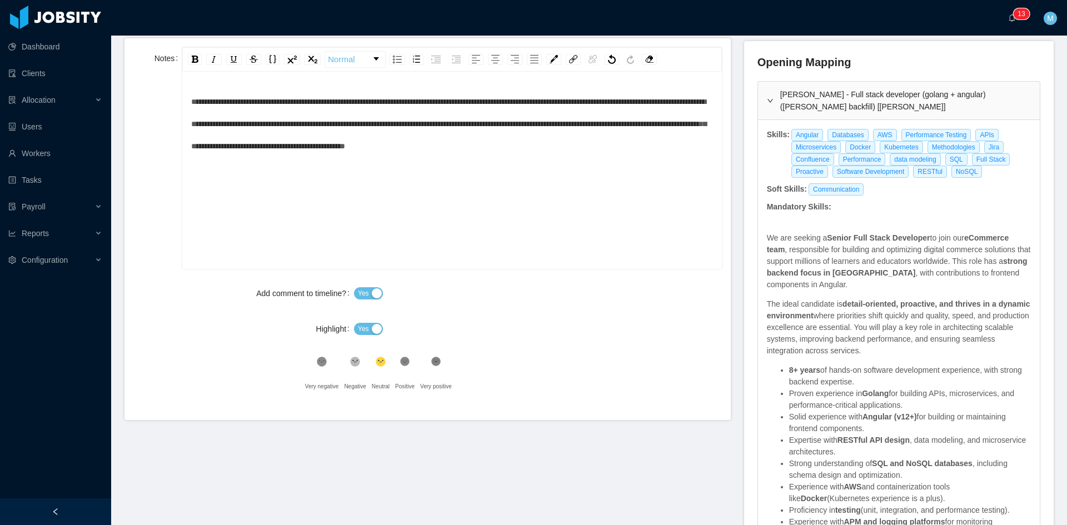
click at [364, 327] on span "Yes" at bounding box center [363, 328] width 11 height 11
click at [400, 358] on icon at bounding box center [404, 361] width 9 height 9
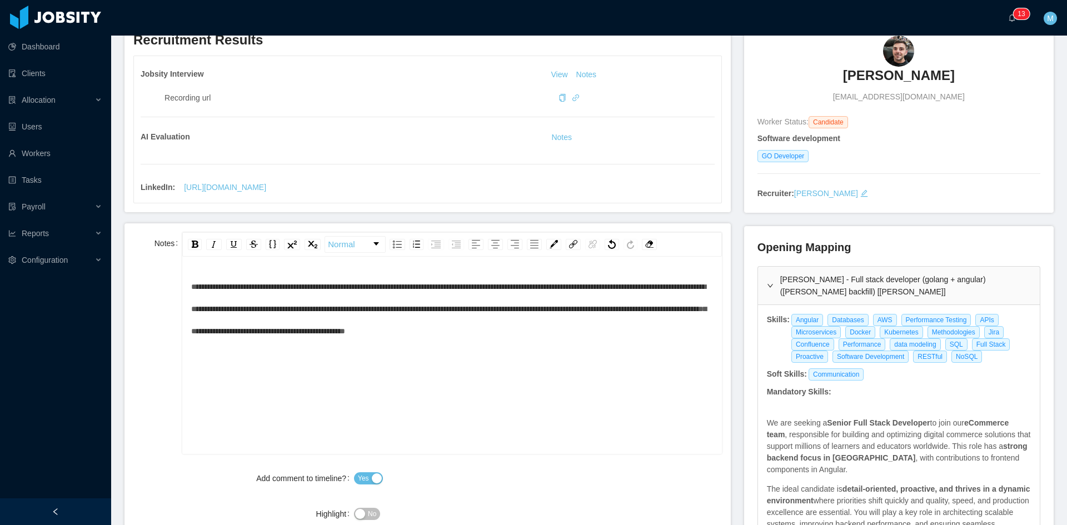
scroll to position [0, 0]
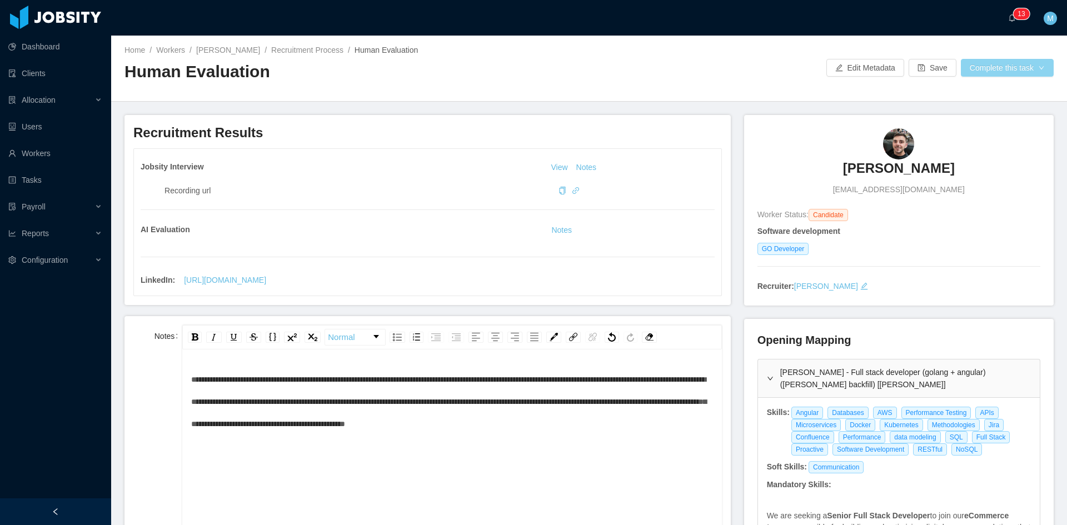
click at [1029, 70] on button "Complete this task" at bounding box center [1007, 68] width 93 height 18
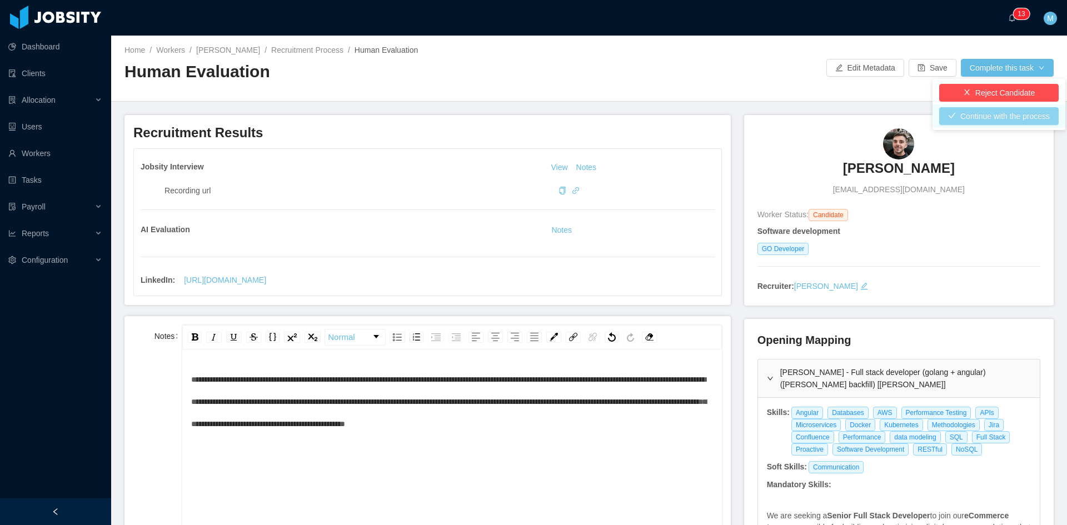
click at [1010, 115] on button "Continue with the process" at bounding box center [998, 116] width 119 height 18
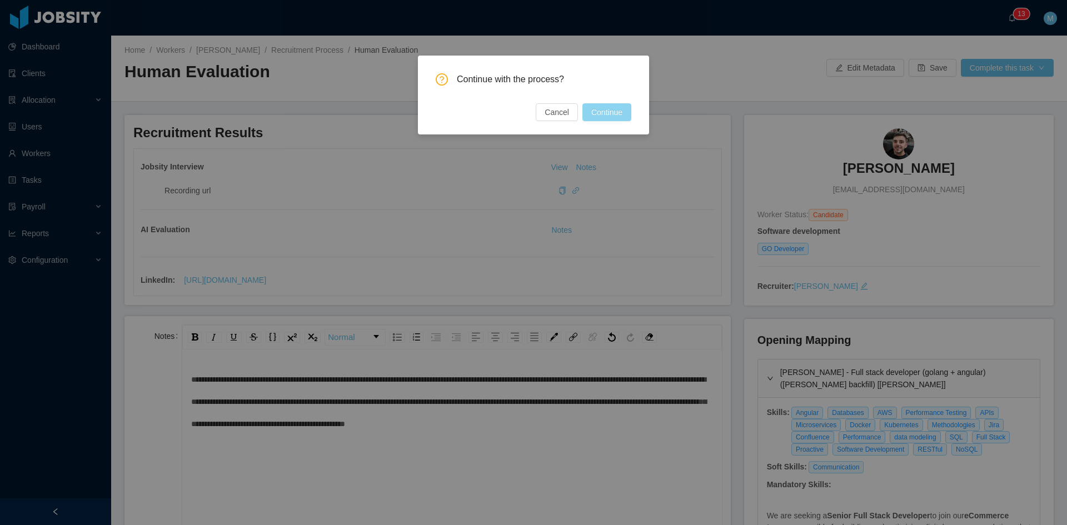
click at [612, 113] on button "Continue" at bounding box center [606, 112] width 49 height 18
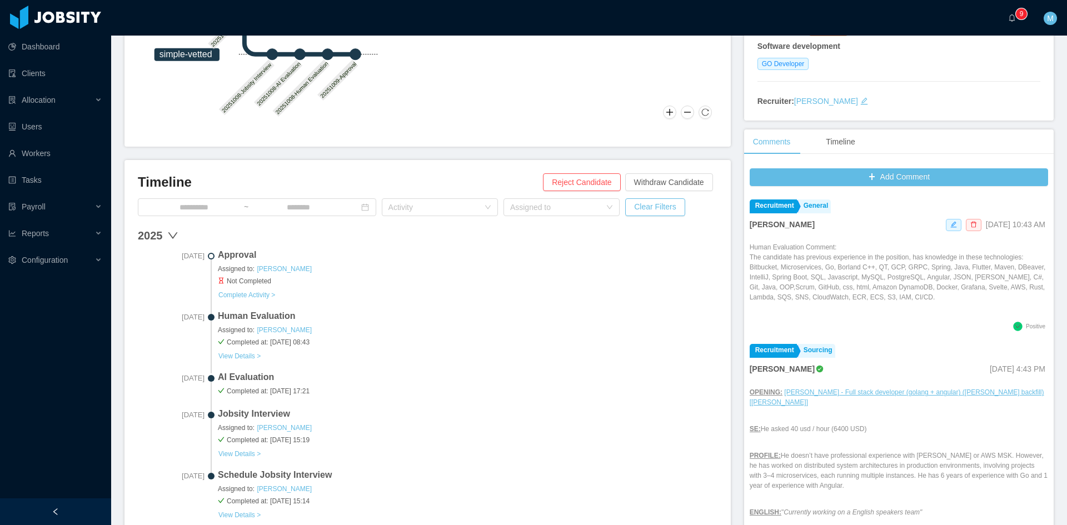
scroll to position [278, 0]
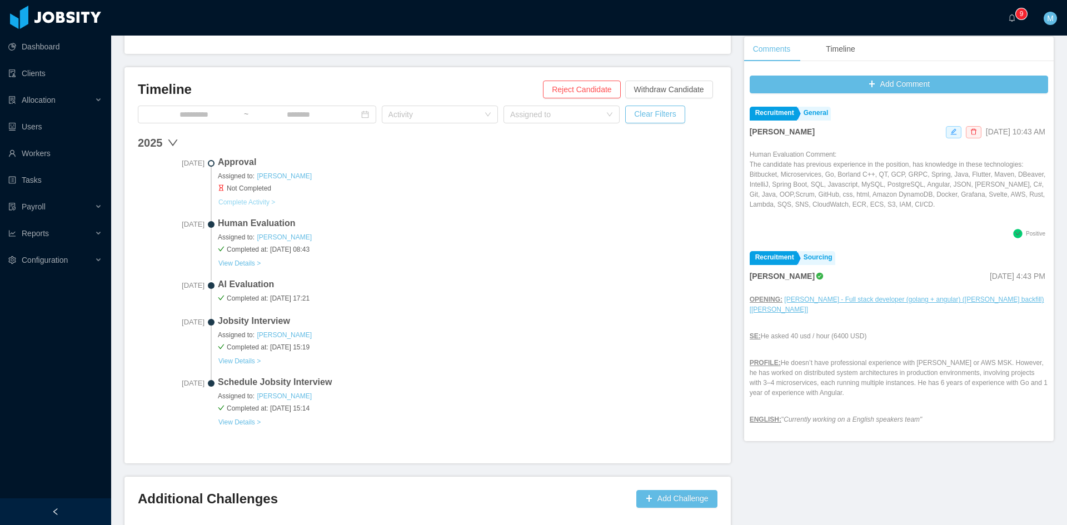
click at [254, 203] on button "Complete Activity >" at bounding box center [247, 202] width 58 height 9
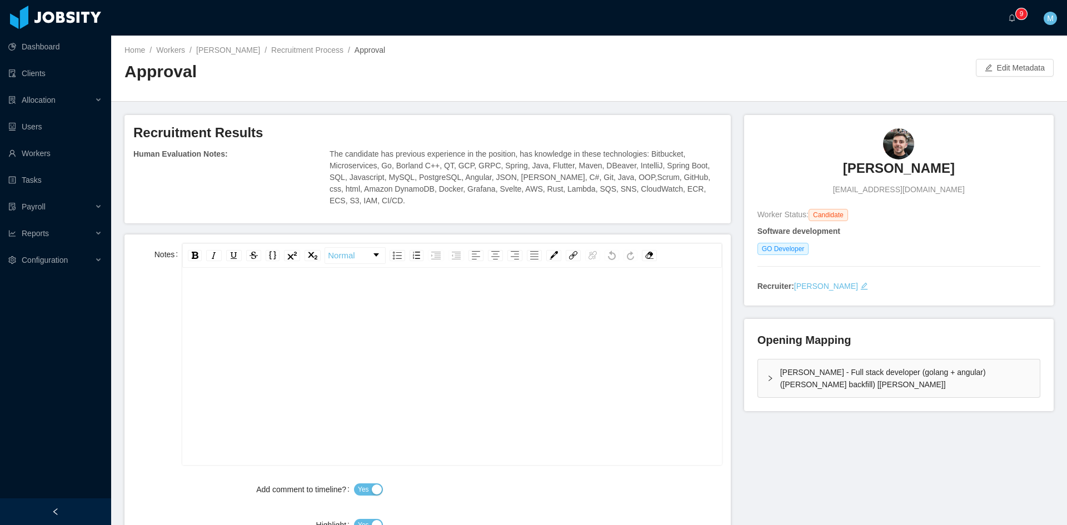
click at [377, 296] on div "rdw-editor" at bounding box center [452, 298] width 522 height 22
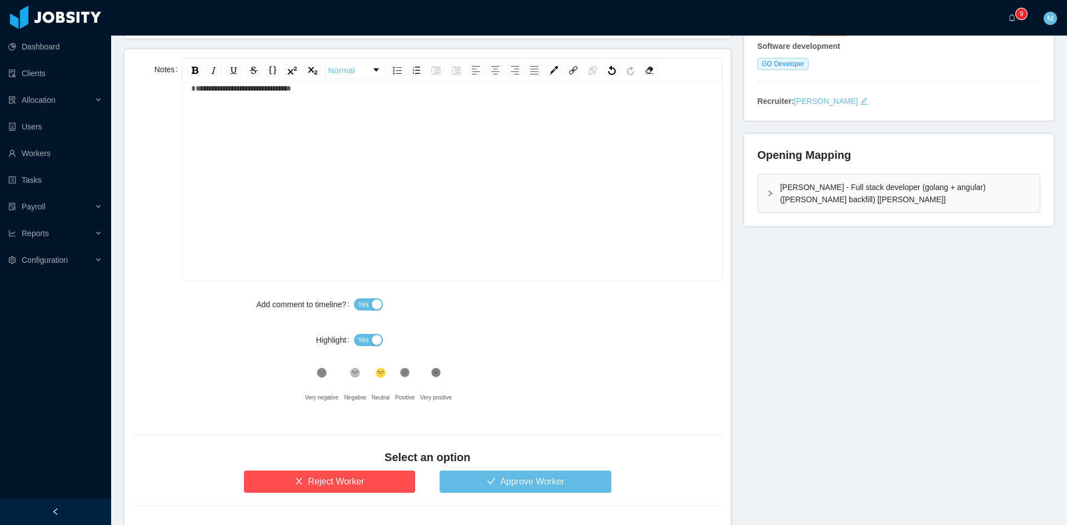
scroll to position [229, 0]
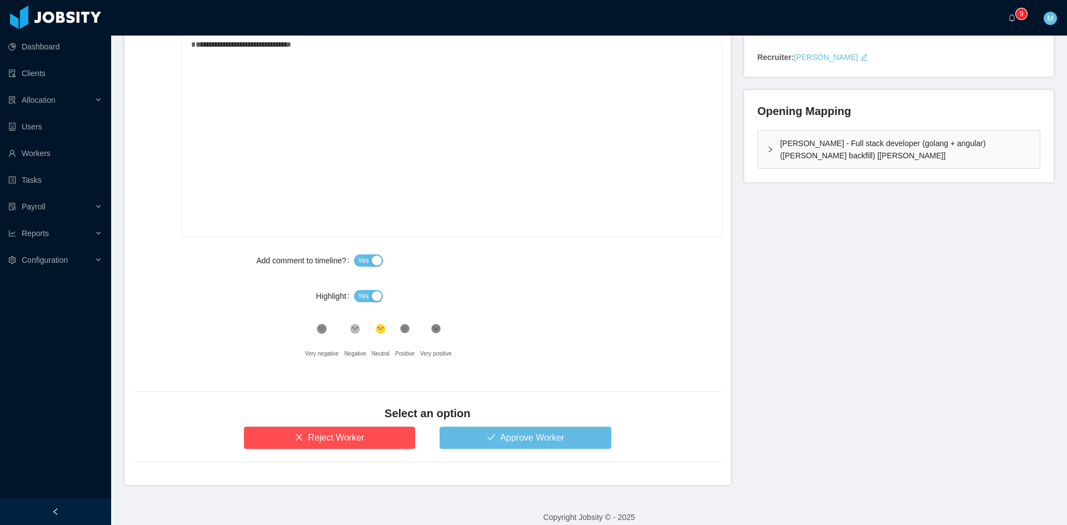
click at [360, 291] on span "Yes" at bounding box center [363, 296] width 11 height 11
click at [431, 323] on icon ".st1{fill:#222}" at bounding box center [436, 328] width 11 height 11
click at [476, 431] on button "Approve Worker" at bounding box center [526, 438] width 172 height 22
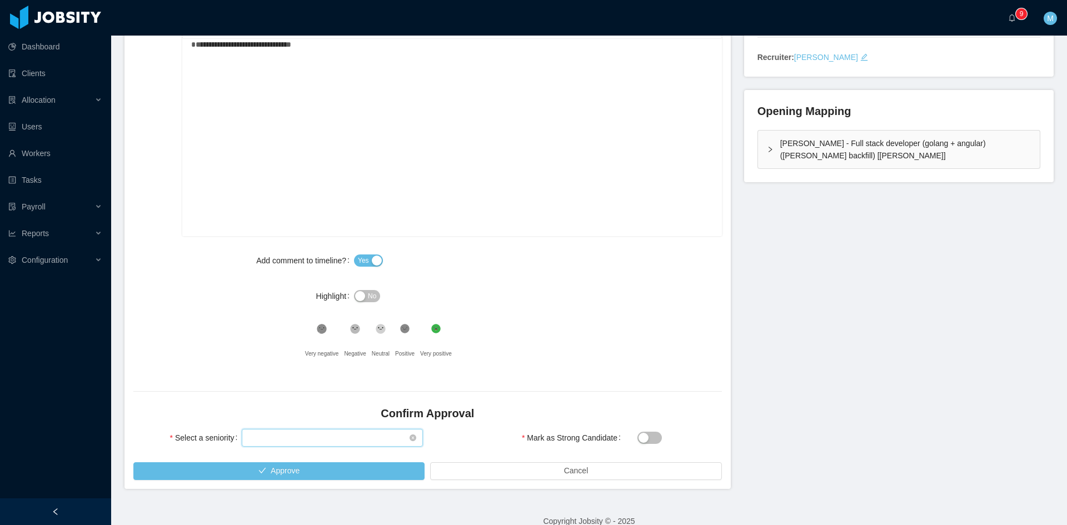
click at [353, 431] on div "Select seniority" at bounding box center [328, 438] width 161 height 17
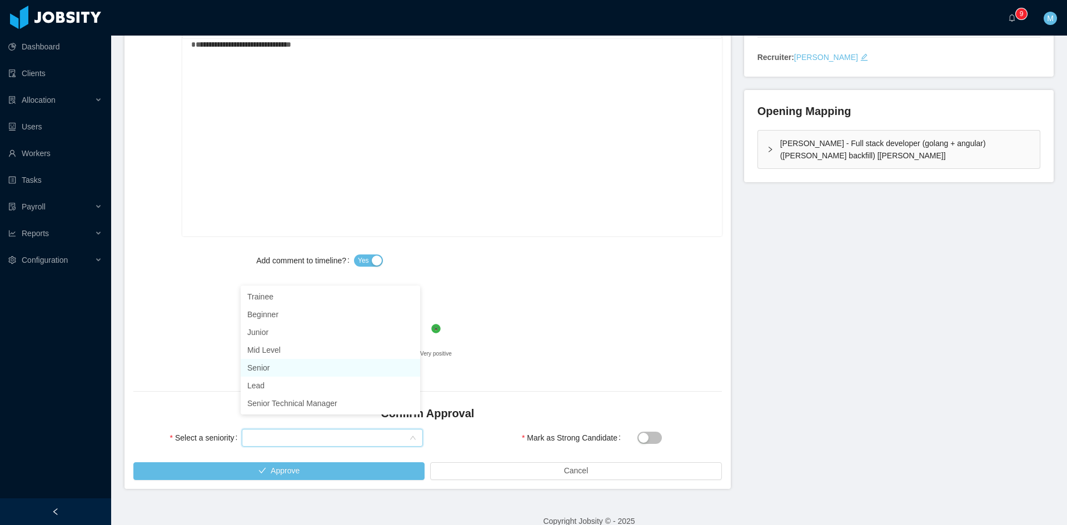
click at [274, 367] on li "Senior" at bounding box center [330, 368] width 179 height 18
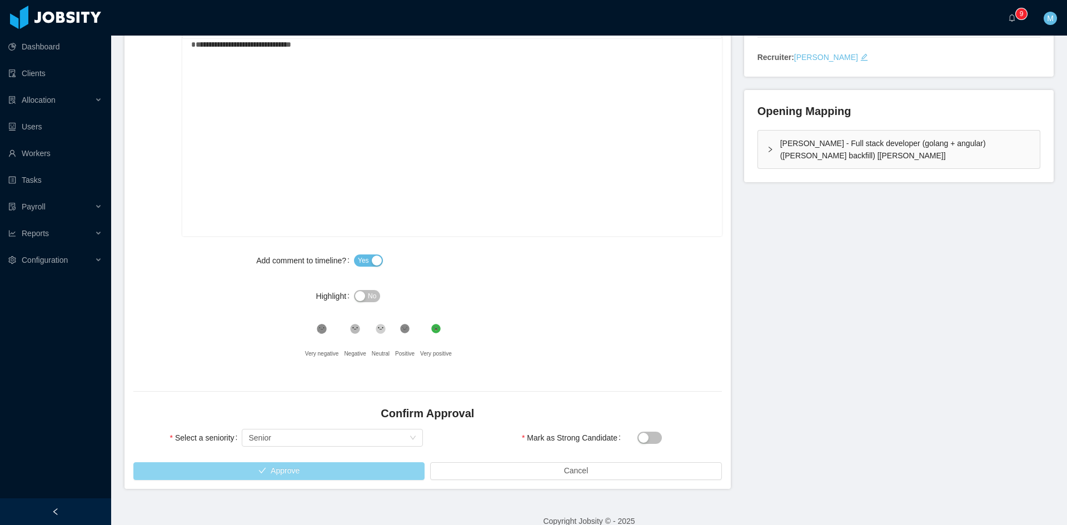
click at [313, 462] on button "Approve" at bounding box center [278, 471] width 291 height 18
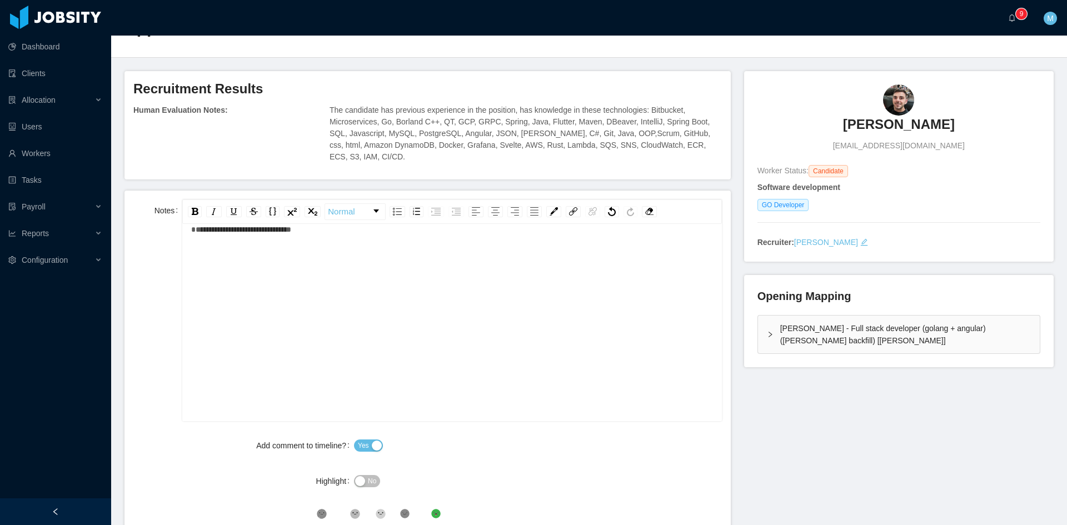
scroll to position [0, 0]
click at [758, 334] on div "McGraw-Hill - Full stack developer (golang + angular) (Daniel Bittar backfill) …" at bounding box center [899, 335] width 282 height 38
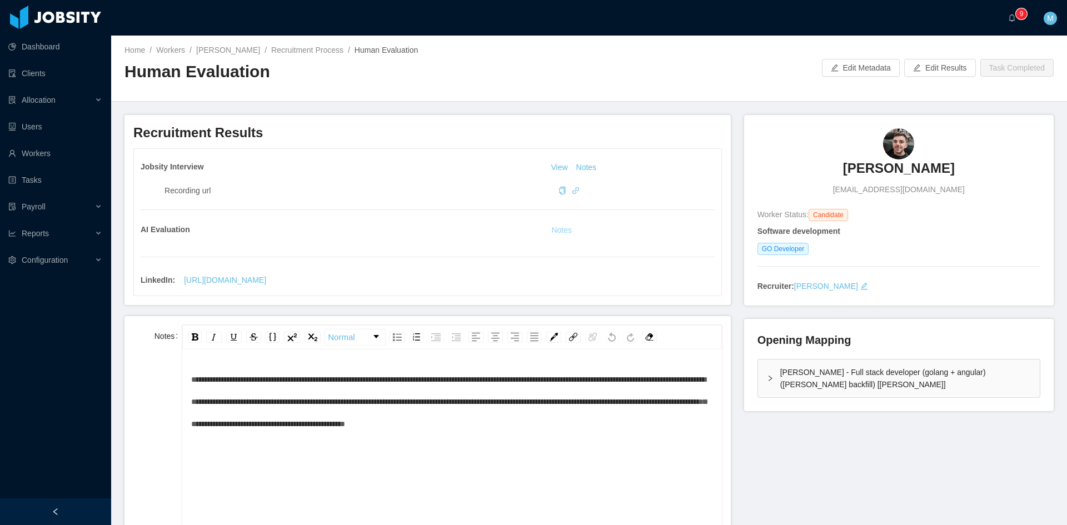
click at [553, 228] on button "Notes" at bounding box center [561, 230] width 29 height 13
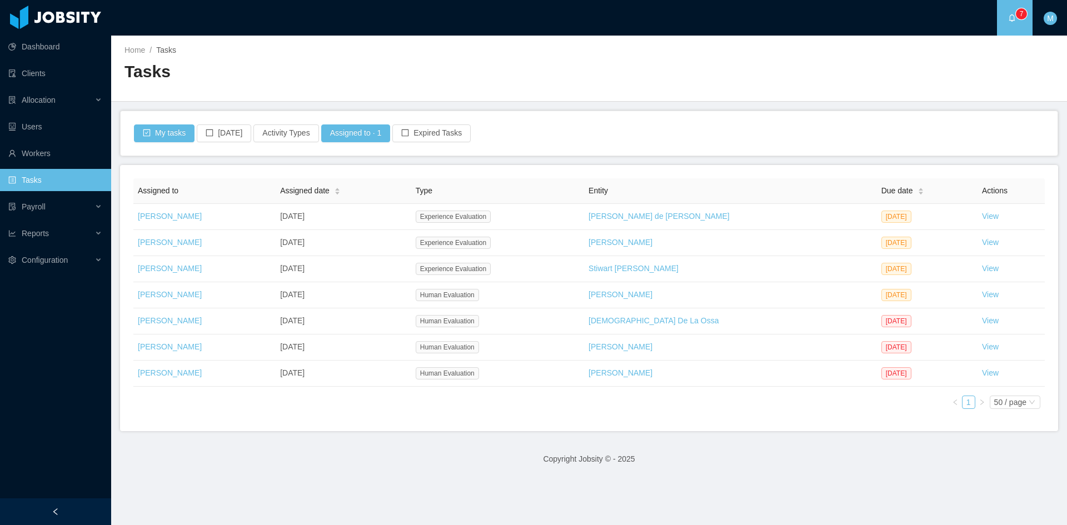
click at [511, 418] on div "Assigned to Assigned date Type Entity Due date Actions [PERSON_NAME] [DATE] Exp…" at bounding box center [589, 298] width 938 height 266
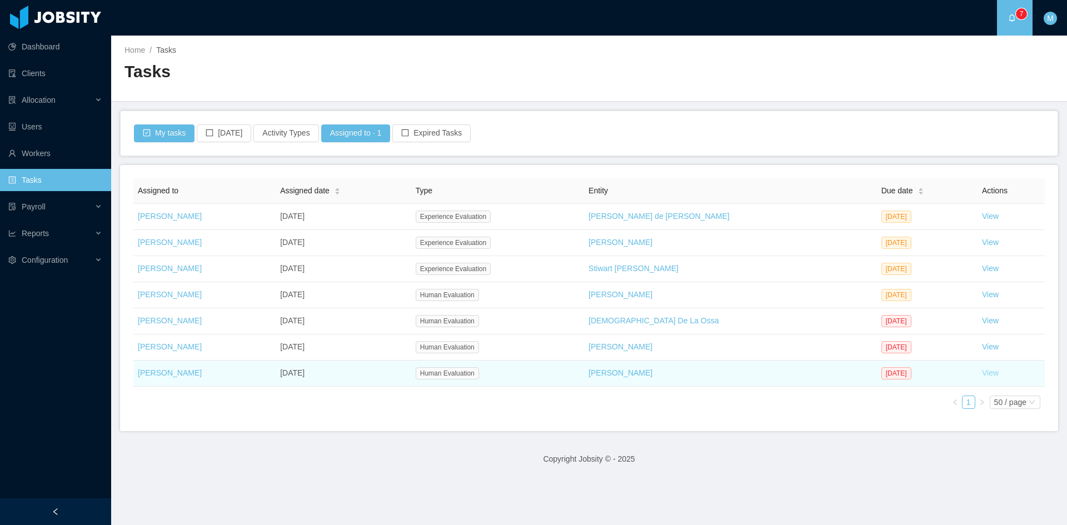
click at [982, 371] on link "View" at bounding box center [990, 372] width 17 height 9
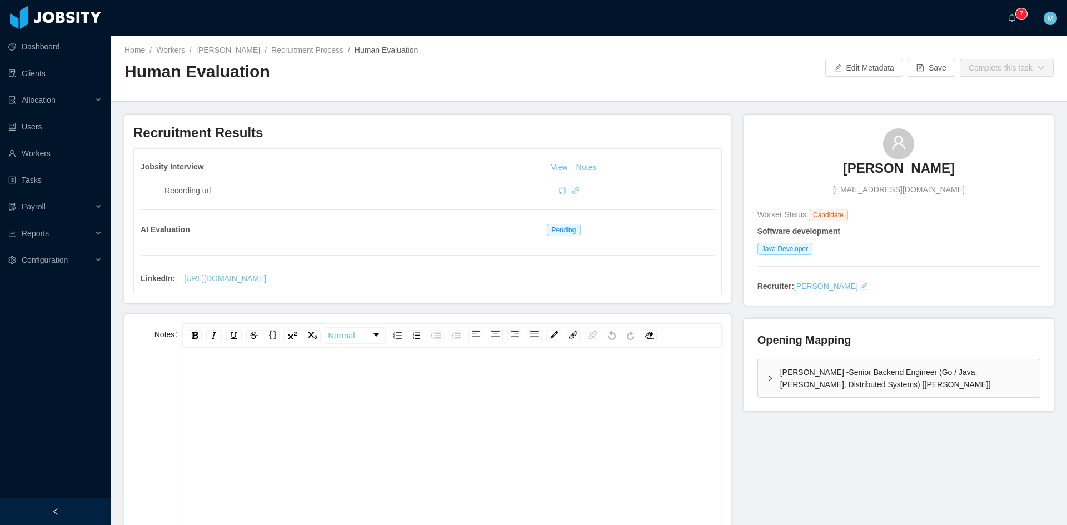
drag, startPoint x: 809, startPoint y: 166, endPoint x: 980, endPoint y: 172, distance: 170.7
click at [980, 172] on div "[PERSON_NAME] [EMAIL_ADDRESS][DOMAIN_NAME]" at bounding box center [898, 161] width 283 height 67
copy h3 "[PERSON_NAME]"
click at [1013, 18] on icon "icon: bell" at bounding box center [1012, 18] width 8 height 8
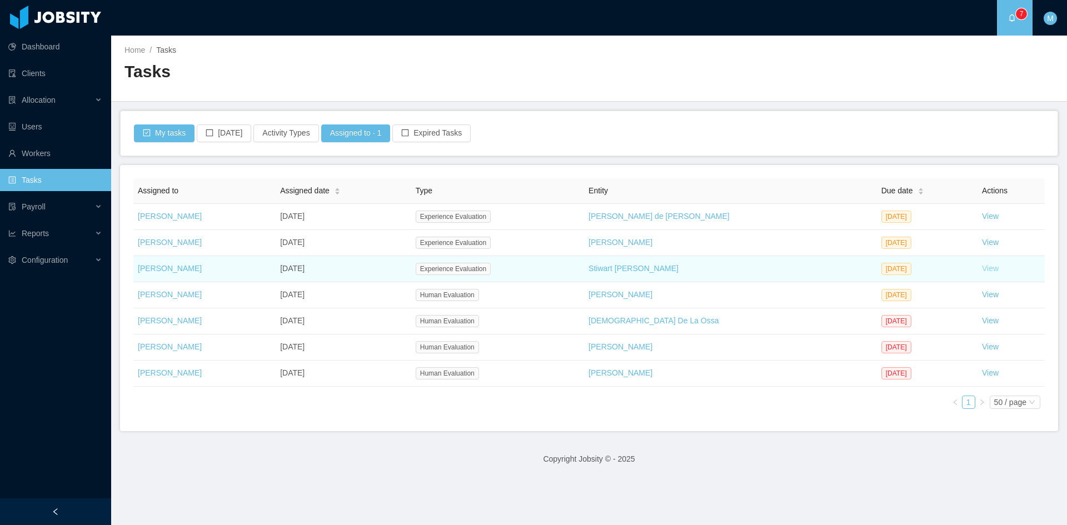
click at [982, 270] on link "View" at bounding box center [990, 268] width 17 height 9
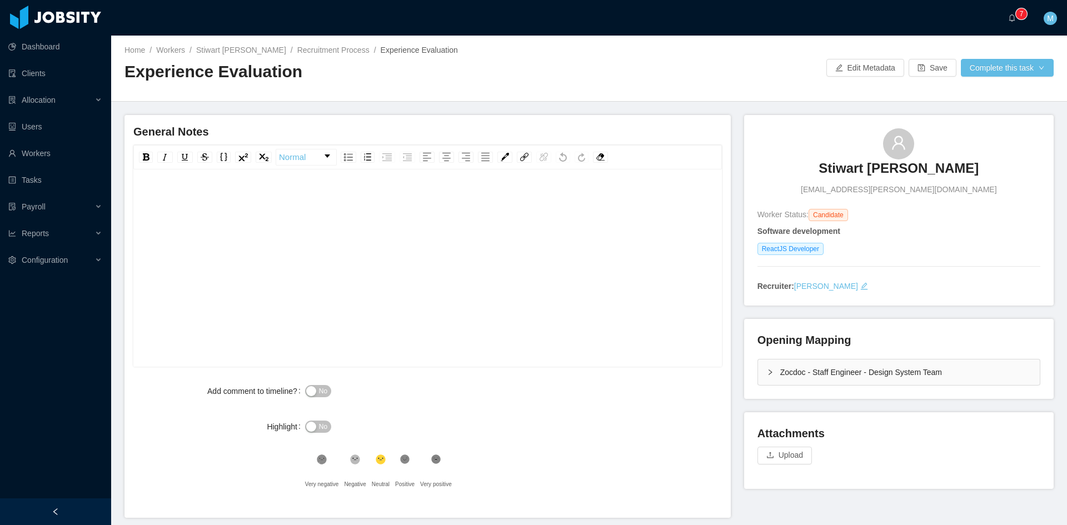
click at [217, 252] on div "rdw-editor" at bounding box center [427, 285] width 571 height 194
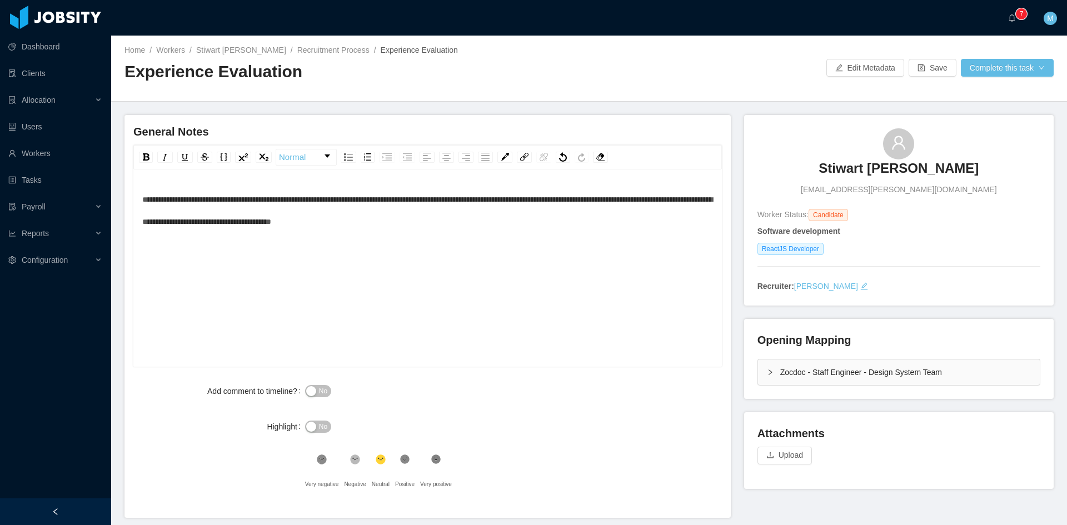
click at [315, 391] on button "No" at bounding box center [318, 391] width 26 height 12
click at [404, 463] on icon at bounding box center [404, 459] width 9 height 9
click at [144, 200] on div "**********" at bounding box center [427, 269] width 588 height 194
click at [144, 200] on span "**********" at bounding box center [427, 211] width 570 height 30
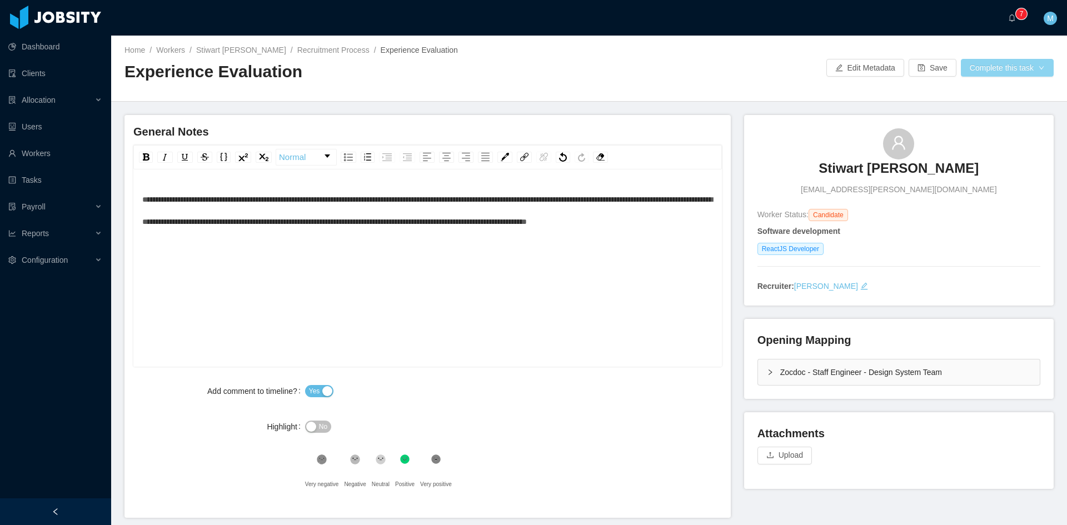
click at [1010, 63] on button "Complete this task" at bounding box center [1007, 68] width 93 height 18
click at [1004, 90] on button "Save Evaluation" at bounding box center [1000, 93] width 86 height 18
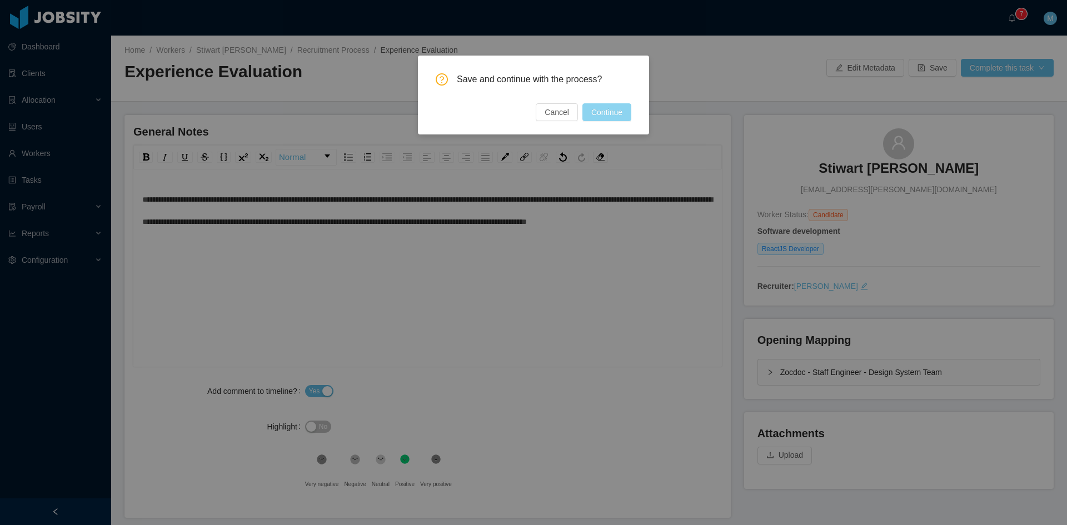
click at [610, 111] on button "Continue" at bounding box center [606, 112] width 49 height 18
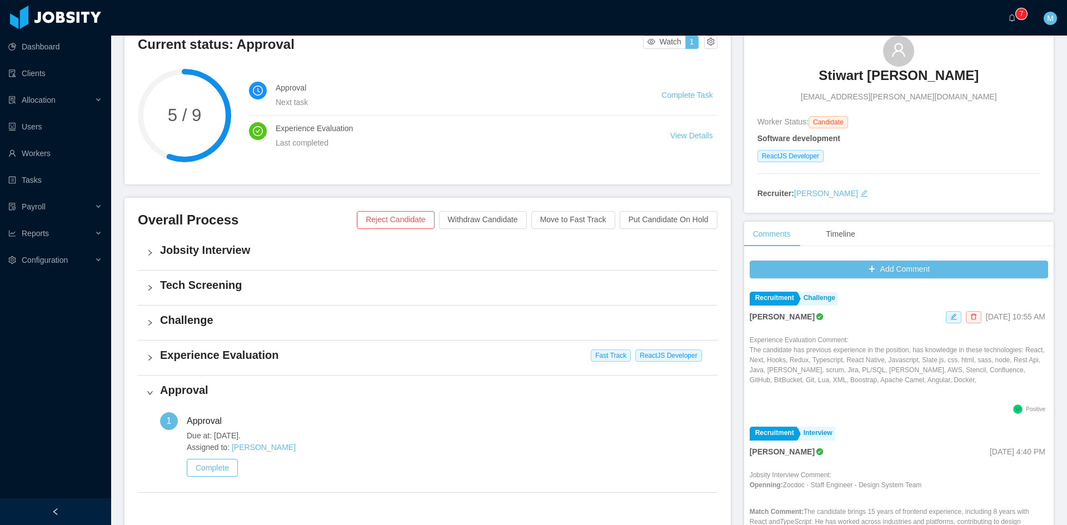
scroll to position [185, 0]
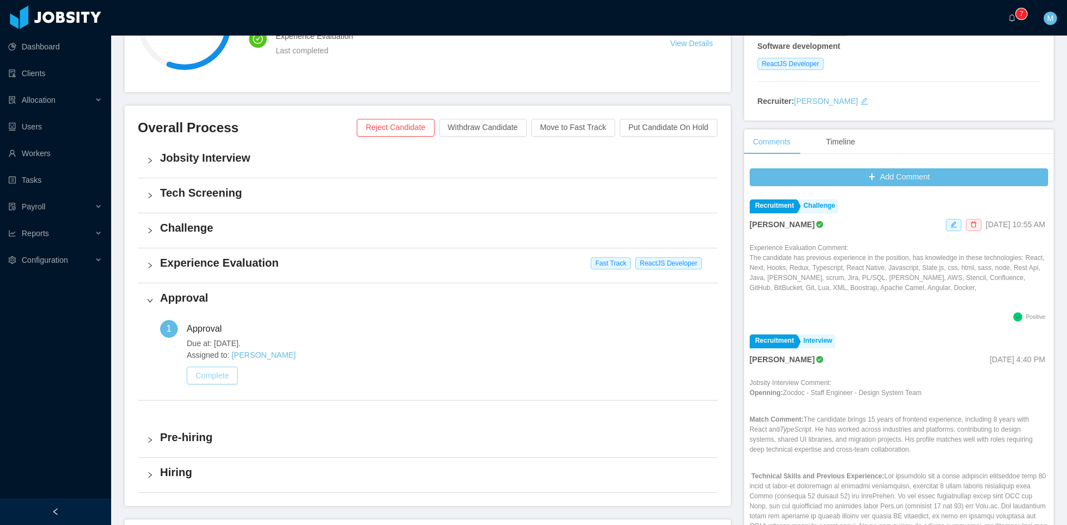
click at [217, 372] on button "Complete" at bounding box center [212, 376] width 51 height 18
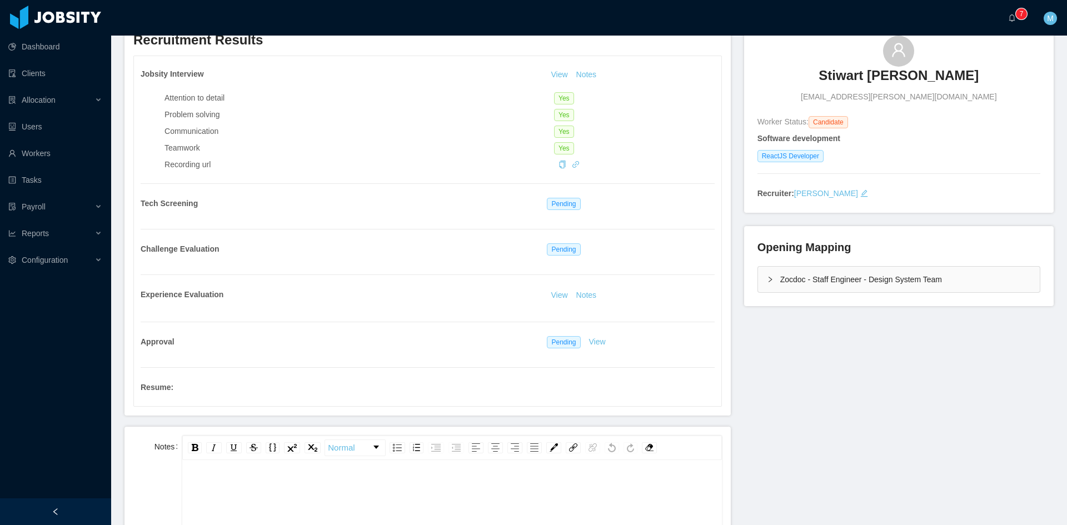
scroll to position [185, 0]
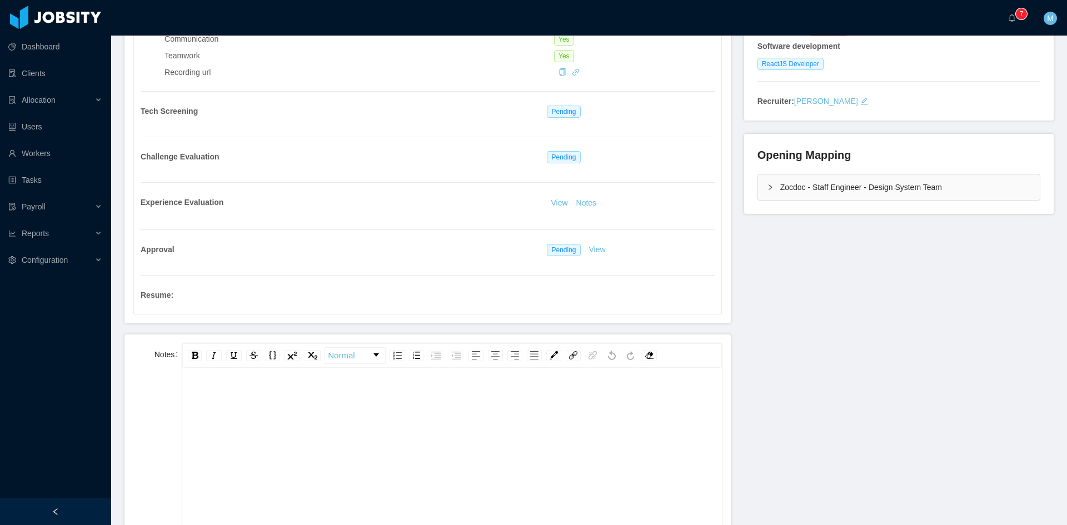
click at [425, 413] on div "rdw-editor" at bounding box center [452, 484] width 522 height 194
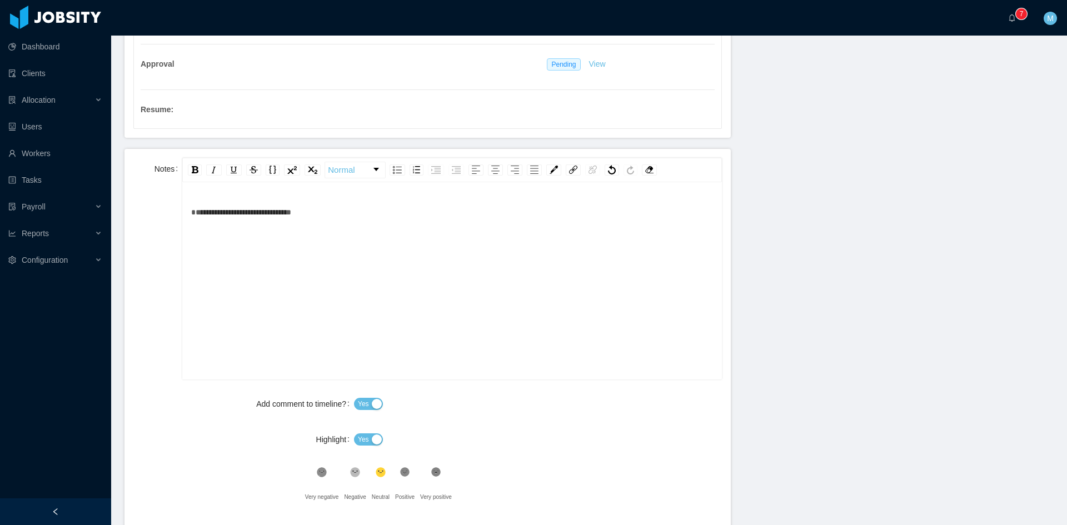
scroll to position [463, 0]
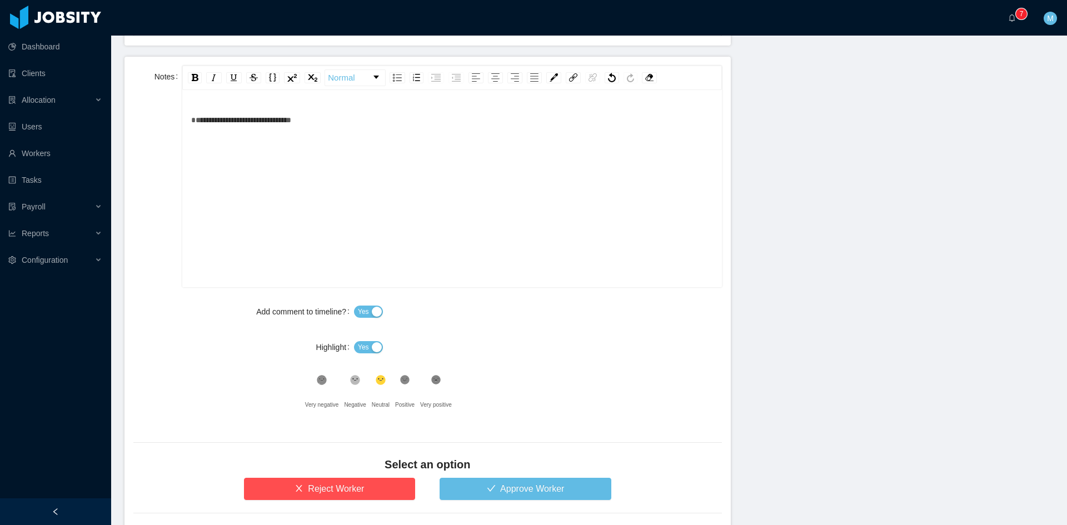
click at [403, 377] on icon at bounding box center [404, 380] width 9 height 9
click at [354, 343] on button "Yes" at bounding box center [368, 347] width 29 height 12
click at [468, 478] on button "Approve Worker" at bounding box center [526, 489] width 172 height 22
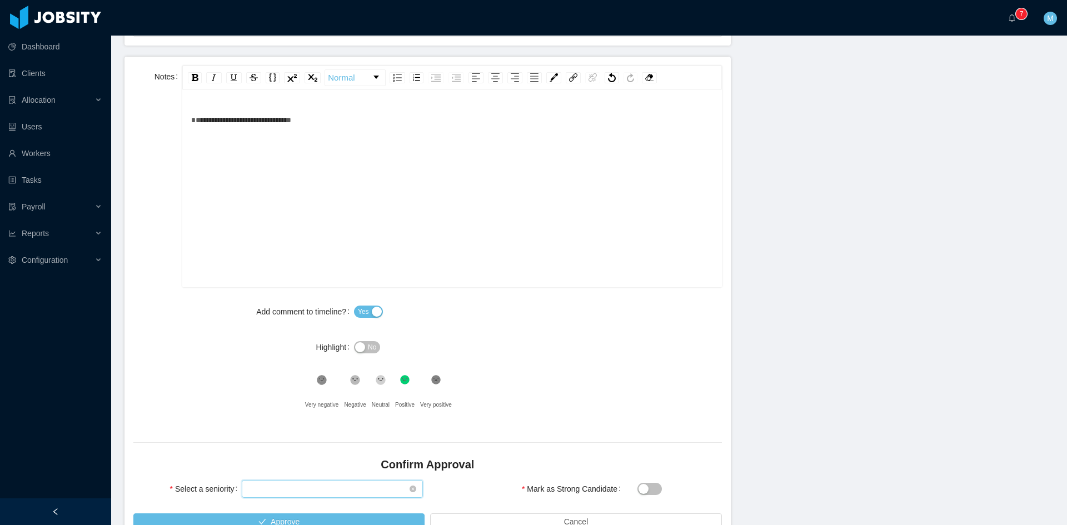
click at [336, 484] on div "Select seniority" at bounding box center [328, 489] width 161 height 17
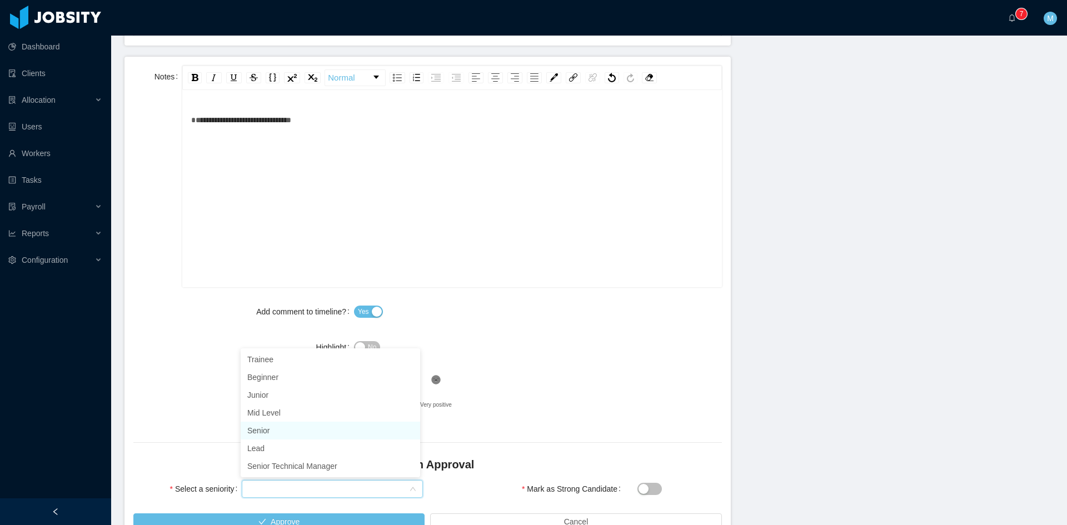
click at [275, 430] on li "Senior" at bounding box center [330, 431] width 179 height 18
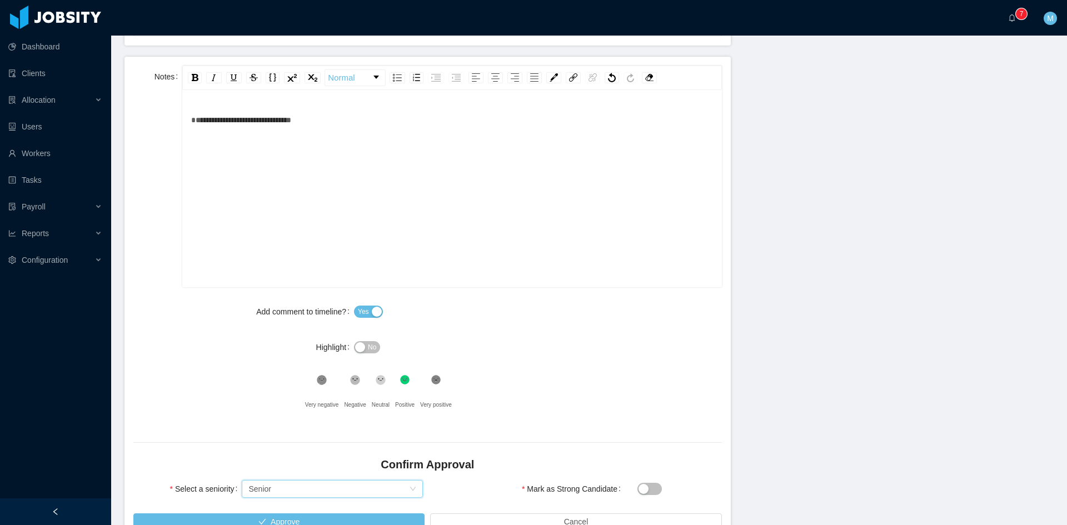
scroll to position [530, 0]
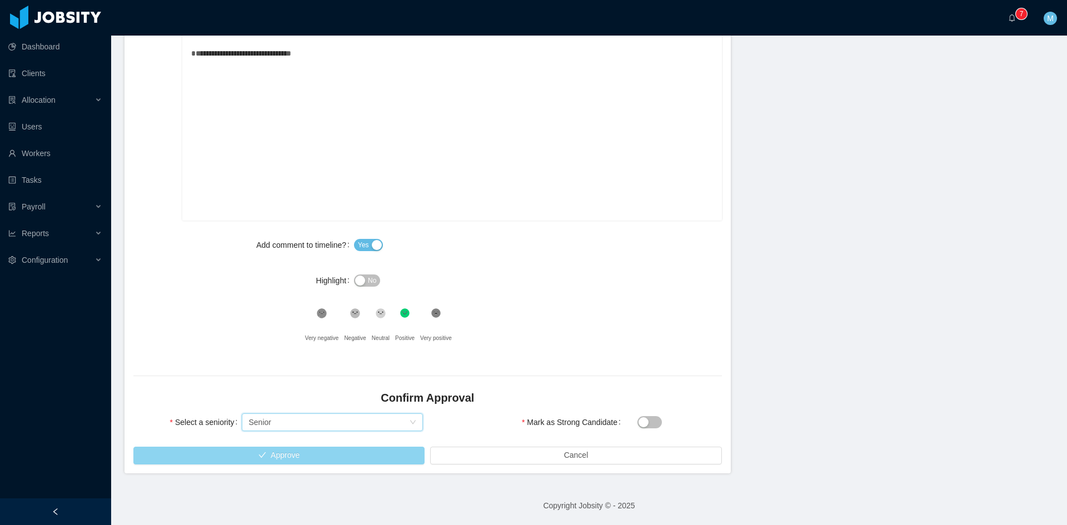
click at [233, 456] on button "Approve" at bounding box center [278, 456] width 291 height 18
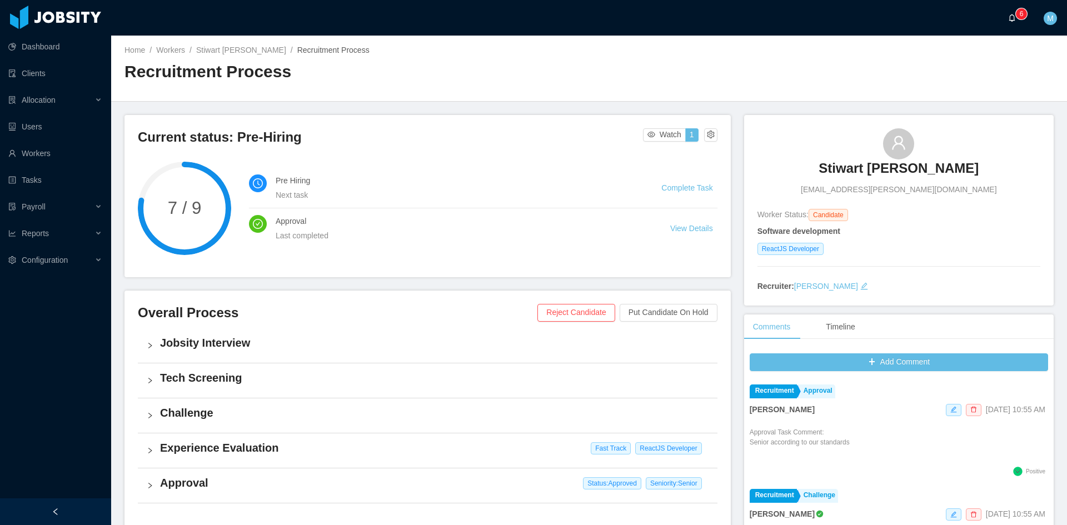
click at [1011, 21] on icon "icon: bell" at bounding box center [1012, 18] width 6 height 8
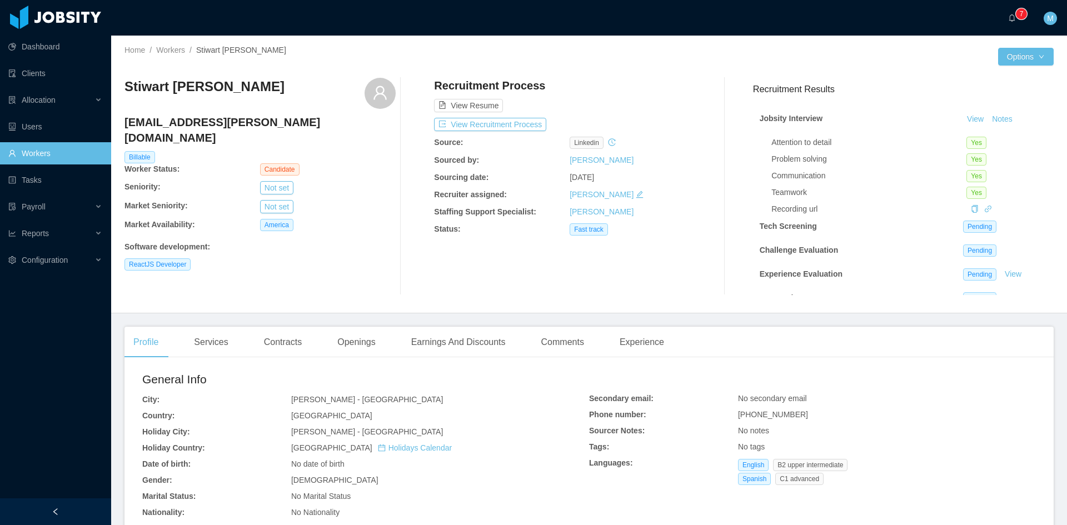
scroll to position [268, 0]
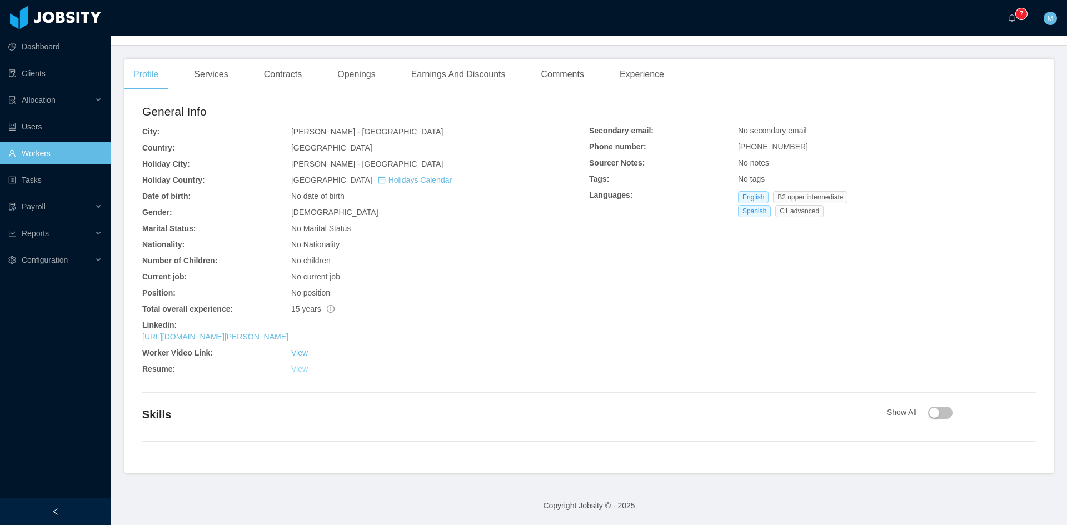
click at [297, 370] on link "View" at bounding box center [299, 369] width 17 height 9
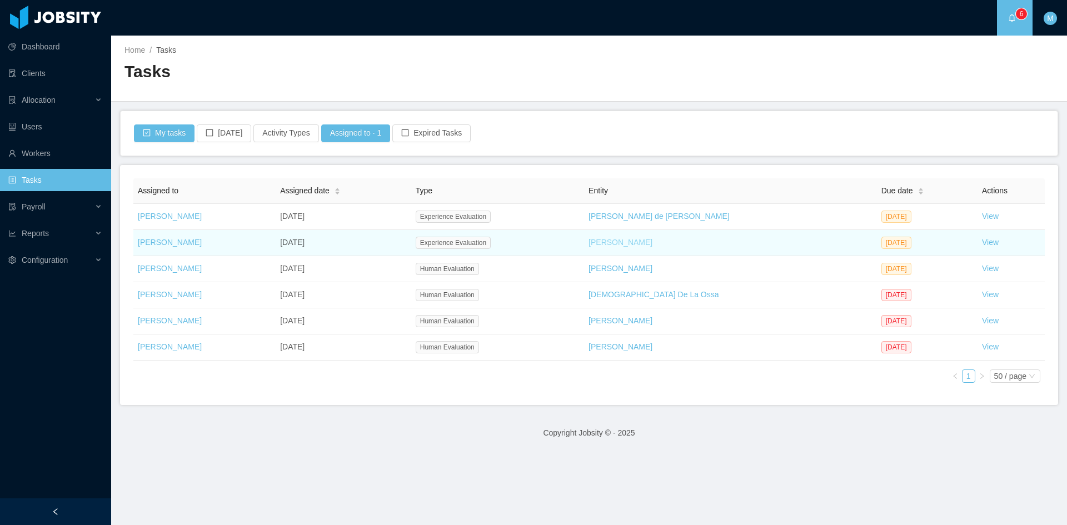
click at [610, 241] on link "[PERSON_NAME]" at bounding box center [620, 242] width 64 height 9
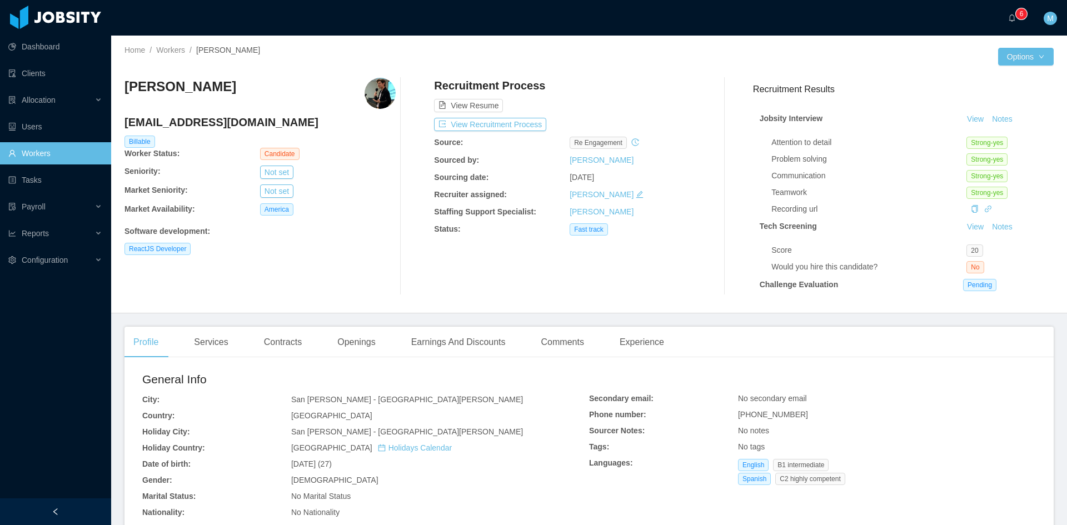
scroll to position [185, 0]
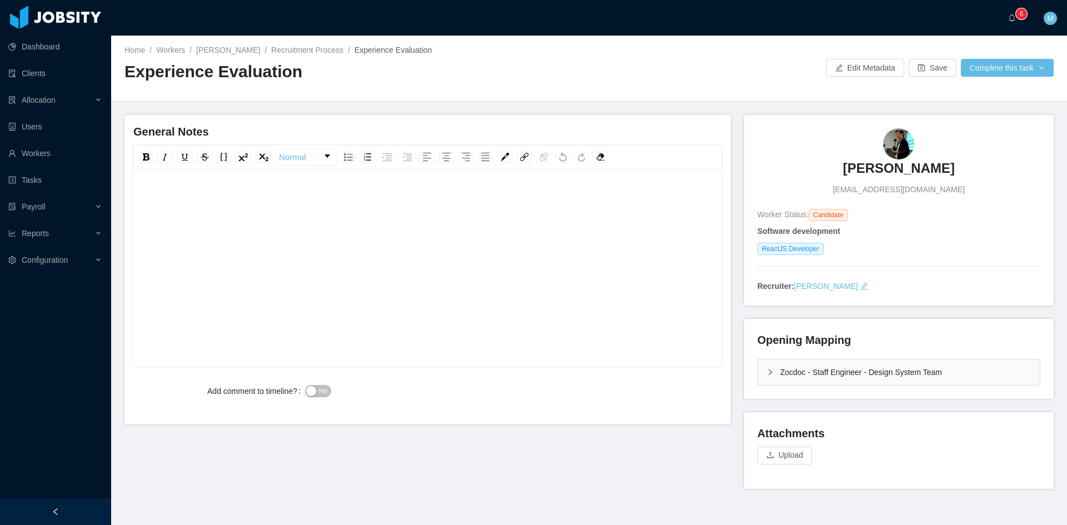
click at [232, 202] on div "rdw-editor" at bounding box center [427, 199] width 571 height 22
click at [423, 195] on div "**********" at bounding box center [427, 199] width 571 height 22
click at [436, 197] on div "**********" at bounding box center [427, 199] width 571 height 22
drag, startPoint x: 551, startPoint y: 197, endPoint x: 556, endPoint y: 193, distance: 6.3
click at [551, 197] on div "**********" at bounding box center [427, 199] width 571 height 22
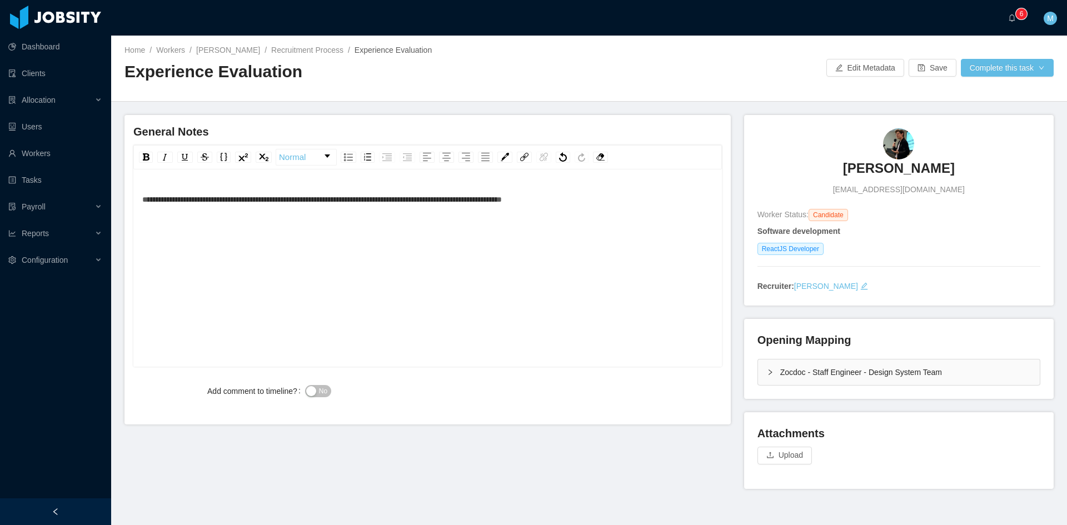
click at [593, 188] on div "**********" at bounding box center [427, 199] width 571 height 22
click at [143, 201] on span "**********" at bounding box center [323, 200] width 362 height 8
click at [313, 391] on button "No" at bounding box center [318, 391] width 26 height 12
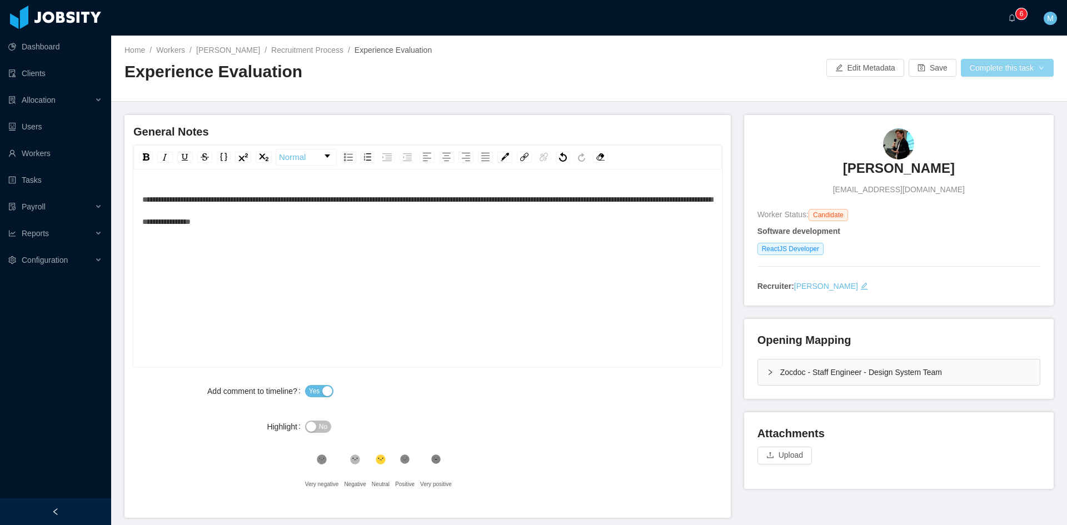
click at [995, 73] on button "Complete this task" at bounding box center [1007, 68] width 93 height 18
click at [997, 89] on button "Save Evaluation" at bounding box center [1000, 93] width 86 height 18
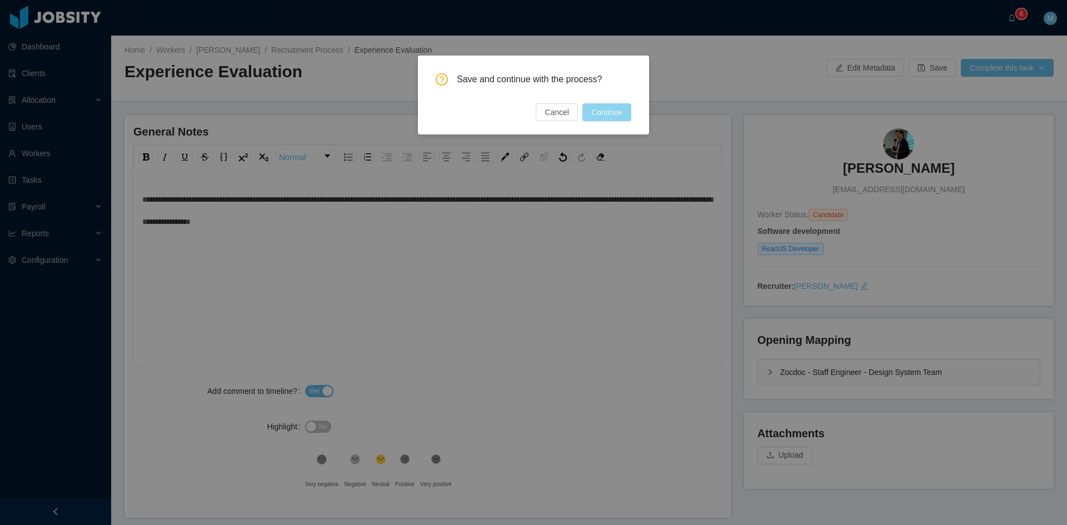
click at [616, 115] on button "Continue" at bounding box center [606, 112] width 49 height 18
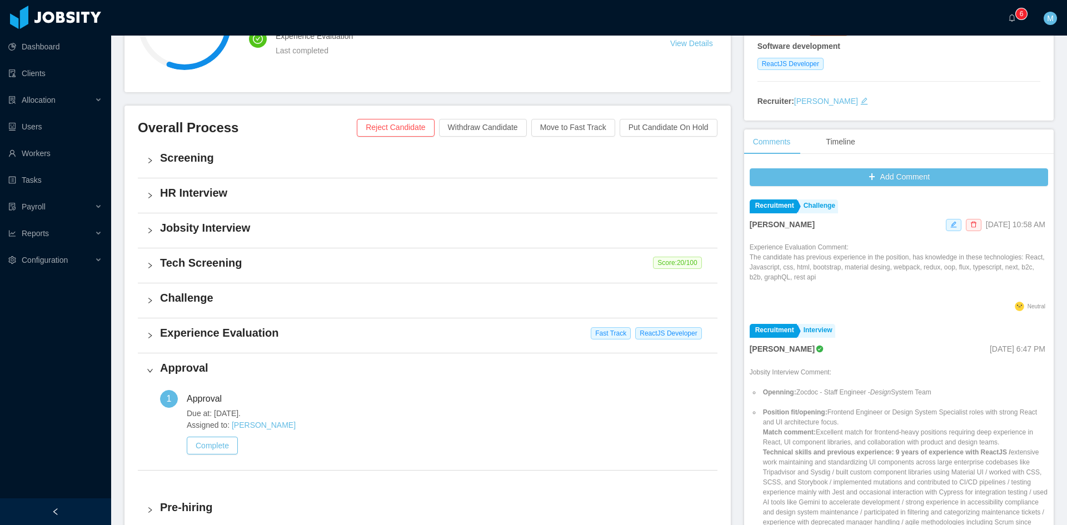
scroll to position [278, 0]
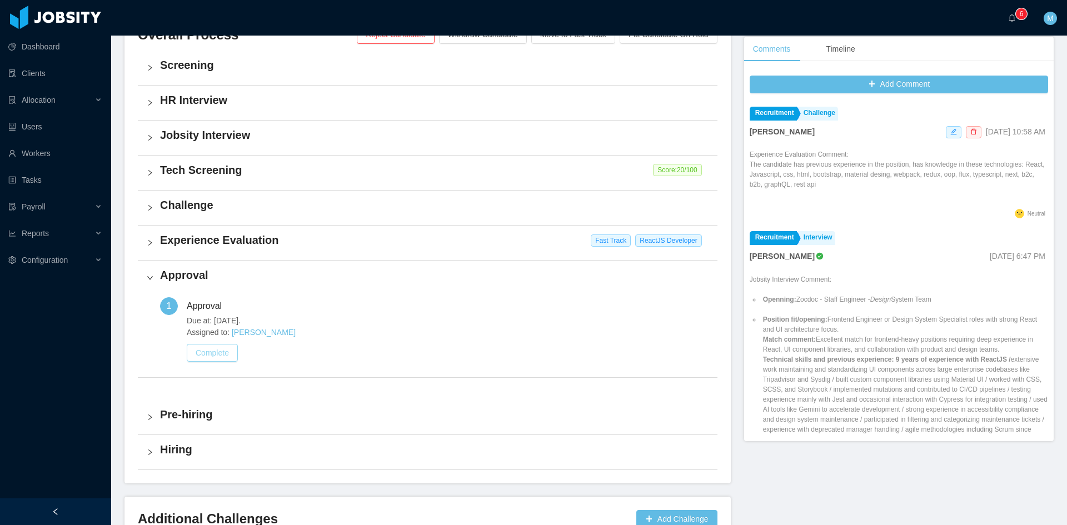
click at [229, 352] on button "Complete" at bounding box center [212, 353] width 51 height 18
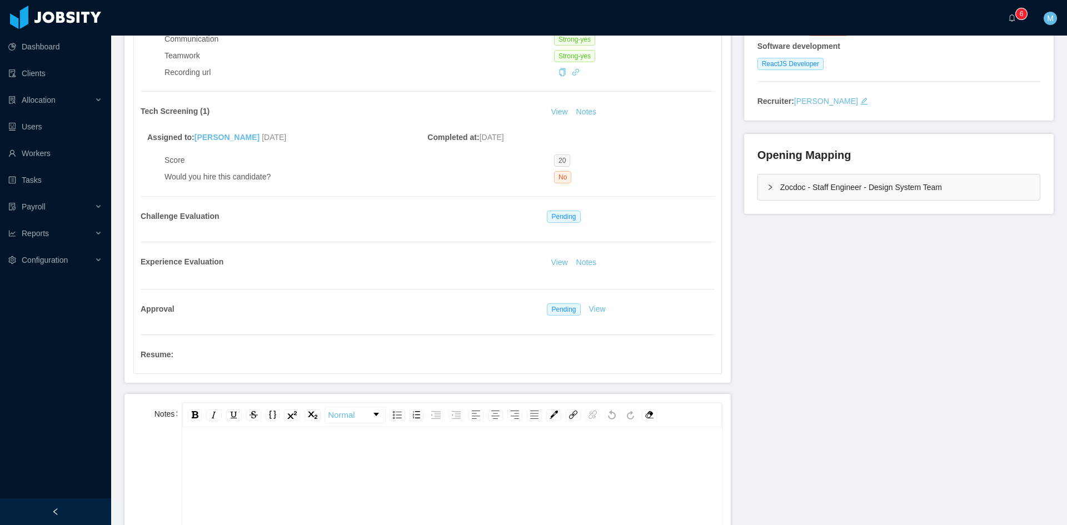
scroll to position [278, 0]
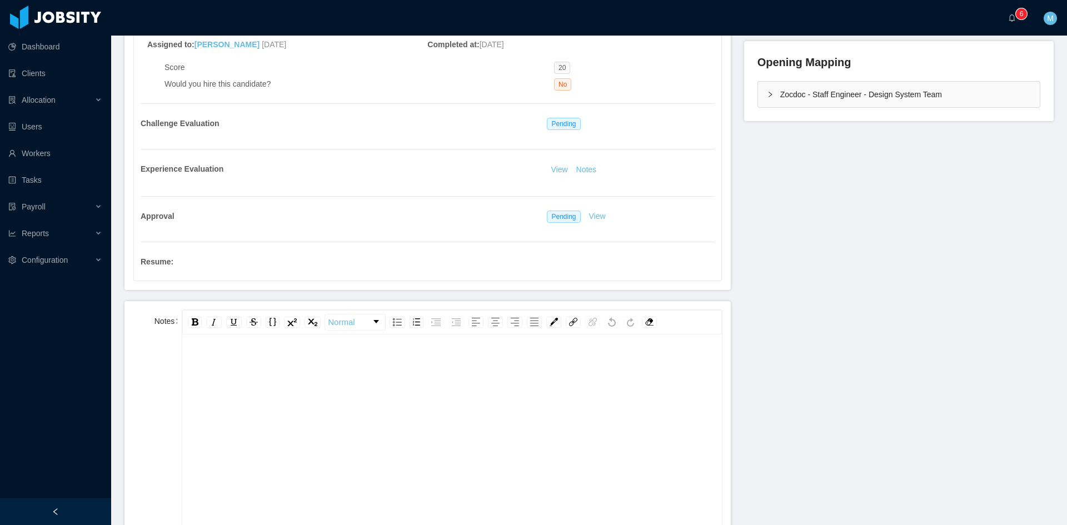
click at [358, 395] on div "rdw-editor" at bounding box center [452, 450] width 522 height 194
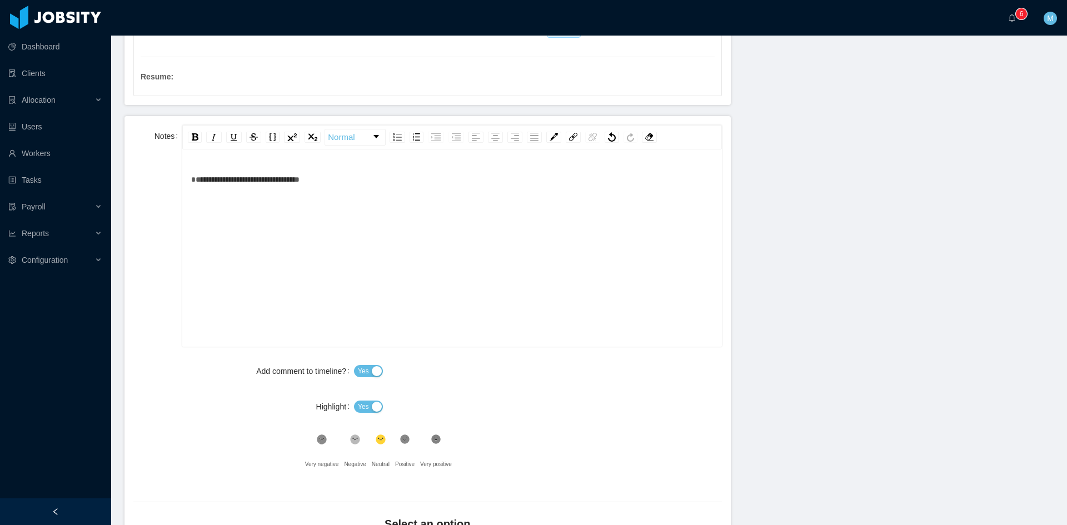
scroll to position [556, 0]
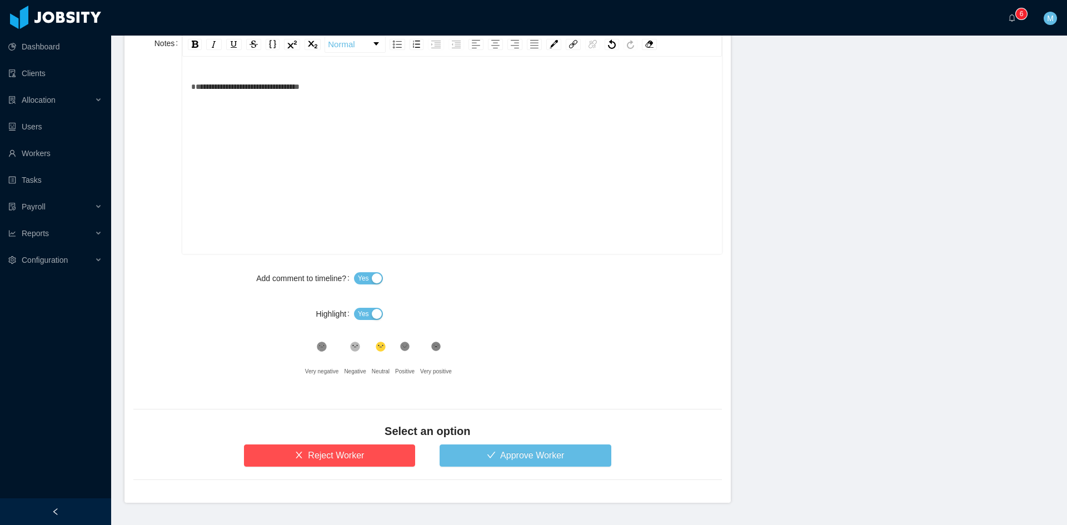
click at [365, 312] on span "Yes" at bounding box center [363, 313] width 11 height 11
click at [350, 348] on icon ".st1{fill:#262626}" at bounding box center [355, 346] width 11 height 11
click at [480, 451] on button "Approve Worker" at bounding box center [526, 456] width 172 height 22
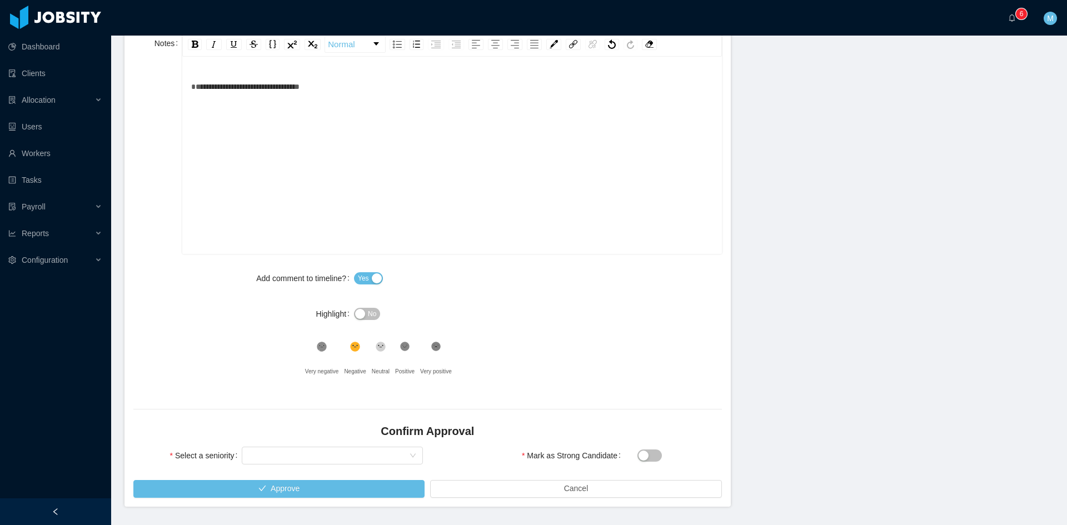
click at [327, 80] on div "**********" at bounding box center [452, 87] width 522 height 22
click at [315, 455] on div "Select seniority" at bounding box center [328, 455] width 161 height 17
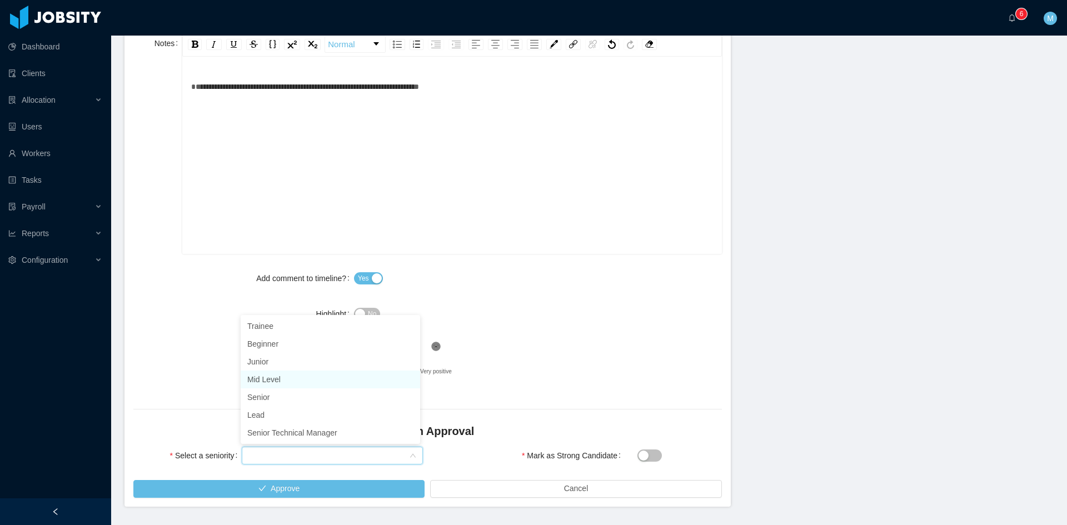
click at [275, 382] on li "Mid Level" at bounding box center [330, 380] width 179 height 18
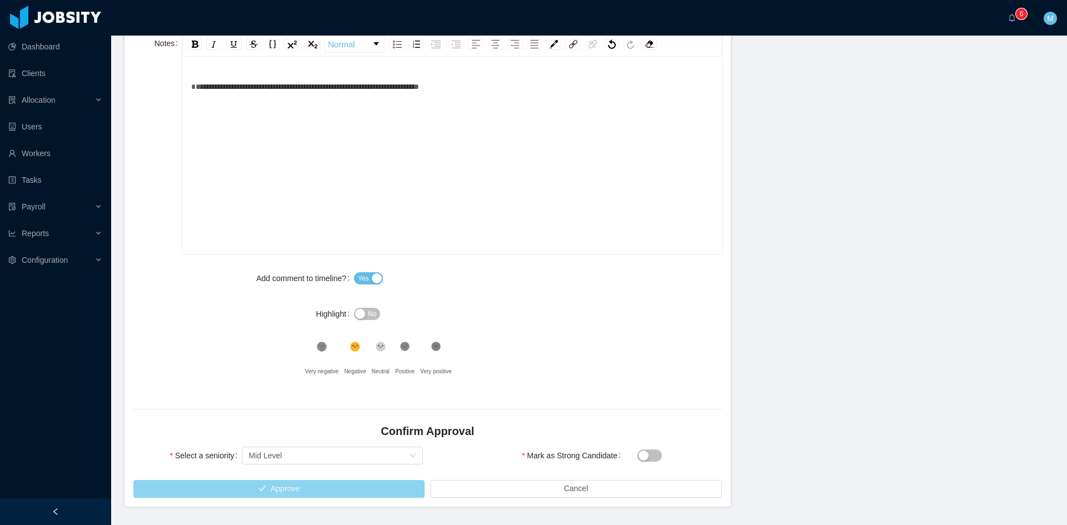
click at [320, 491] on button "Approve" at bounding box center [278, 489] width 291 height 18
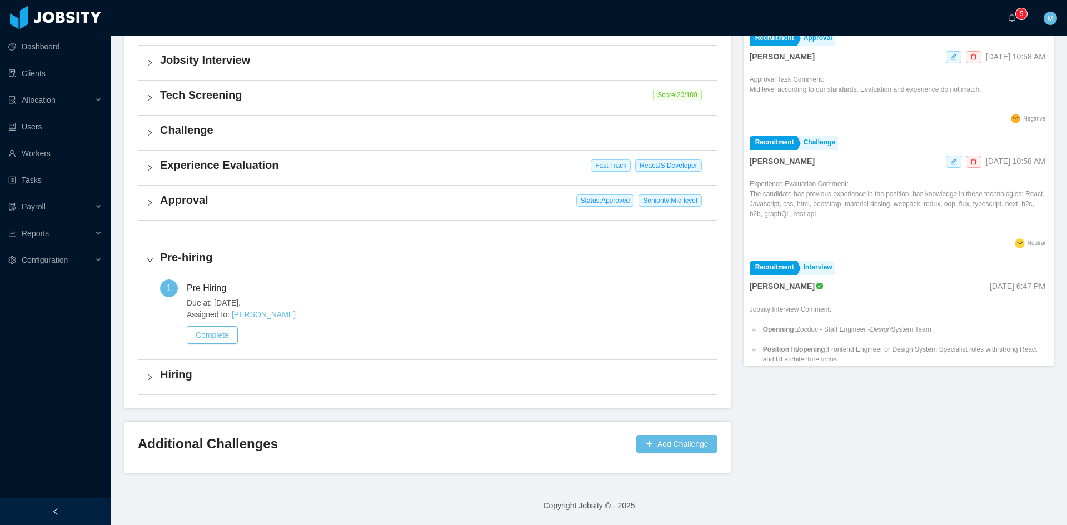
scroll to position [353, 0]
click at [1012, 21] on icon "icon: bell" at bounding box center [1012, 18] width 8 height 8
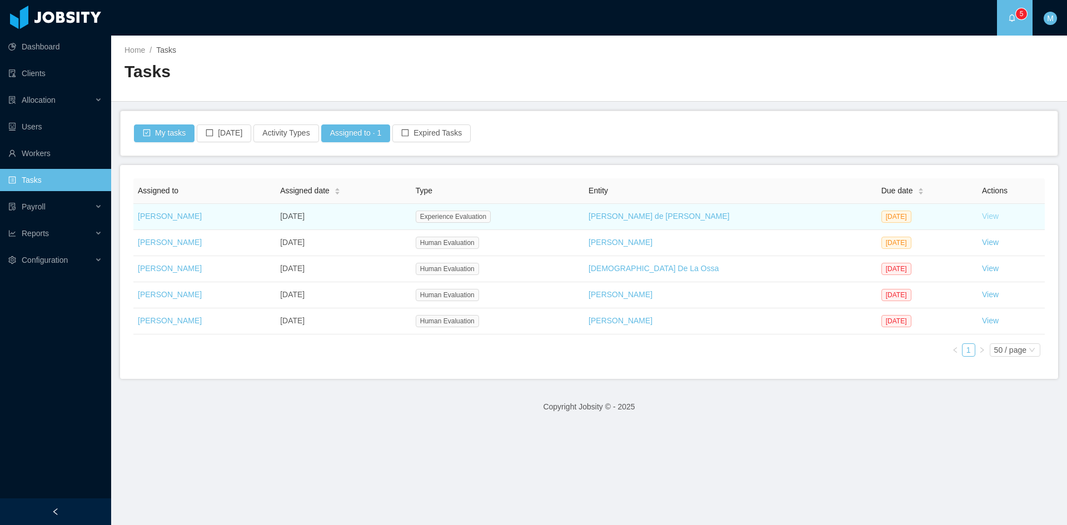
click at [982, 215] on link "View" at bounding box center [990, 216] width 17 height 9
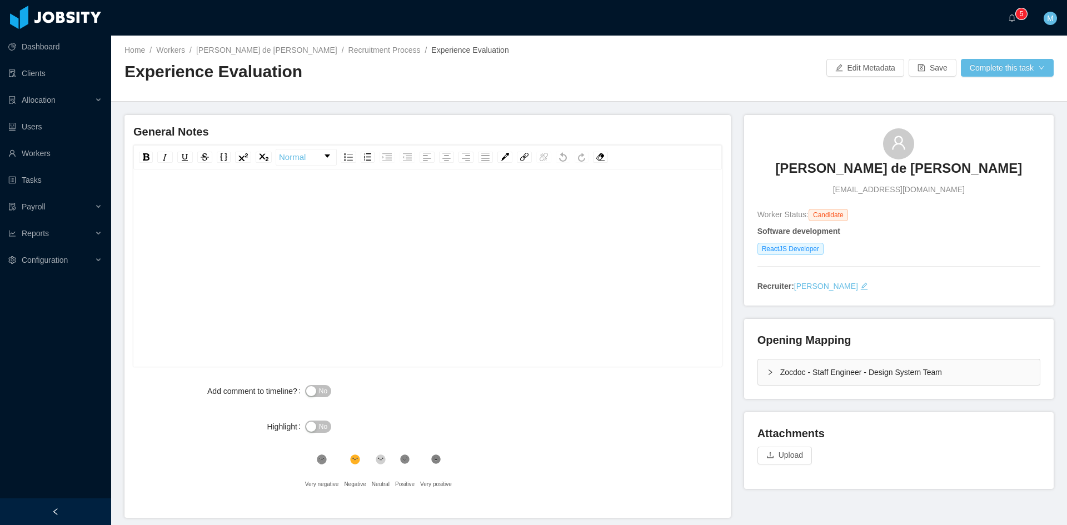
click at [478, 327] on div "rdw-editor" at bounding box center [427, 285] width 571 height 194
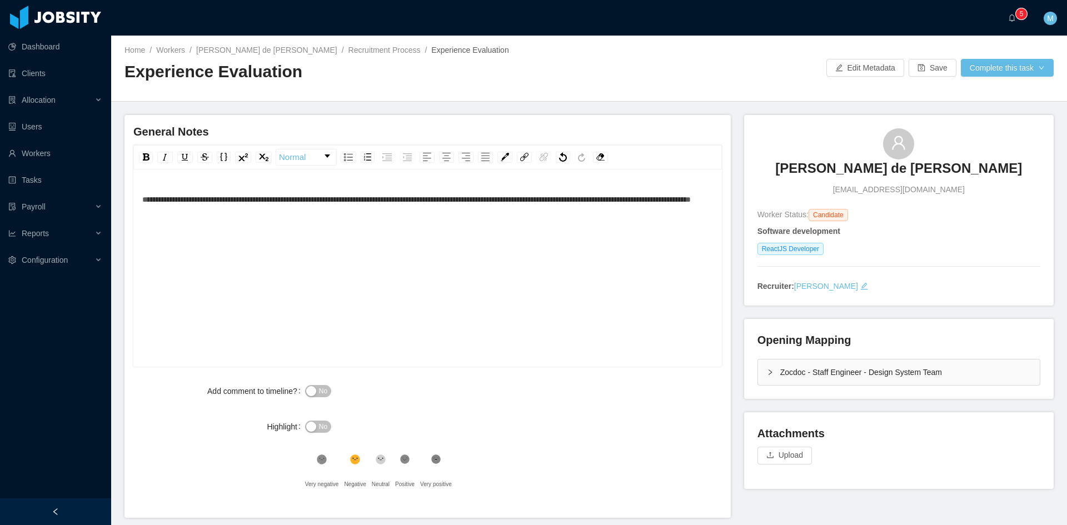
click at [412, 235] on div "**********" at bounding box center [427, 285] width 571 height 194
click at [139, 199] on div "**********" at bounding box center [427, 269] width 588 height 194
click at [143, 199] on span "**********" at bounding box center [427, 211] width 570 height 30
click at [289, 233] on div "**********" at bounding box center [427, 210] width 571 height 44
click at [312, 390] on button "No" at bounding box center [318, 391] width 26 height 12
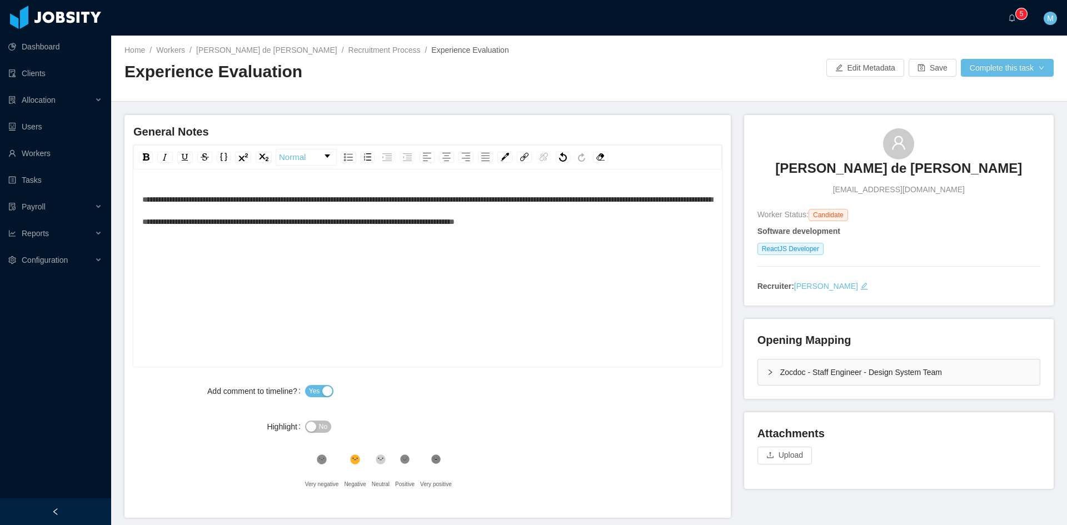
click at [376, 462] on icon at bounding box center [380, 459] width 9 height 9
click at [989, 53] on div "Home / Workers / Luis Mauricio de Paula Wouters / Recruitment Process / Experie…" at bounding box center [589, 69] width 956 height 66
click at [995, 64] on button "Complete this task" at bounding box center [1007, 68] width 93 height 18
click at [1006, 100] on button "Save Evaluation" at bounding box center [1000, 93] width 86 height 18
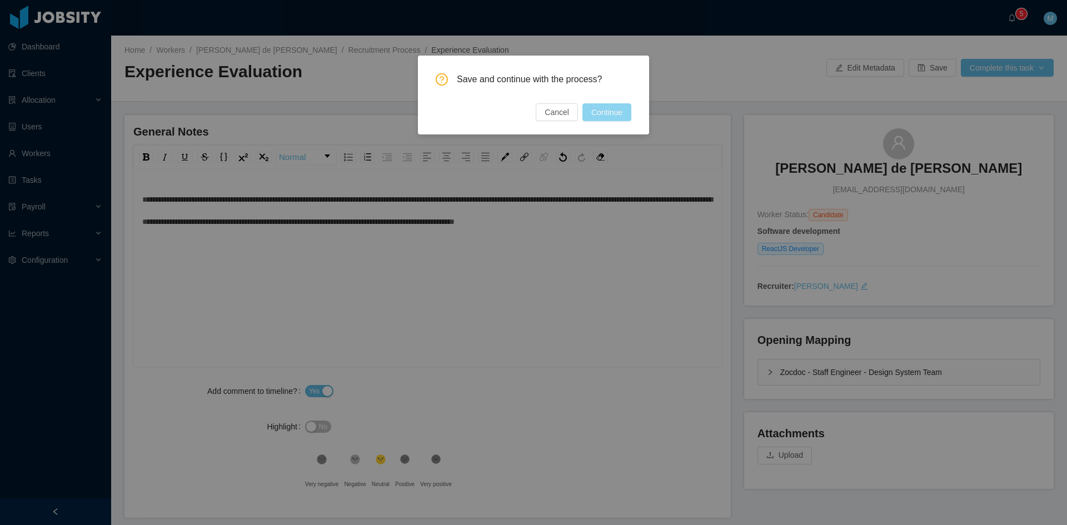
click at [615, 112] on button "Continue" at bounding box center [606, 112] width 49 height 18
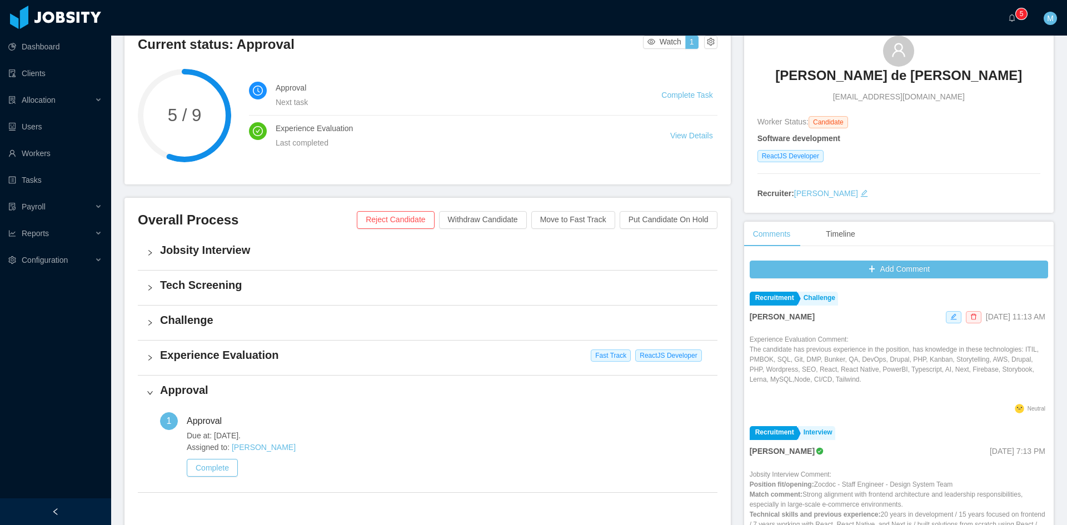
scroll to position [185, 0]
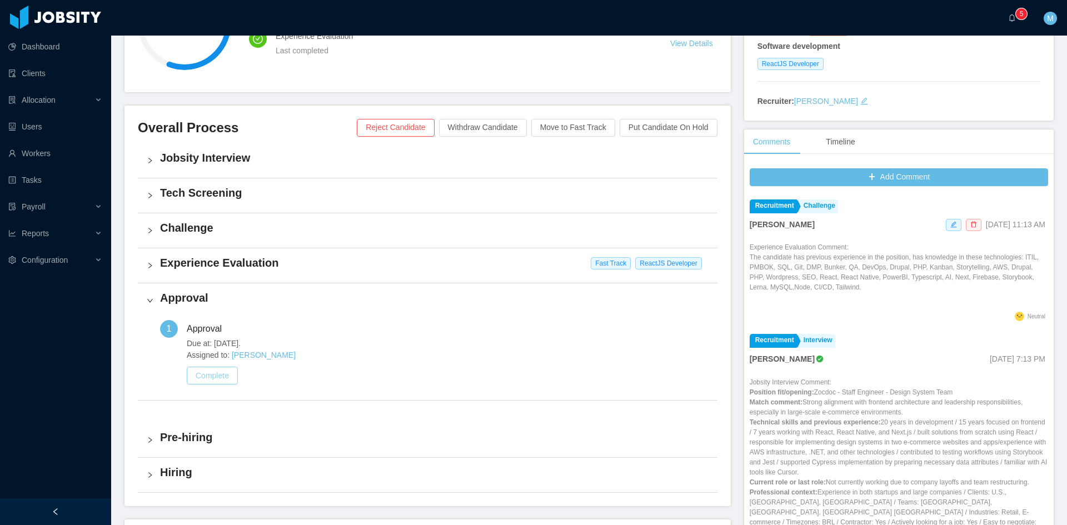
click at [214, 379] on button "Complete" at bounding box center [212, 376] width 51 height 18
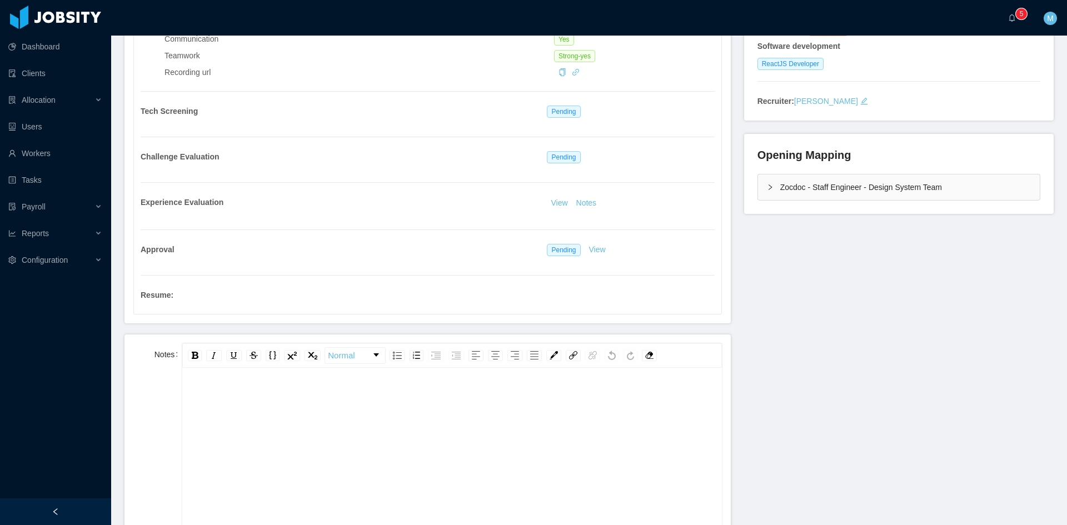
scroll to position [278, 0]
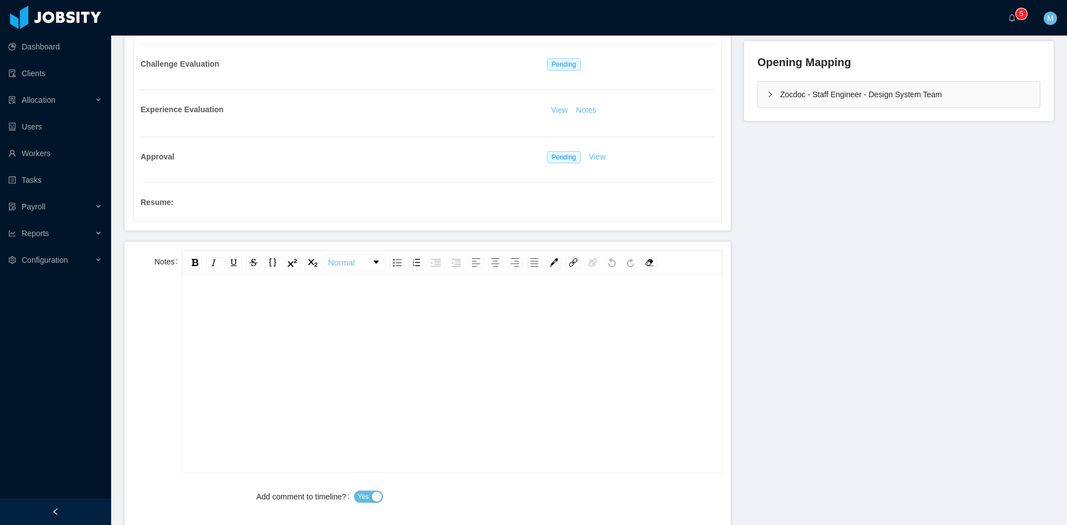
click at [296, 366] on div "rdw-editor" at bounding box center [452, 391] width 522 height 194
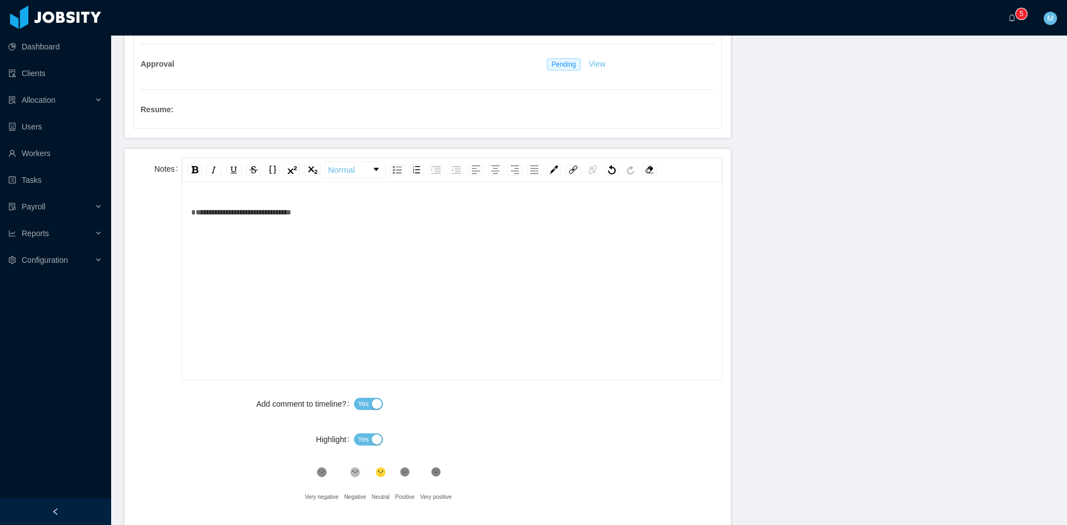
scroll to position [463, 0]
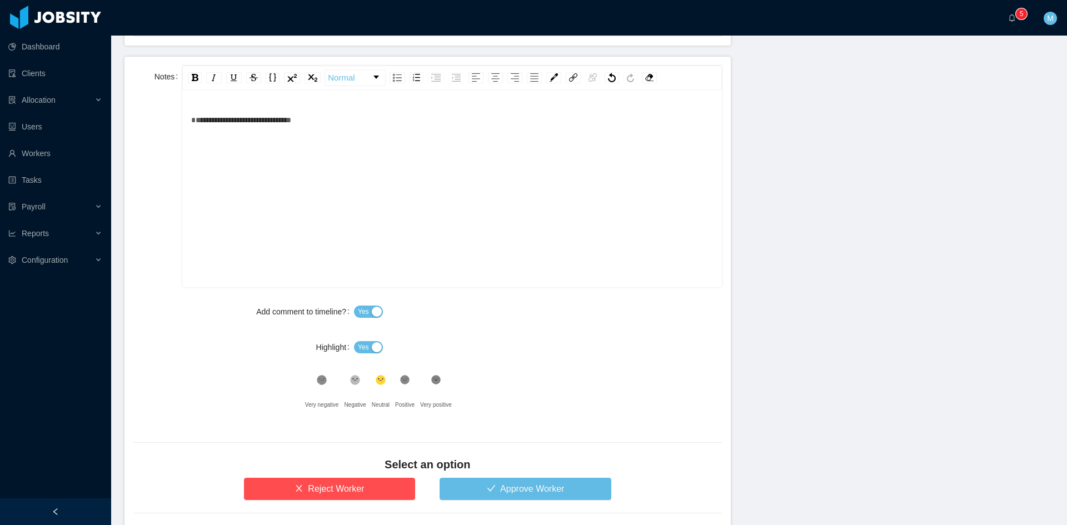
click at [362, 348] on span "Yes" at bounding box center [363, 347] width 11 height 11
click at [410, 382] on div ".st1{fill:#232323}" at bounding box center [404, 383] width 19 height 22
click at [461, 488] on button "Approve Worker" at bounding box center [526, 489] width 172 height 22
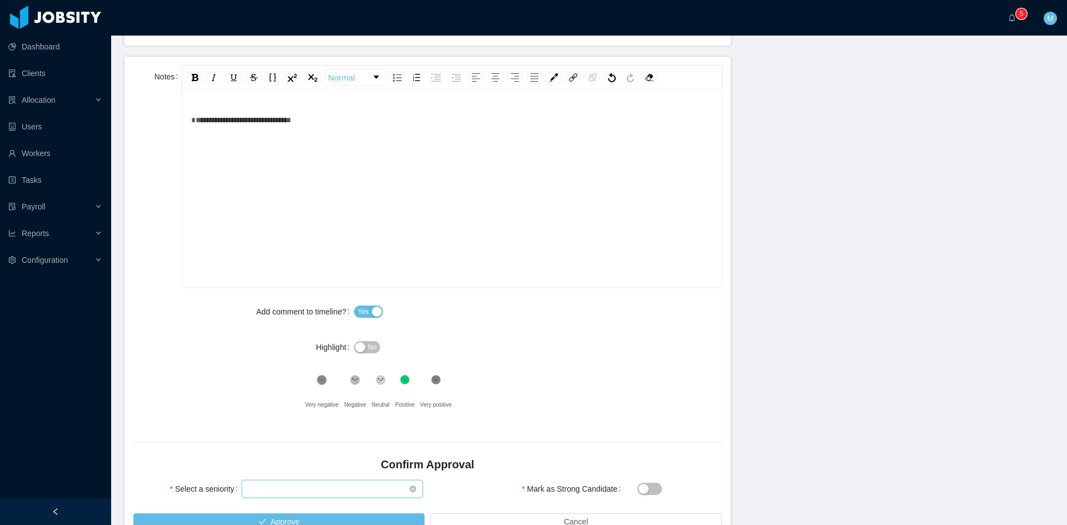
click at [295, 483] on div "Select seniority" at bounding box center [328, 489] width 161 height 17
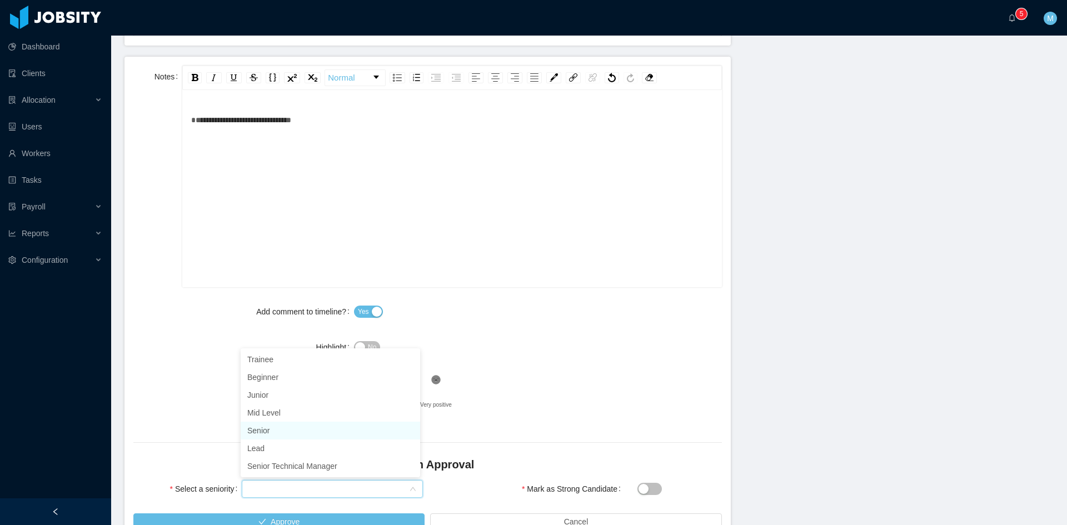
click at [258, 433] on li "Senior" at bounding box center [330, 431] width 179 height 18
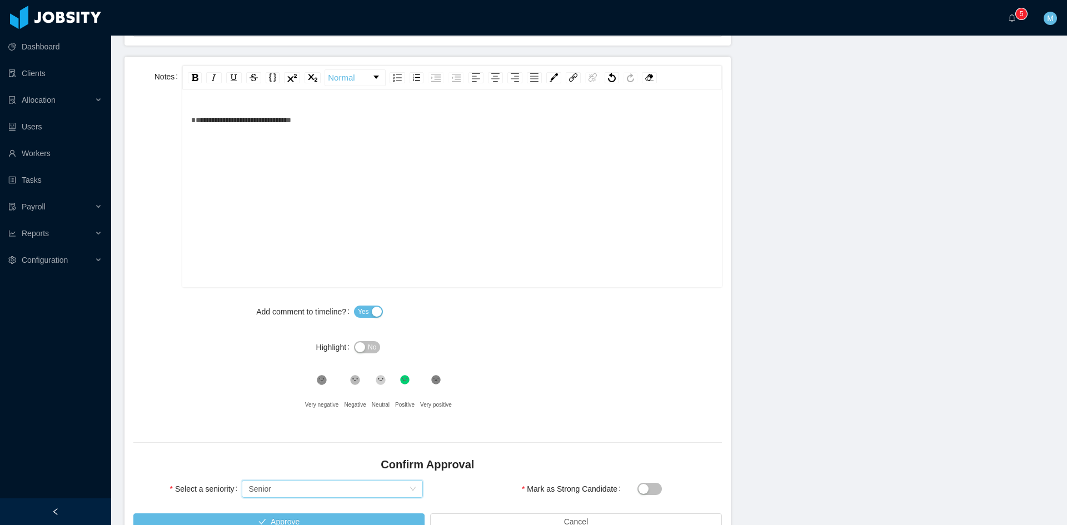
scroll to position [530, 0]
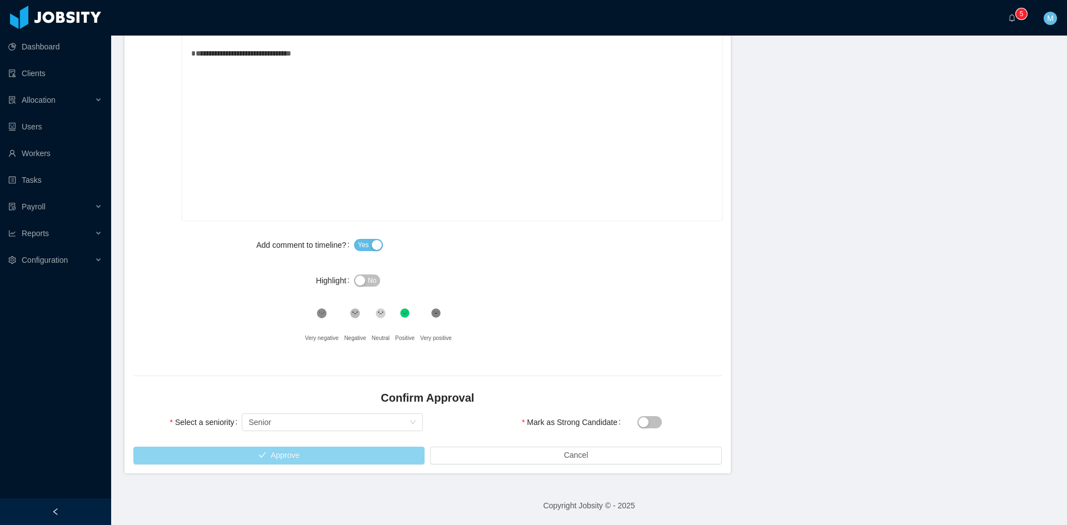
click at [218, 447] on button "Approve" at bounding box center [278, 456] width 291 height 18
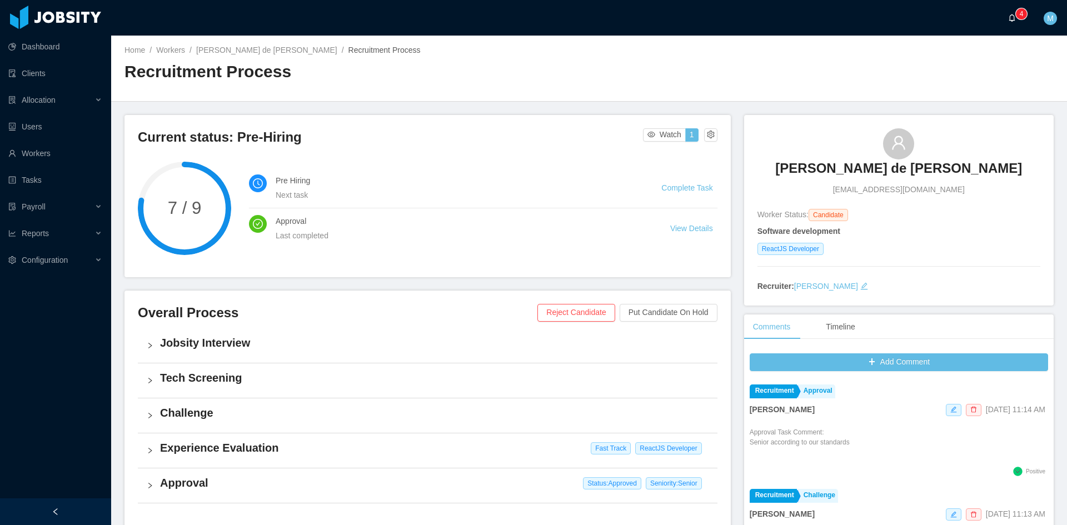
click at [1013, 20] on icon "icon: bell" at bounding box center [1012, 18] width 6 height 8
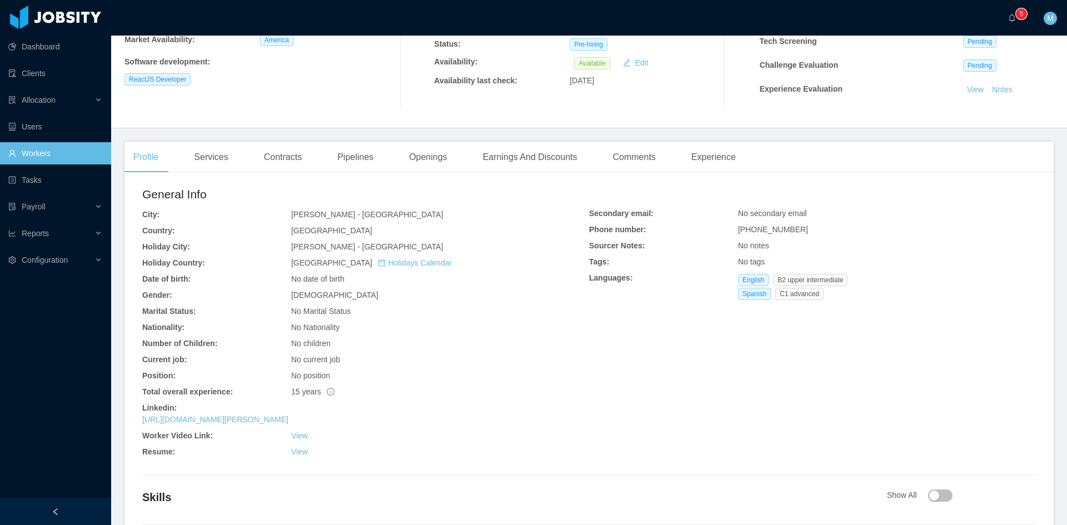
scroll to position [268, 0]
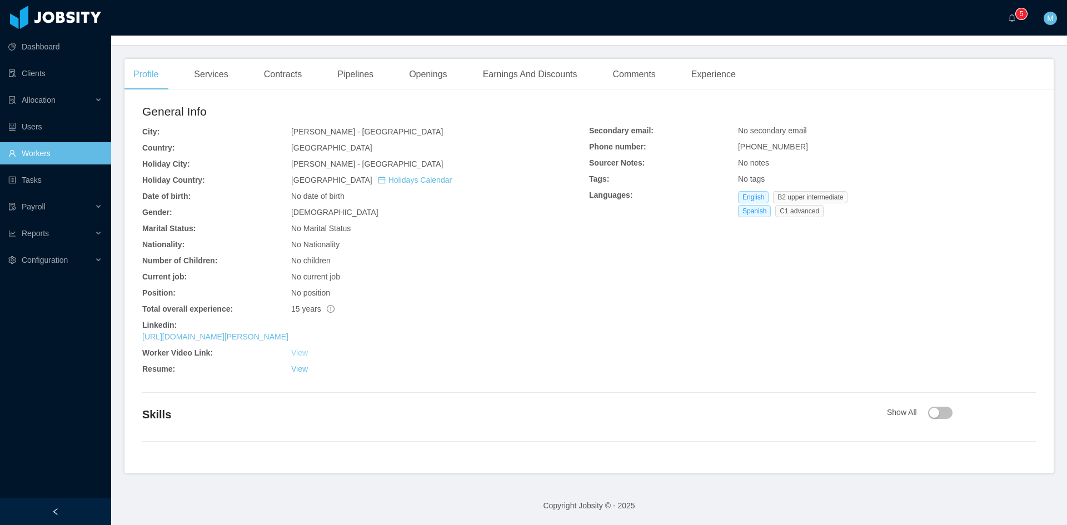
click at [300, 354] on link "View" at bounding box center [299, 352] width 17 height 9
